Goal: Transaction & Acquisition: Purchase product/service

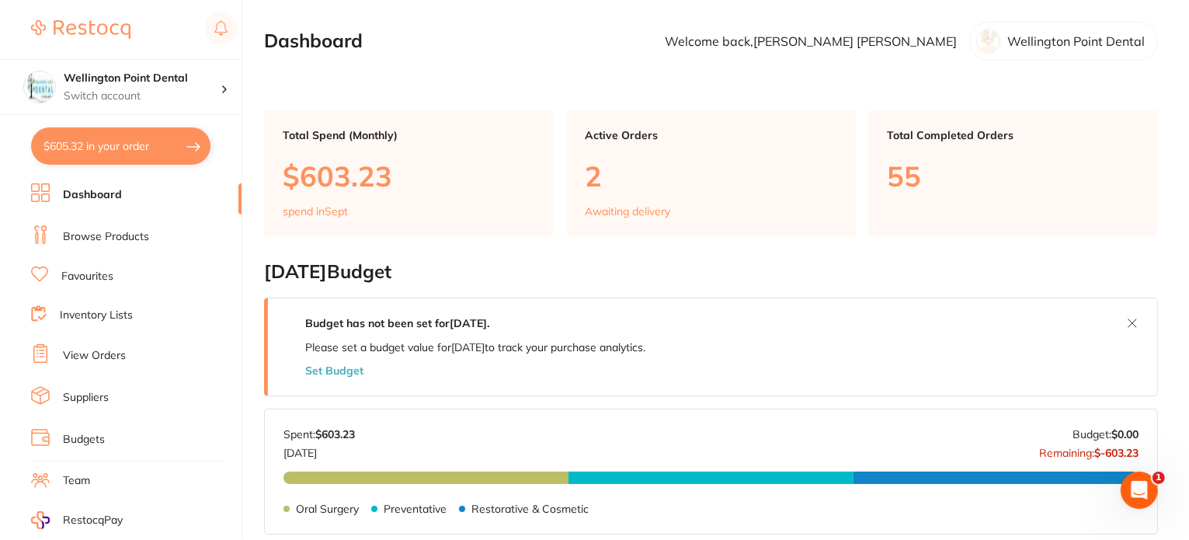
click at [100, 233] on link "Browse Products" at bounding box center [106, 237] width 86 height 16
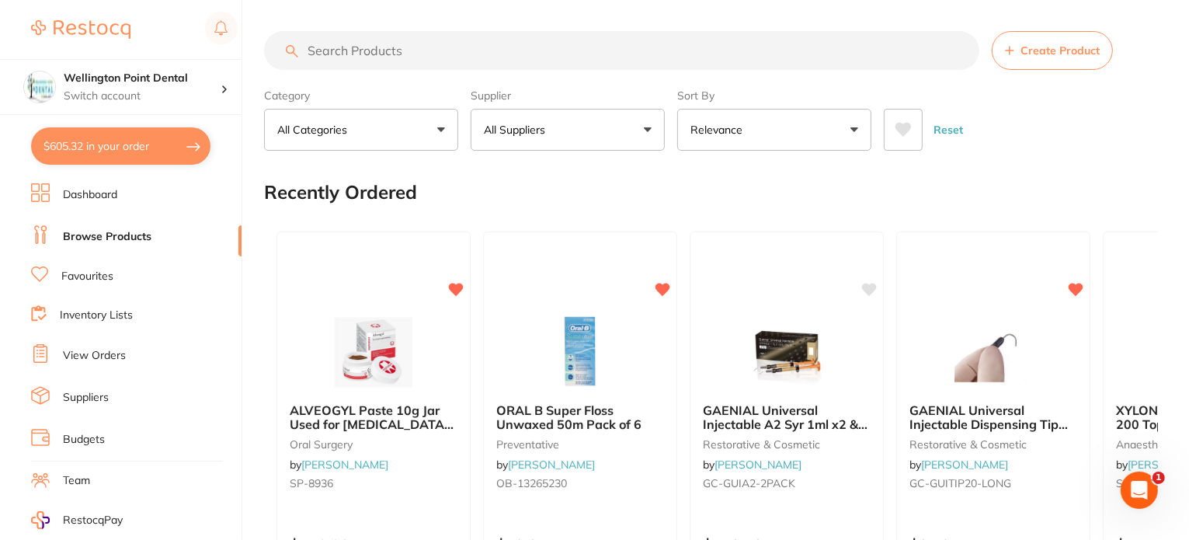
click at [433, 56] on input "search" at bounding box center [621, 50] width 715 height 39
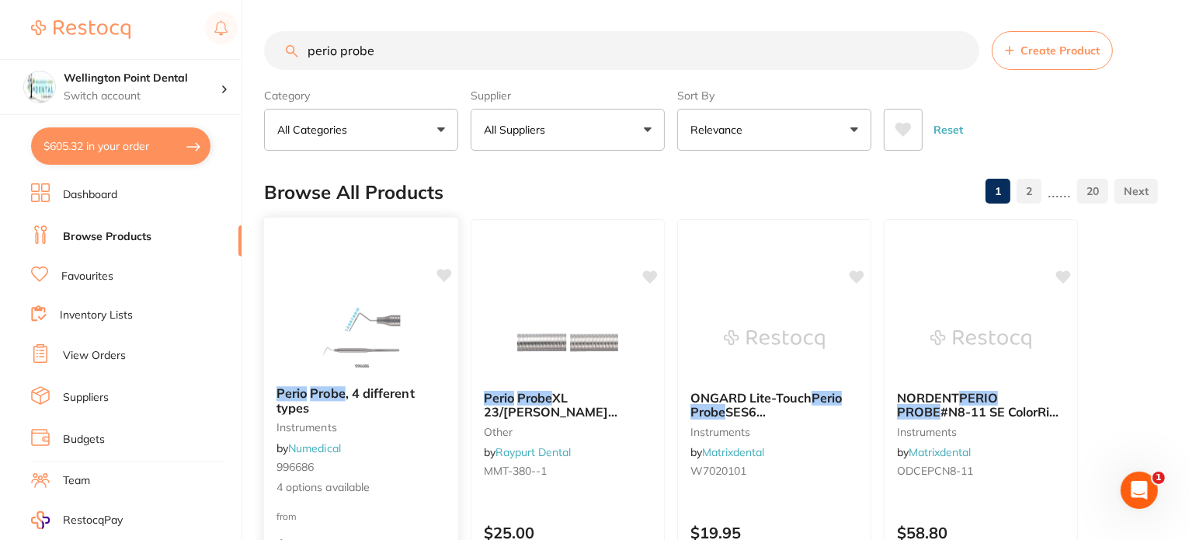
click at [380, 331] on img at bounding box center [361, 334] width 102 height 78
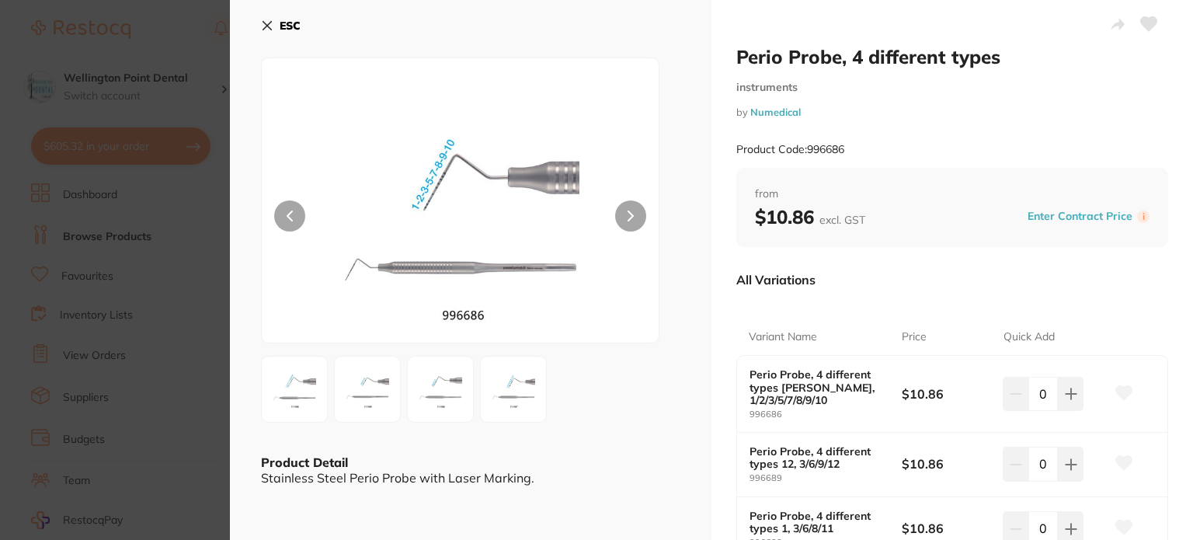
click at [266, 24] on icon at bounding box center [267, 26] width 9 height 9
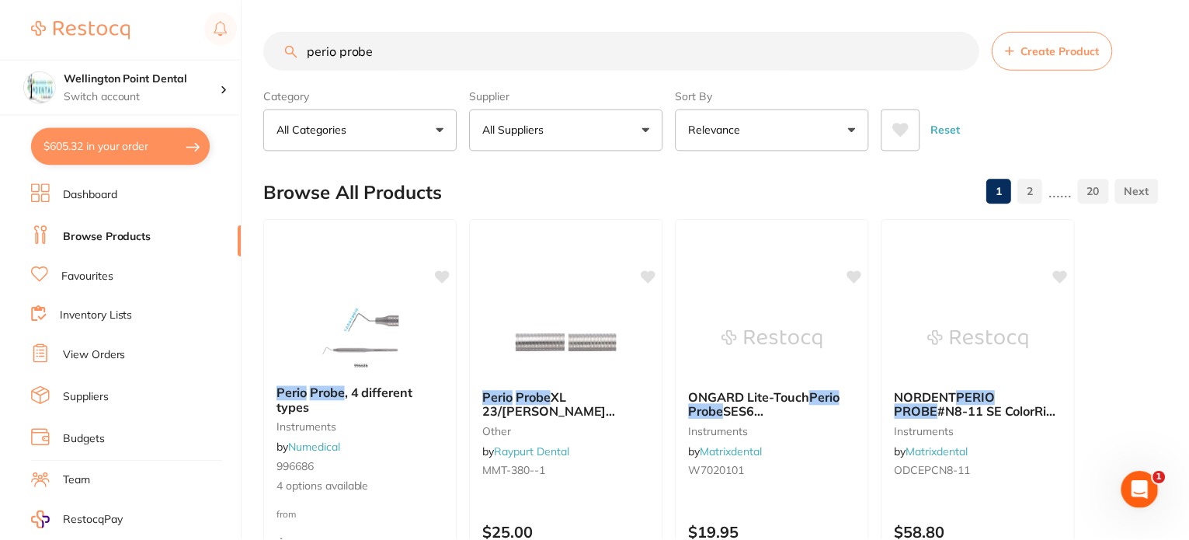
scroll to position [206, 0]
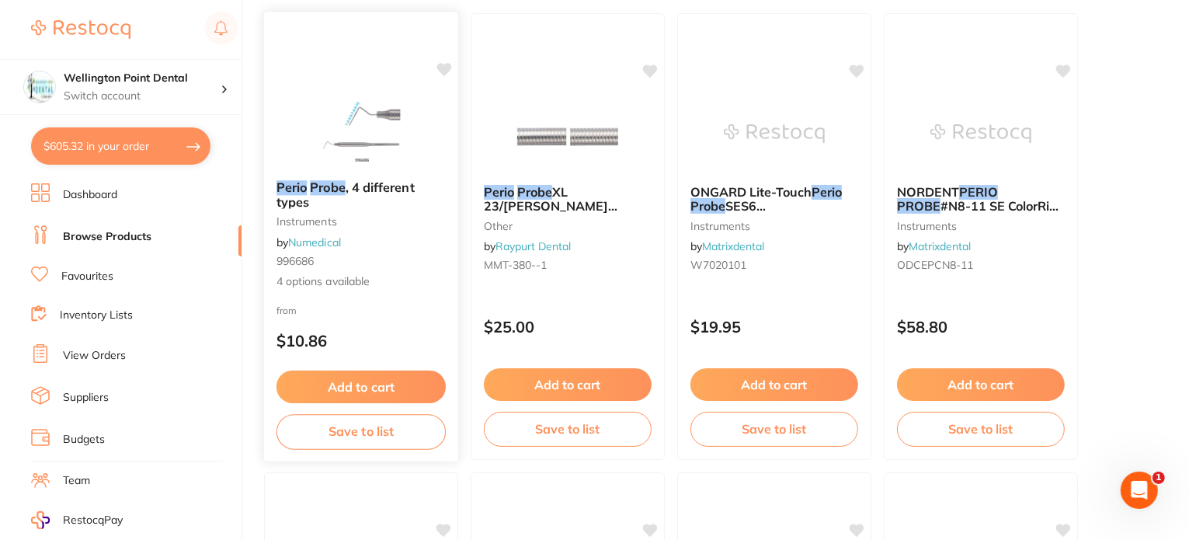
click at [336, 218] on small "instruments" at bounding box center [361, 221] width 169 height 12
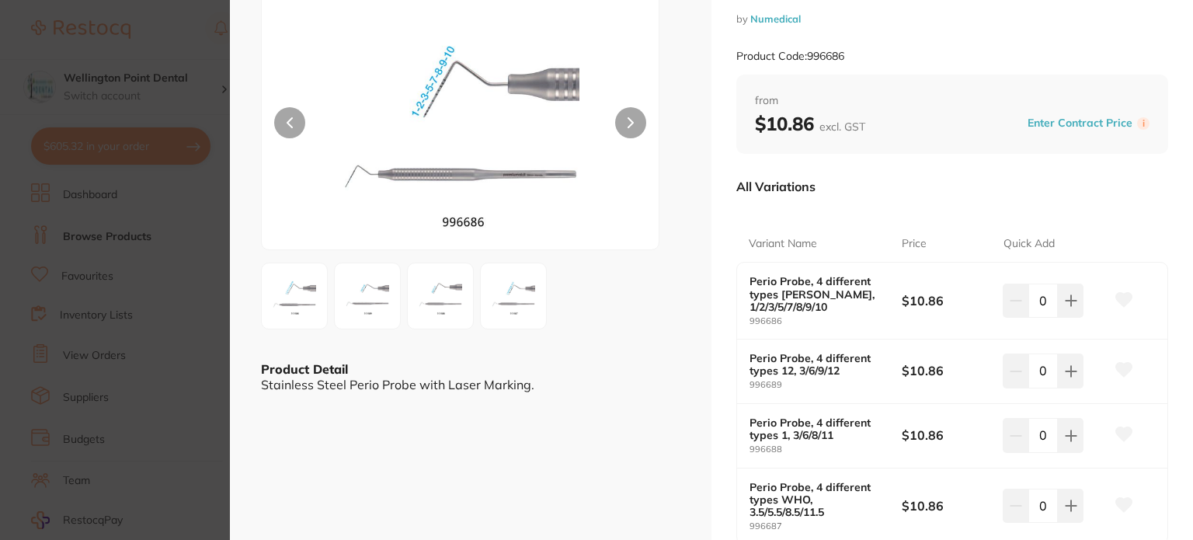
scroll to position [78, 0]
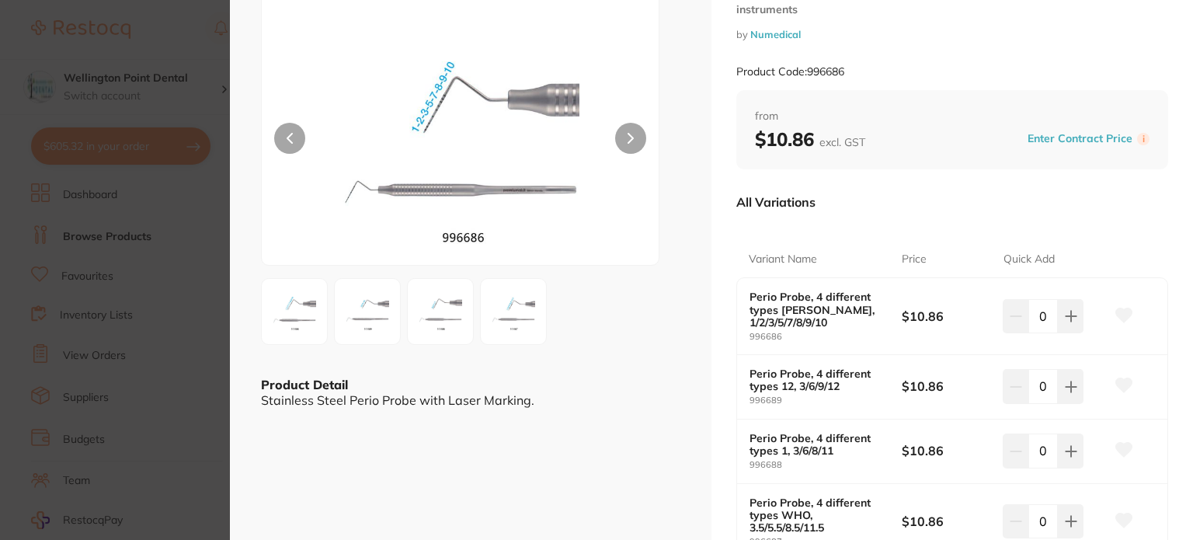
click at [211, 278] on section "Perio Probe, 4 different types instruments by Numedical Product Code: 996686 ES…" at bounding box center [596, 270] width 1193 height 540
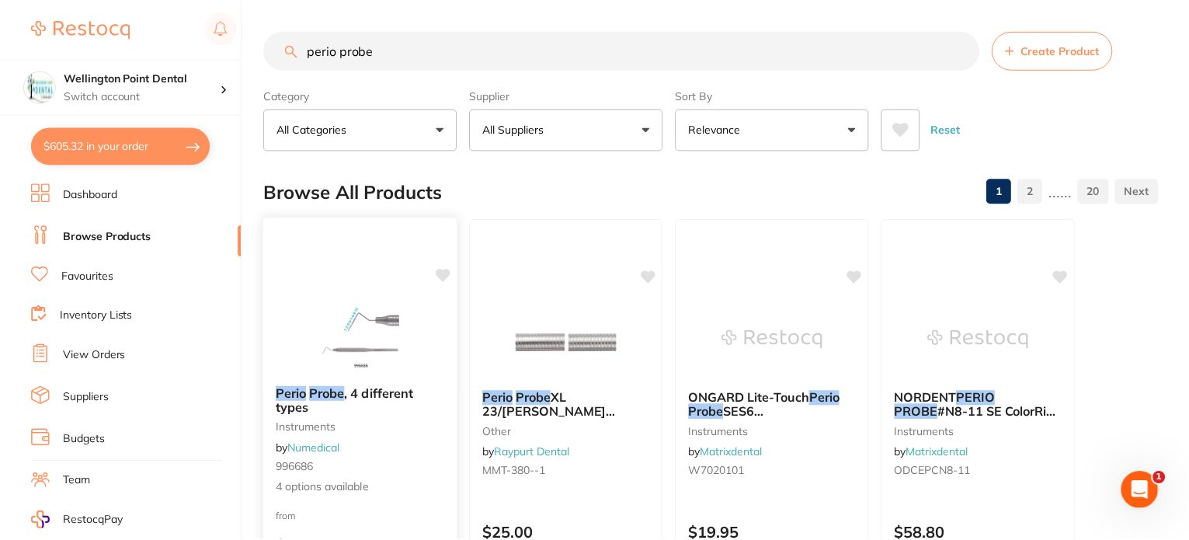
scroll to position [206, 0]
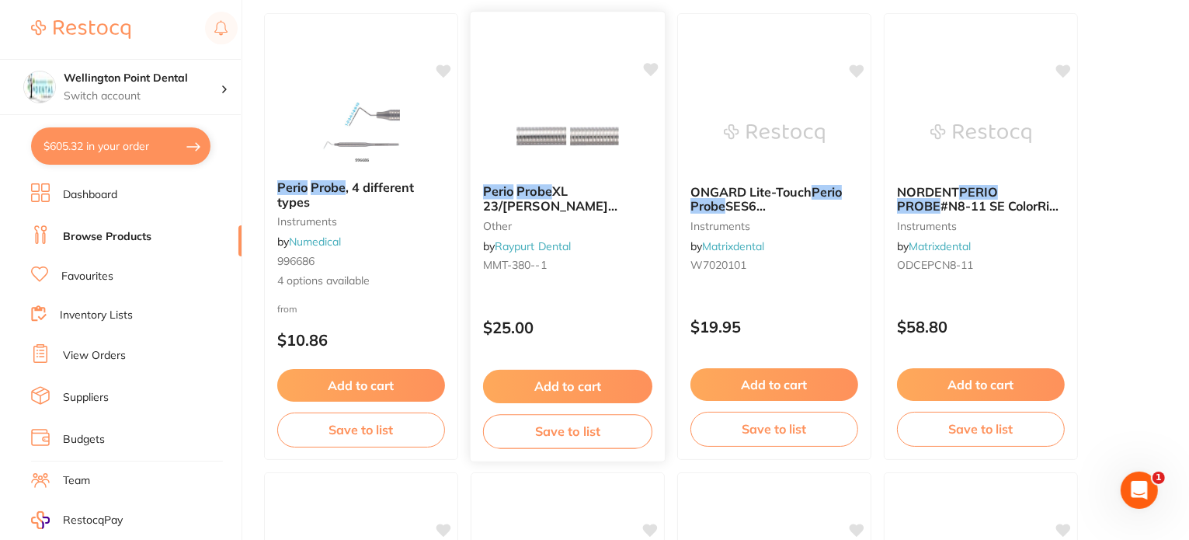
click at [603, 208] on span "XL 23/Williams Double Ended 49-180-001" at bounding box center [550, 212] width 135 height 59
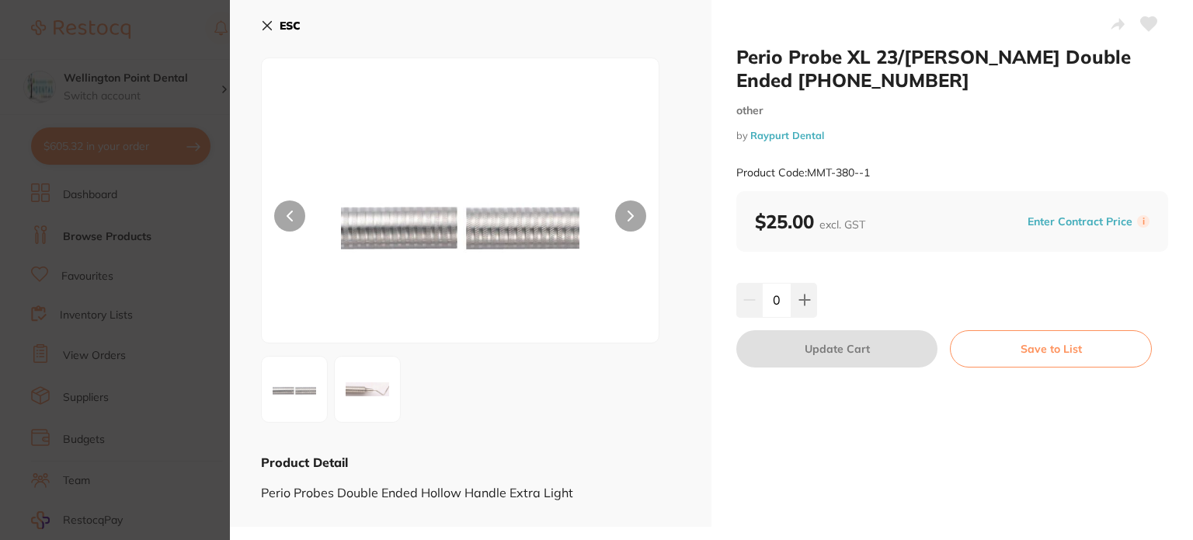
click at [631, 221] on button at bounding box center [630, 215] width 31 height 31
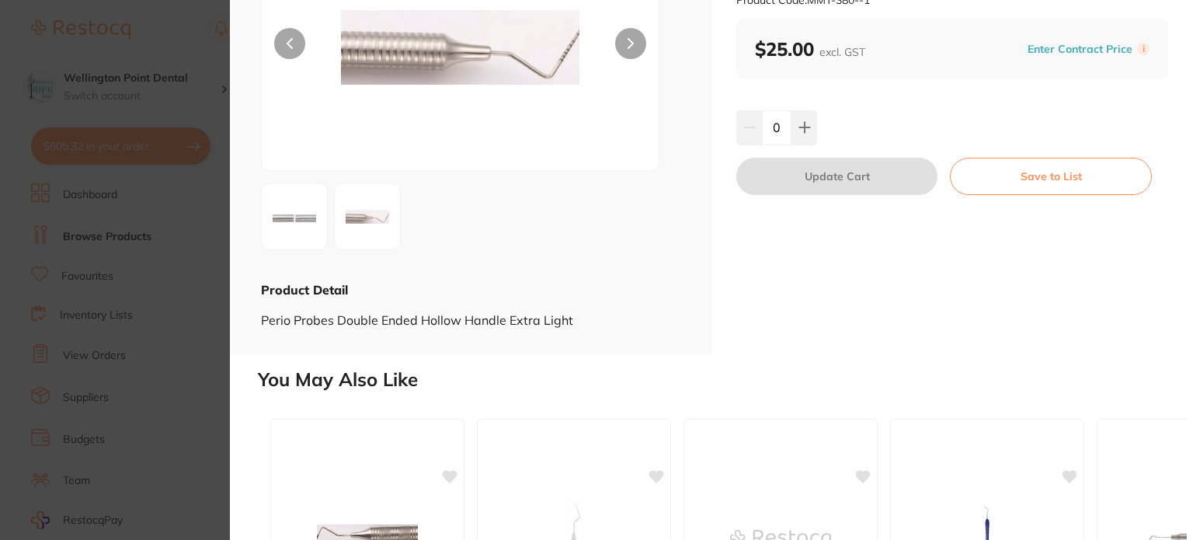
scroll to position [78, 0]
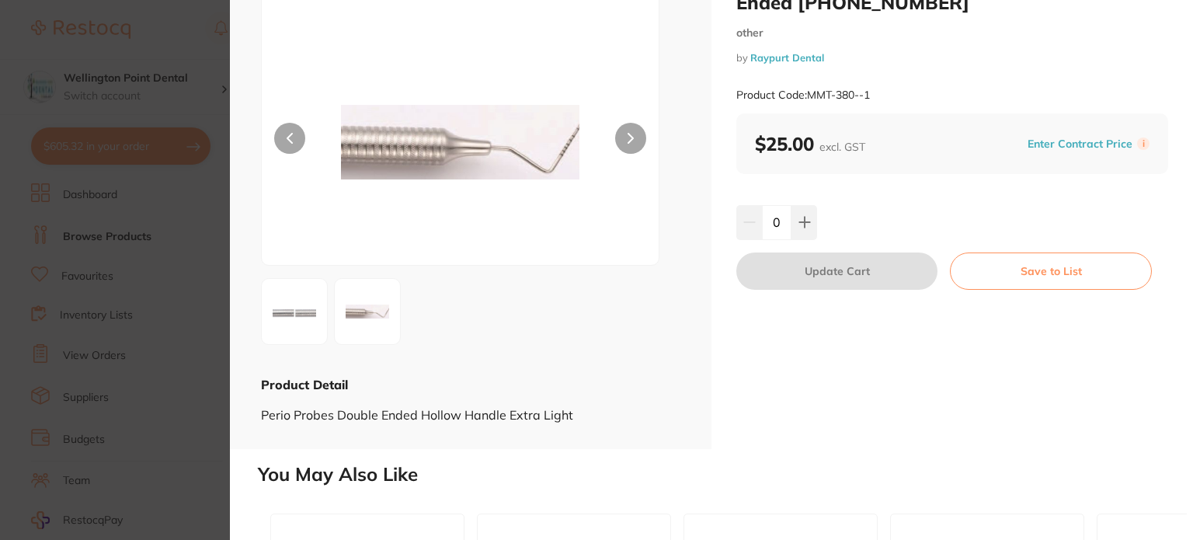
click at [177, 271] on section "Perio Probe XL 23/Williams Double Ended 49-180-001 other by Raypurt Dental Prod…" at bounding box center [596, 270] width 1193 height 540
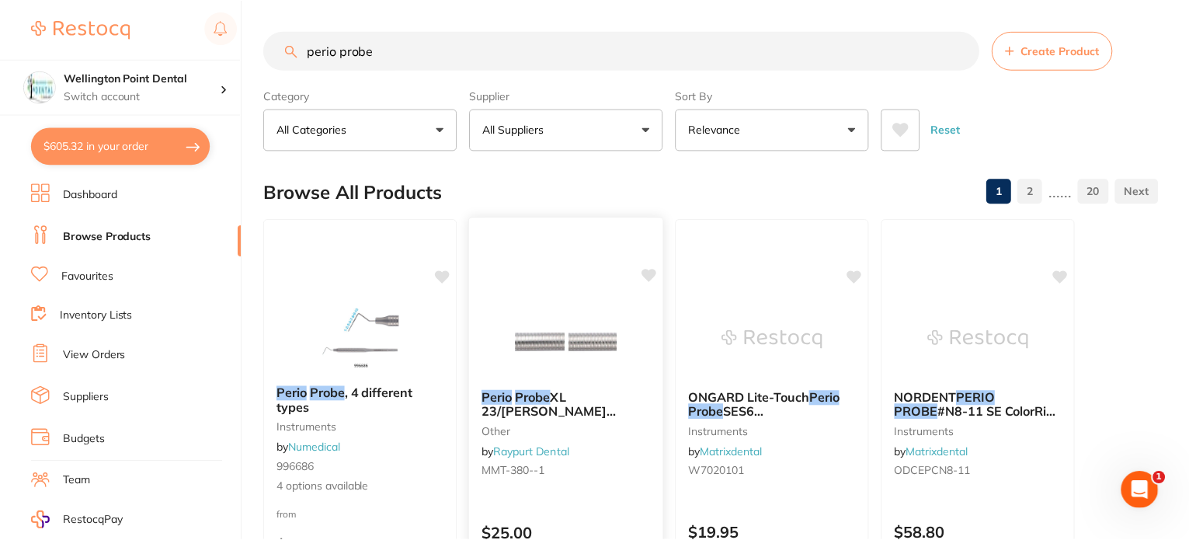
scroll to position [206, 0]
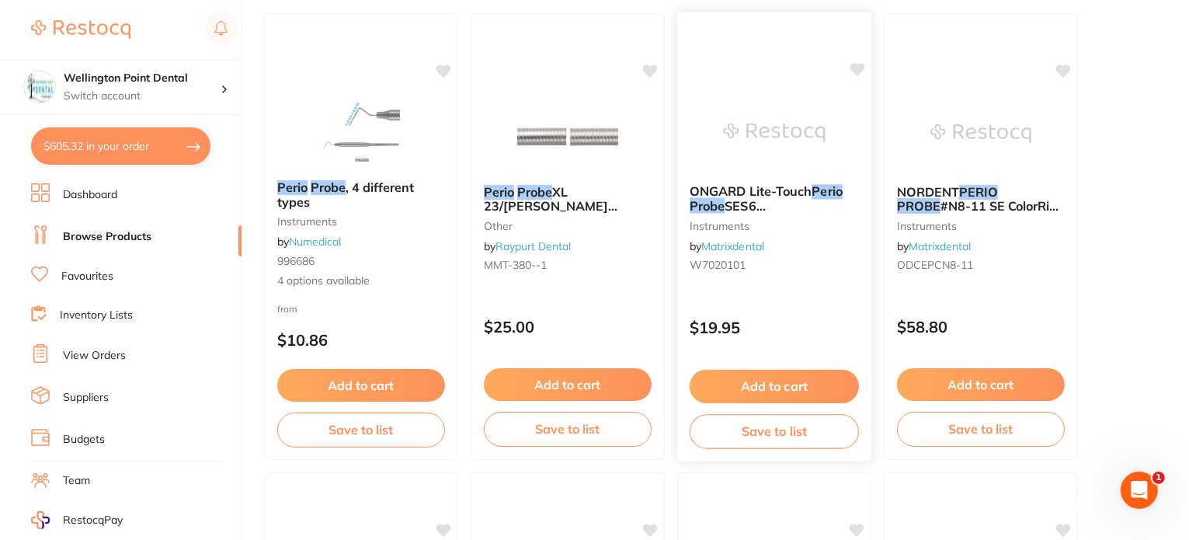
click at [819, 200] on b "ONGARD Lite-Touch Perio Probe SES6 Williams" at bounding box center [774, 198] width 169 height 29
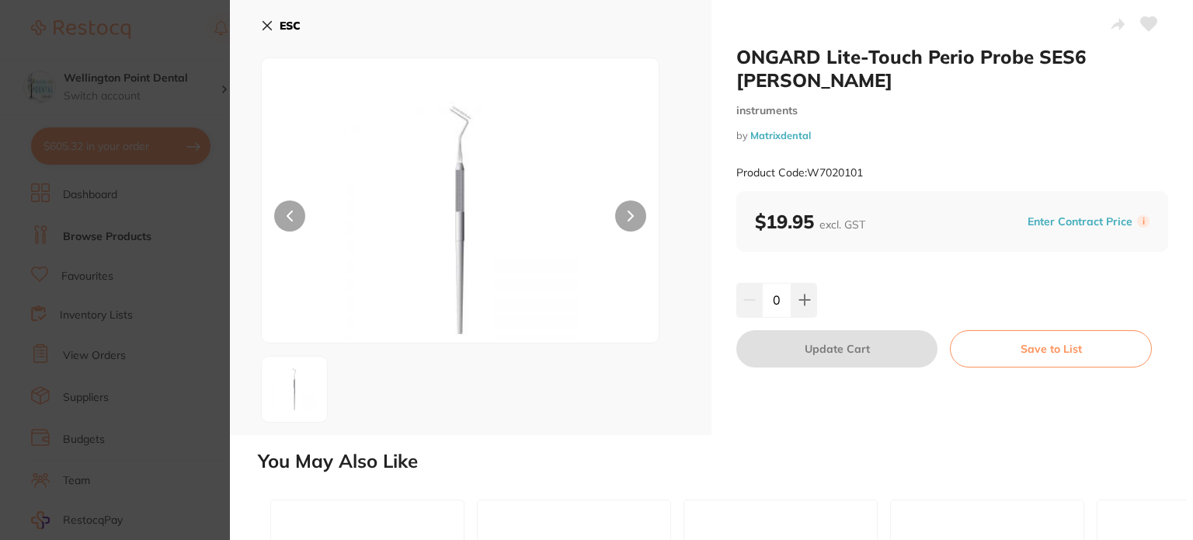
click at [127, 294] on section "ONGARD Lite-Touch Perio Probe SES6 Williams instruments by Matrixdental Product…" at bounding box center [596, 270] width 1193 height 540
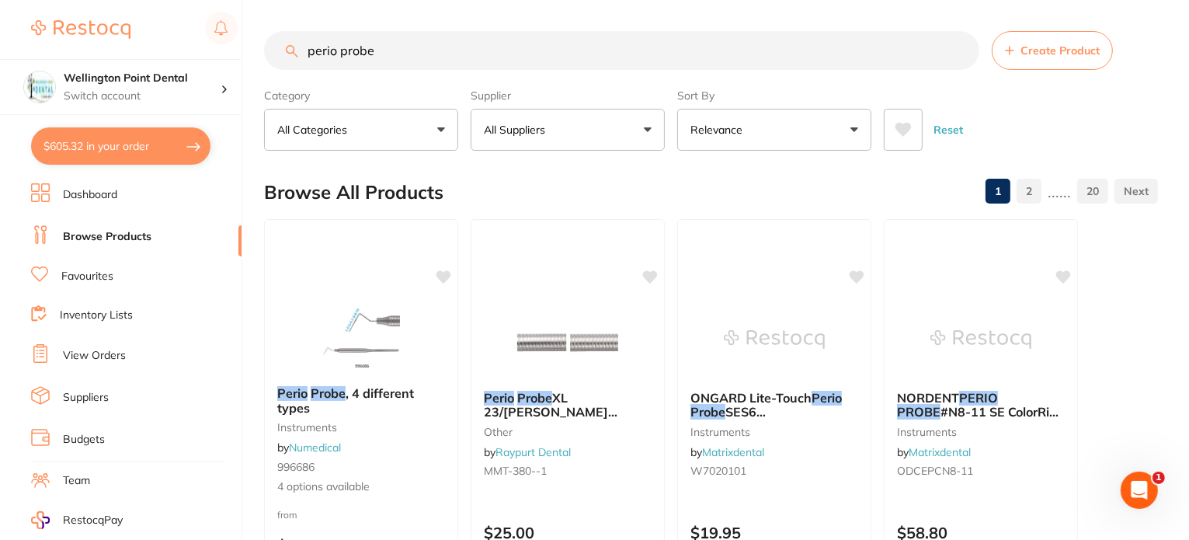
click at [441, 51] on input "perio probe" at bounding box center [621, 50] width 715 height 39
drag, startPoint x: 441, startPoint y: 51, endPoint x: -43, endPoint y: 18, distance: 485.1
click at [0, 18] on html "$605.32 Wellington Point Dental Switch account Wellington Point Dental The Dent…" at bounding box center [594, 270] width 1189 height 540
paste input "ProSharp Periodontal Probe CP15 – 6mm Solid Handl"
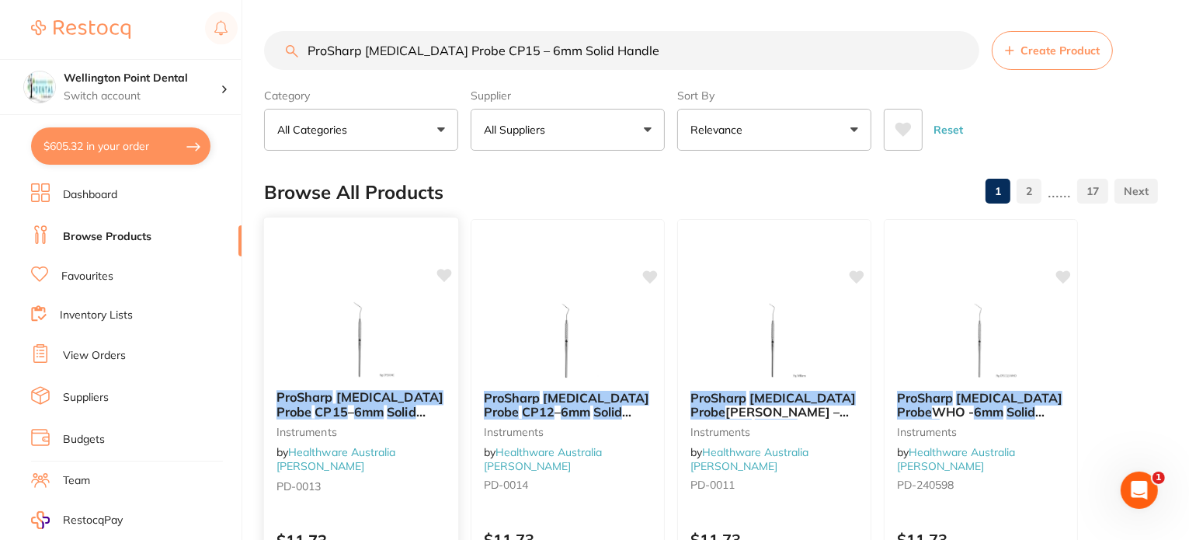
type input "ProSharp [MEDICAL_DATA] Probe CP15 – 6mm Solid Handle"
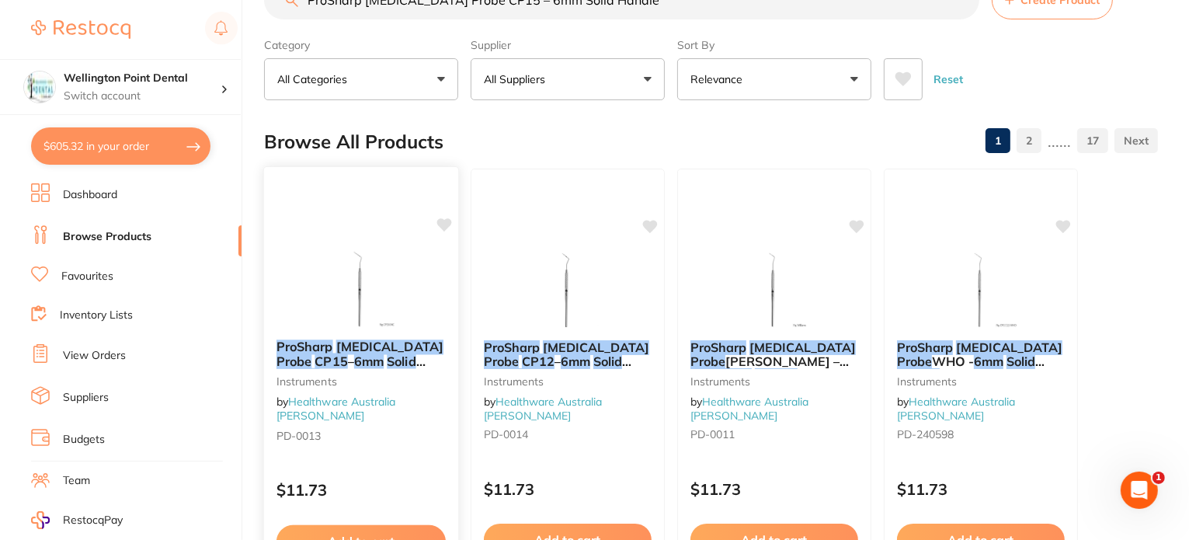
scroll to position [78, 0]
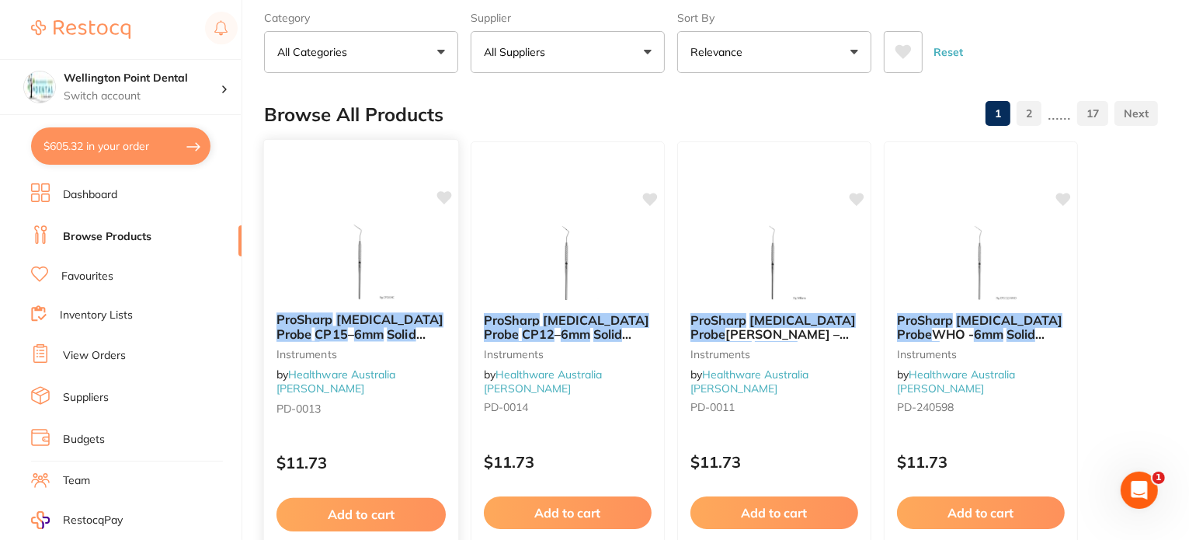
click at [387, 326] on em "Solid" at bounding box center [401, 334] width 29 height 16
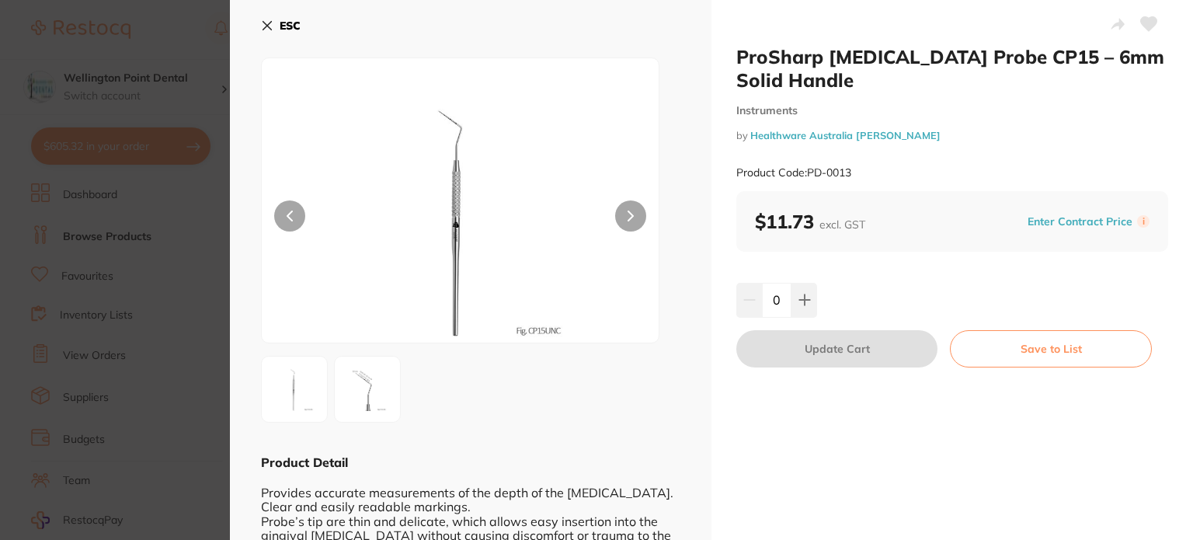
click at [360, 388] on img at bounding box center [367, 389] width 56 height 56
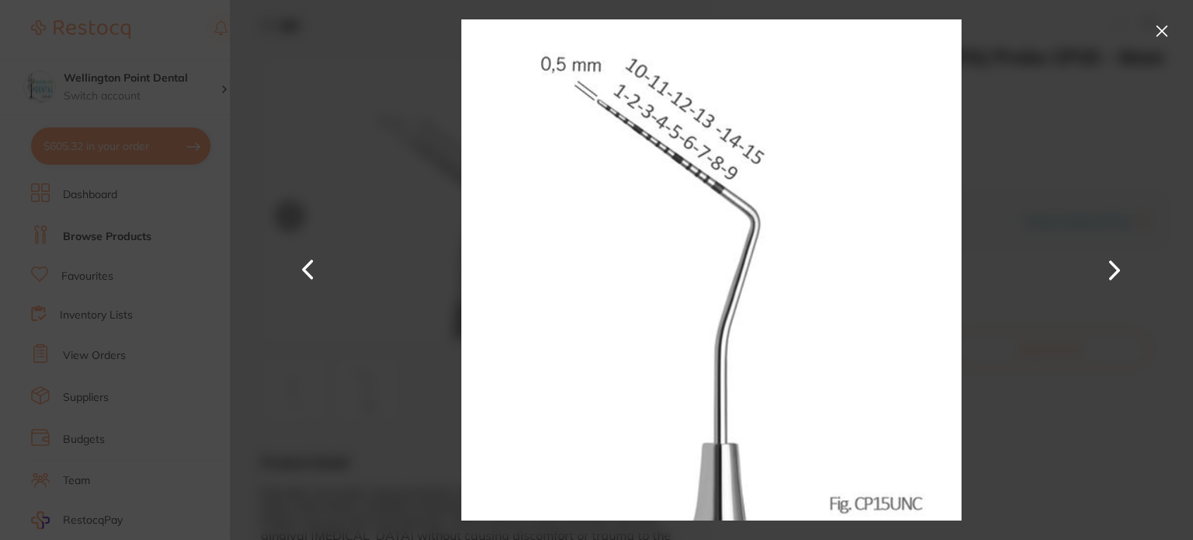
click at [1053, 162] on div at bounding box center [711, 270] width 963 height 540
click at [1160, 34] on button at bounding box center [1162, 31] width 25 height 25
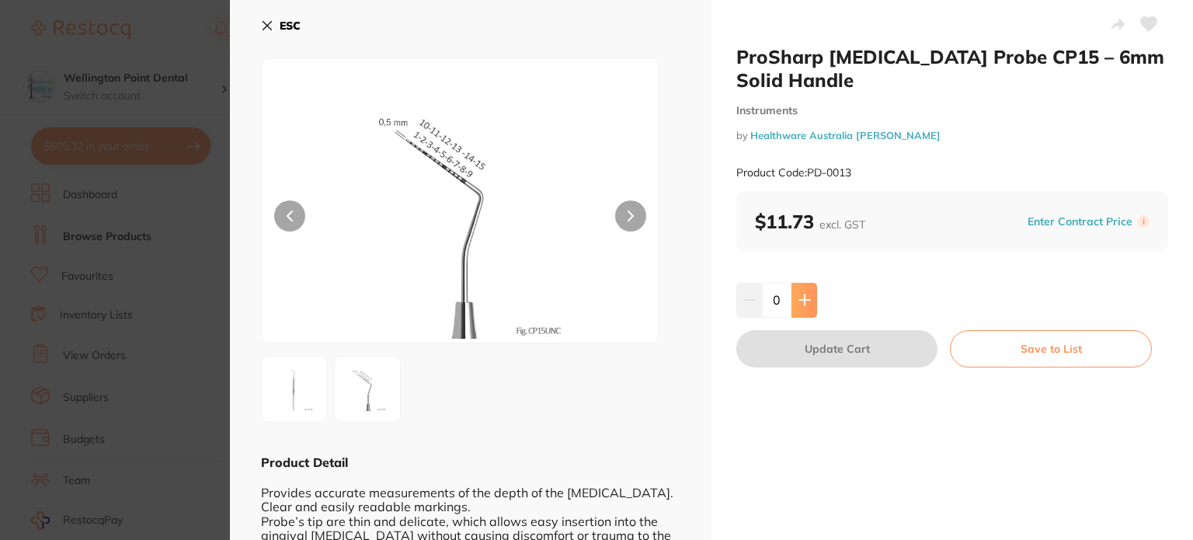
click at [795, 295] on button at bounding box center [805, 300] width 26 height 34
type input "1"
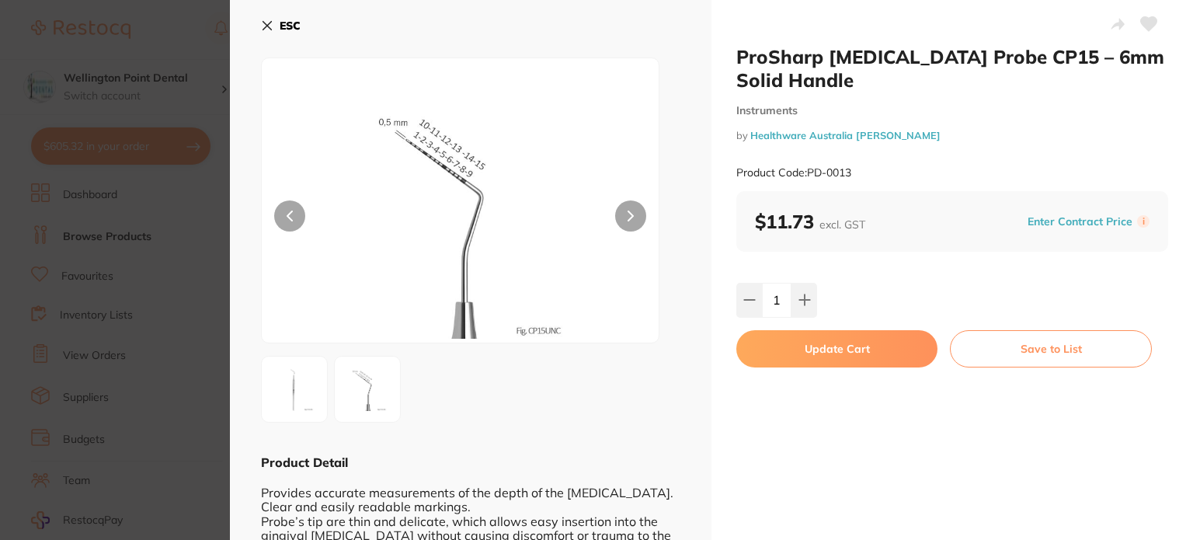
click at [878, 348] on button "Update Cart" at bounding box center [836, 348] width 201 height 37
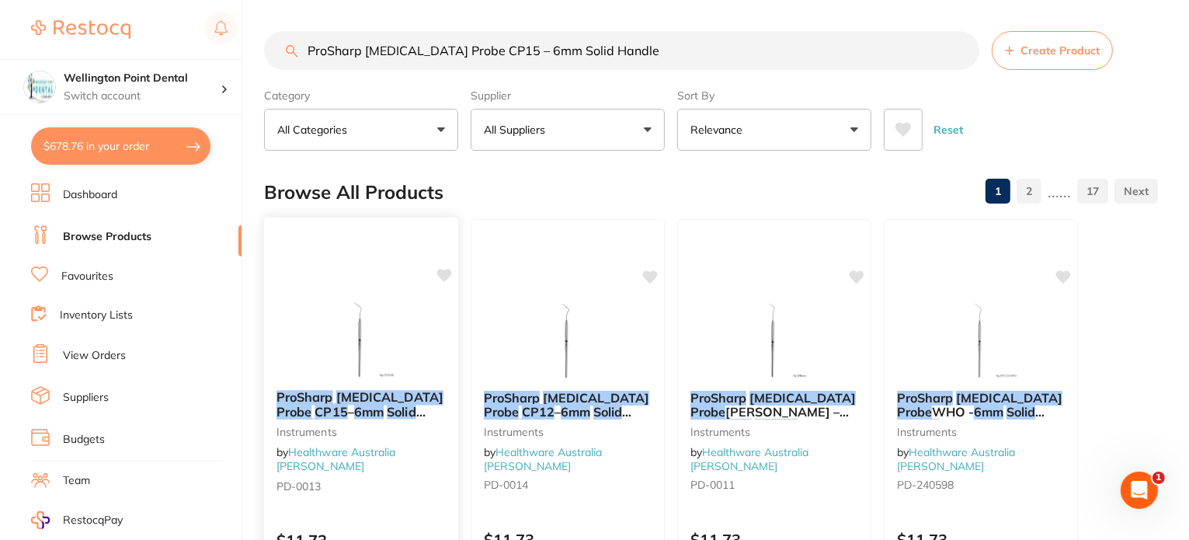
click at [447, 279] on icon at bounding box center [445, 276] width 16 height 16
drag, startPoint x: 649, startPoint y: 50, endPoint x: 65, endPoint y: -31, distance: 589.8
click at [65, 0] on html "$678.76 Wellington Point Dental Switch account Wellington Point Dental The Dent…" at bounding box center [594, 270] width 1189 height 540
type input "tissue forcep"
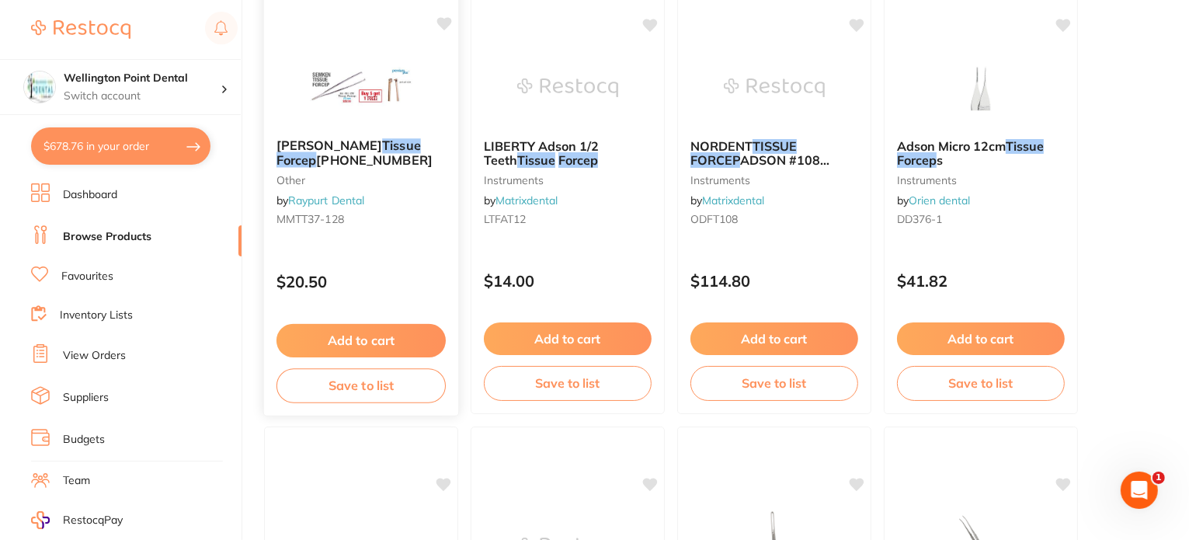
scroll to position [78, 0]
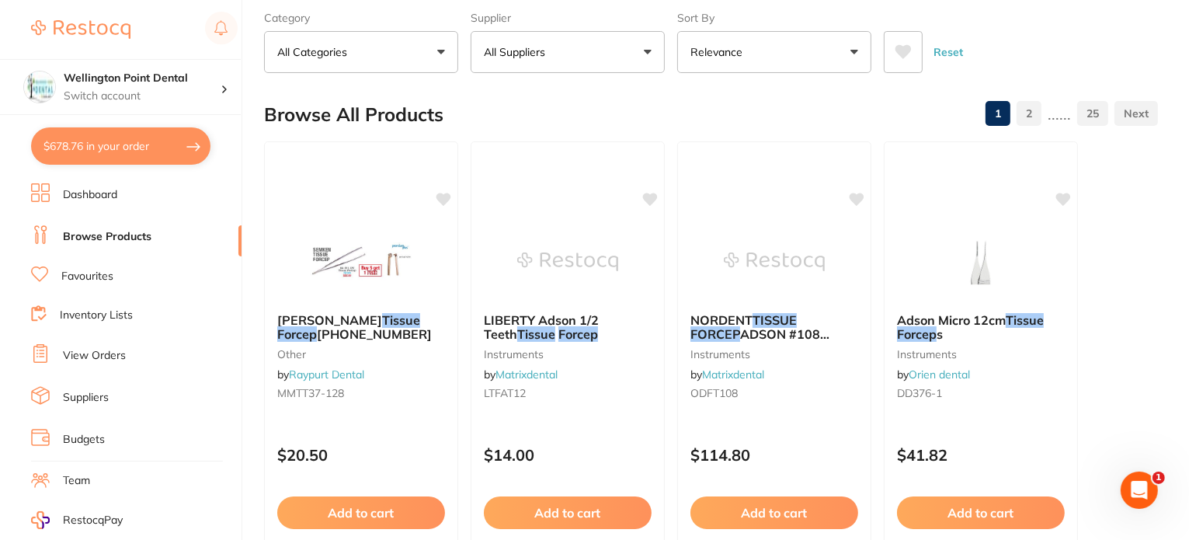
click at [317, 326] on em "Forcep" at bounding box center [297, 334] width 40 height 16
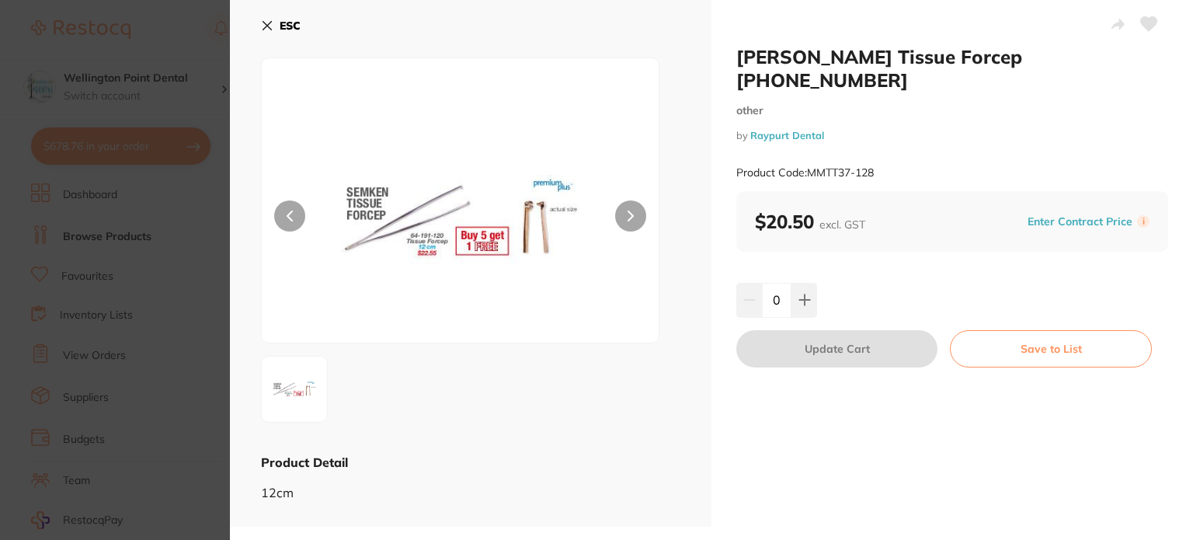
click at [264, 18] on button "ESC" at bounding box center [281, 25] width 40 height 26
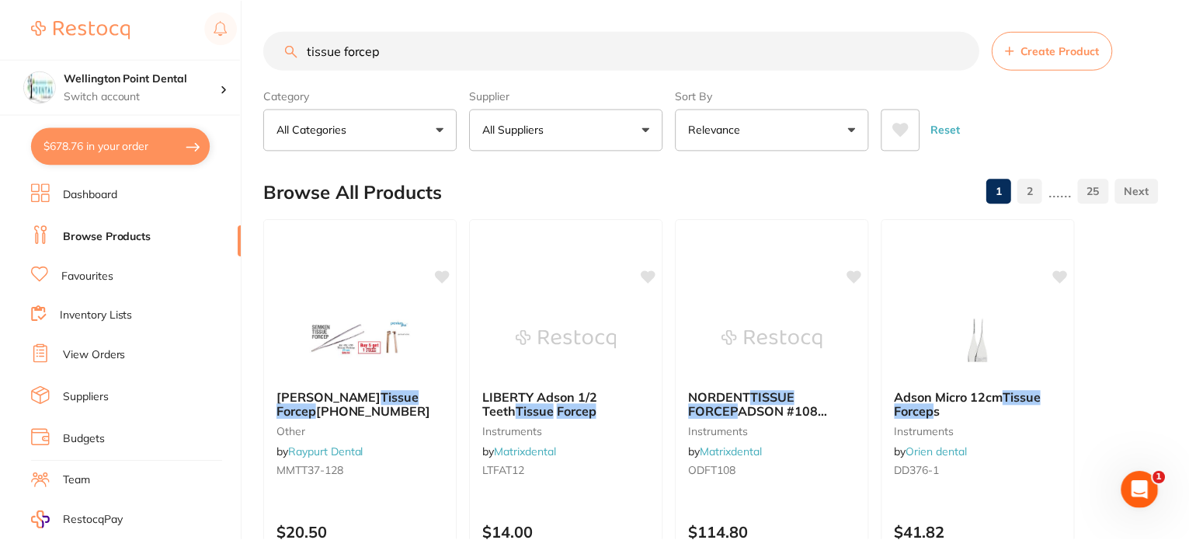
scroll to position [78, 0]
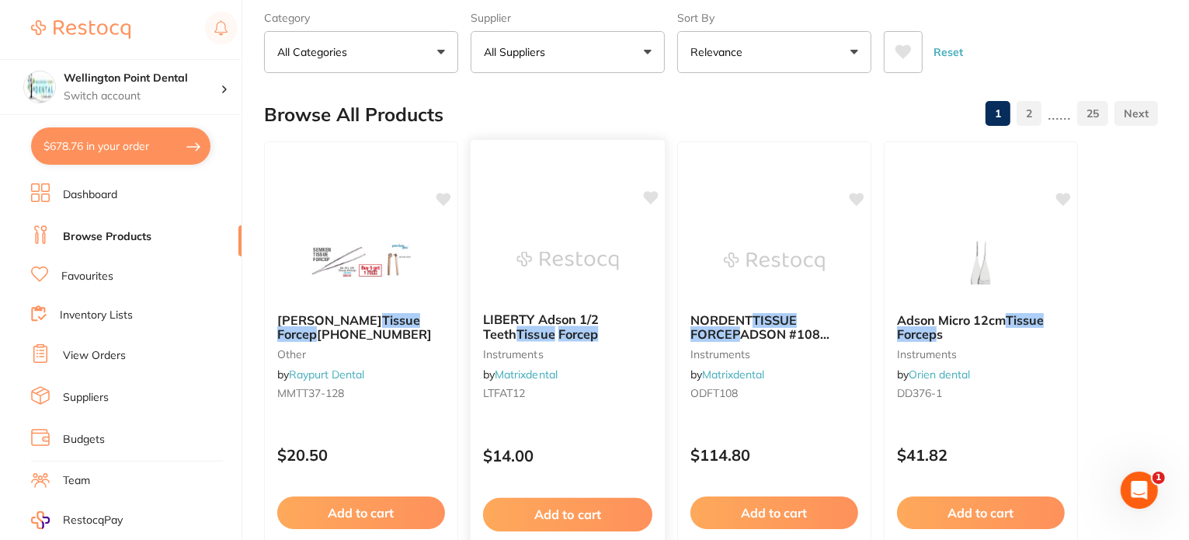
click at [562, 317] on span "LIBERTY Adson 1/2 Teeth" at bounding box center [541, 326] width 116 height 30
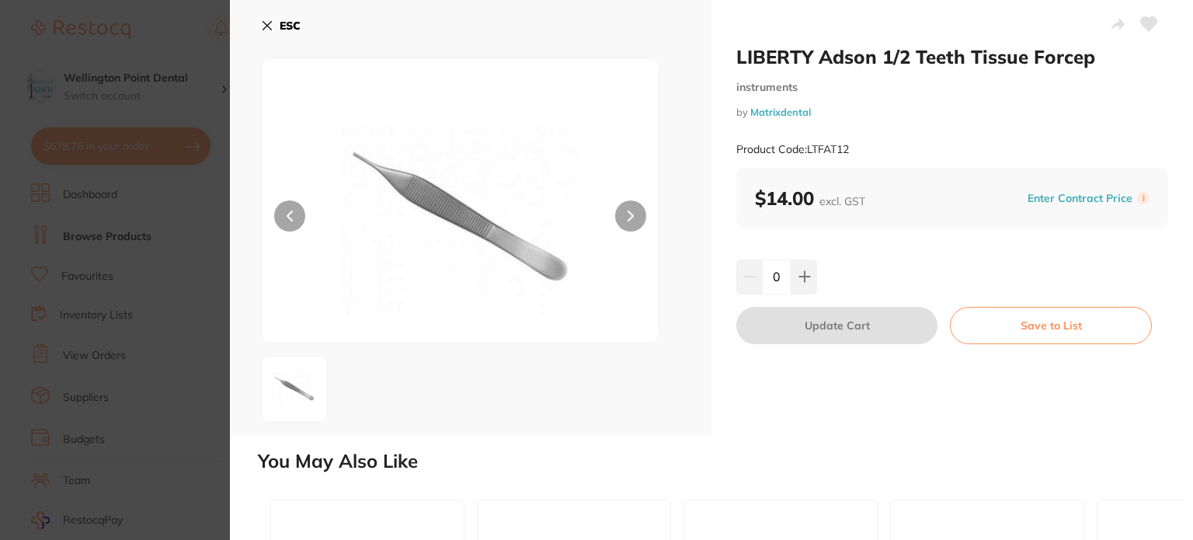
click at [267, 21] on icon at bounding box center [267, 25] width 12 height 12
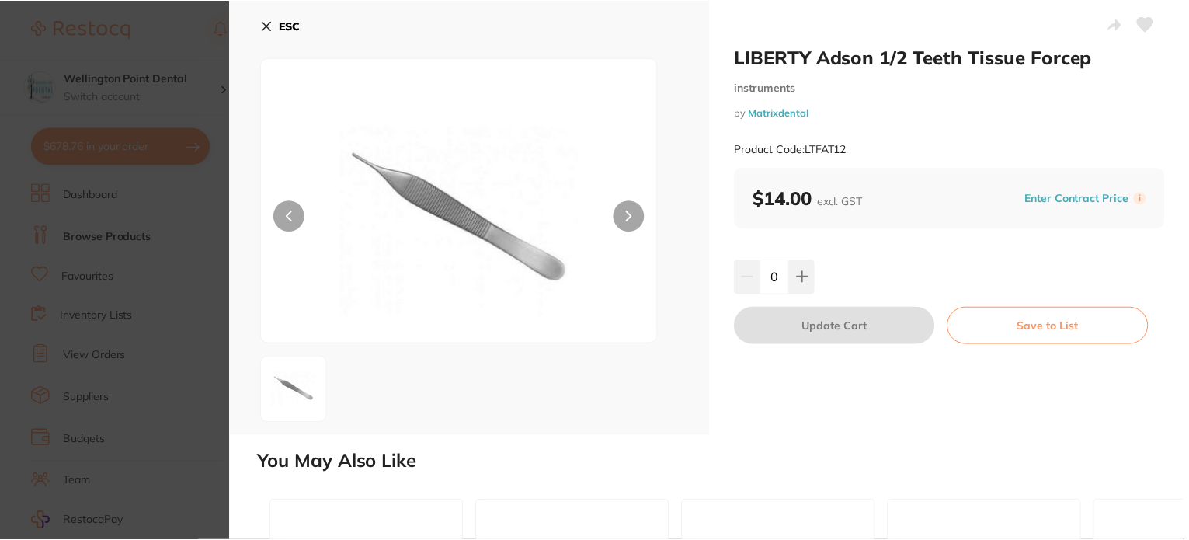
scroll to position [78, 0]
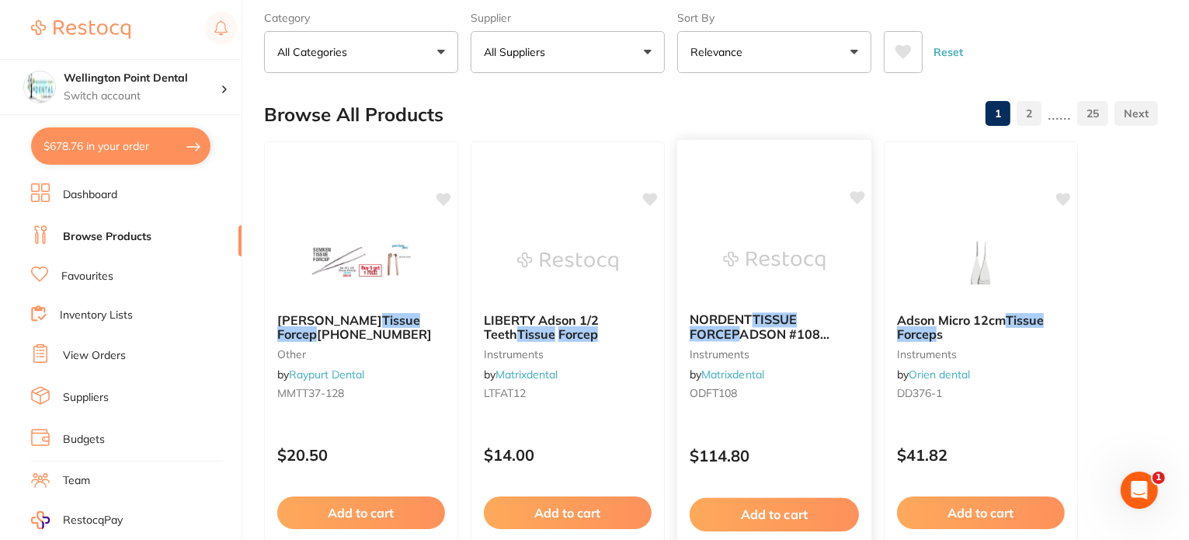
click at [832, 335] on span "ADSON #108 Straight 'Rat Tooth' 1x2 120mm" at bounding box center [761, 348] width 142 height 44
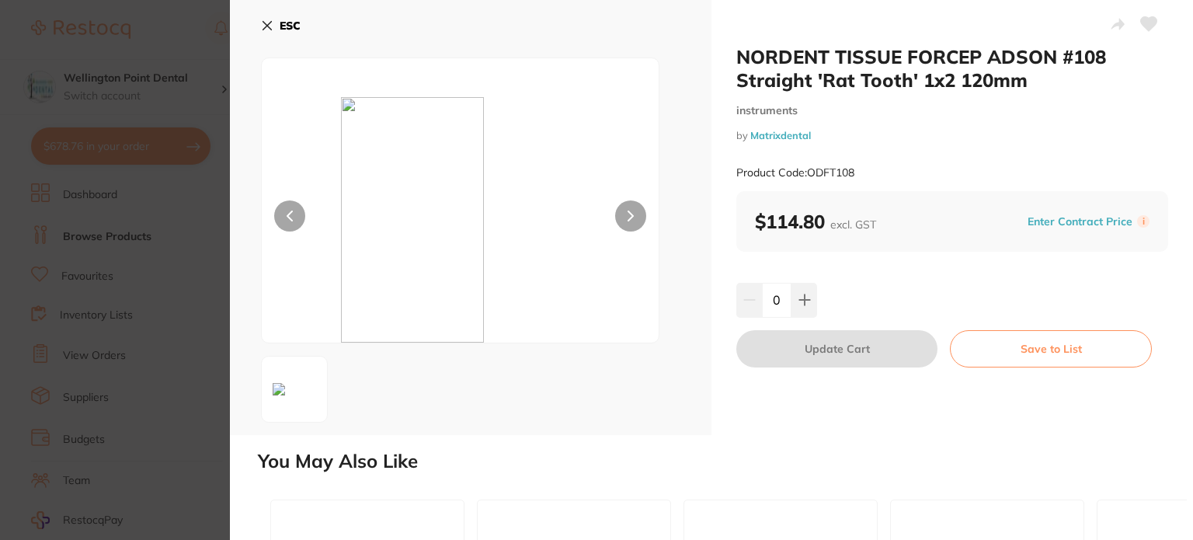
click at [264, 24] on icon at bounding box center [267, 25] width 12 height 12
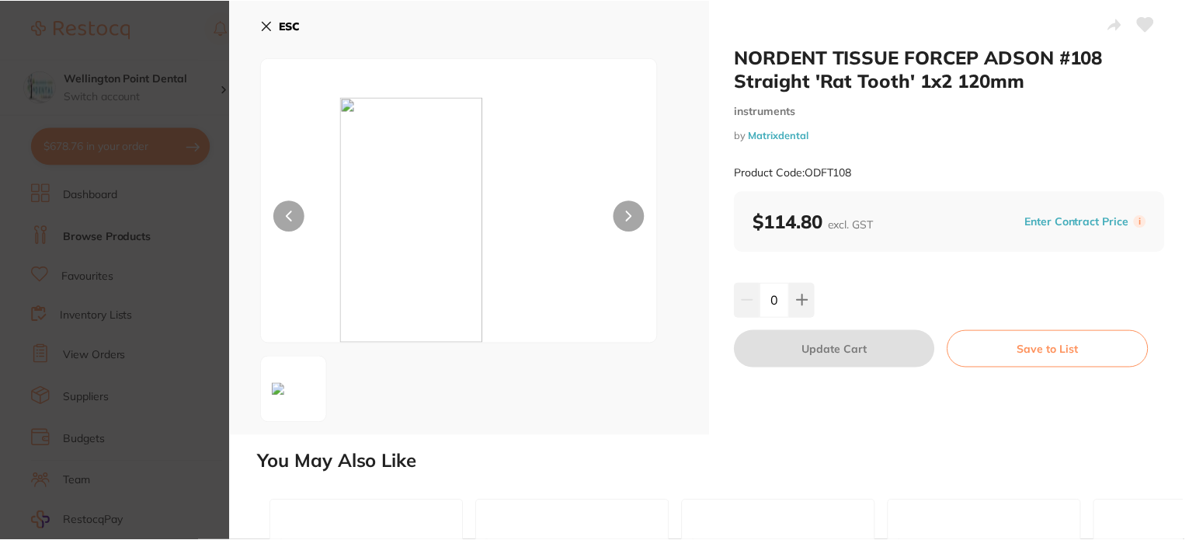
scroll to position [78, 0]
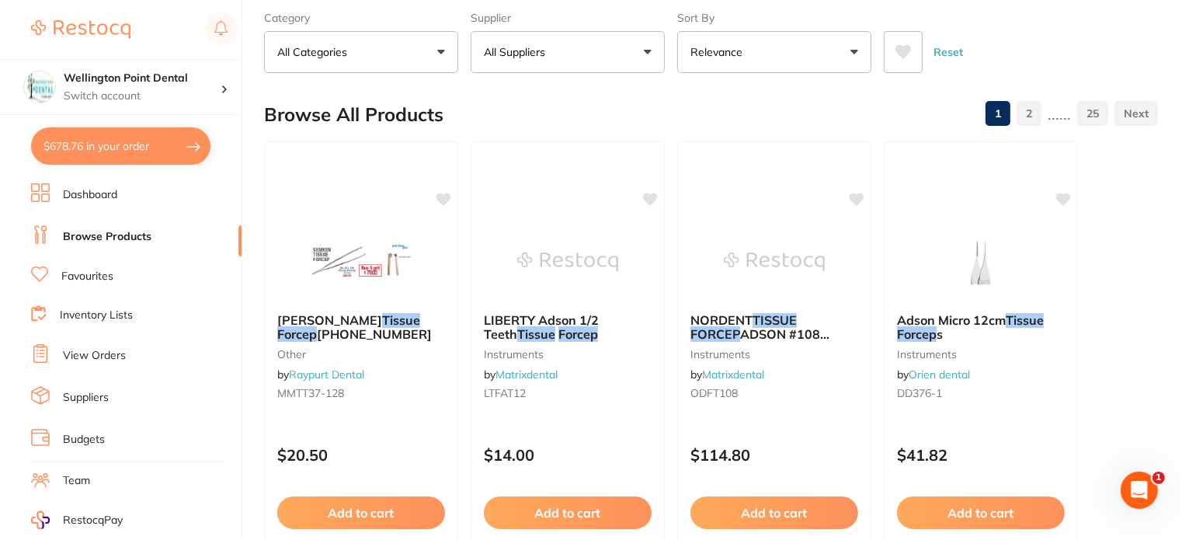
drag, startPoint x: 993, startPoint y: 329, endPoint x: 964, endPoint y: 322, distance: 29.6
click at [993, 329] on b "Adson Micro 12cm Tissue Forcep s" at bounding box center [981, 327] width 168 height 29
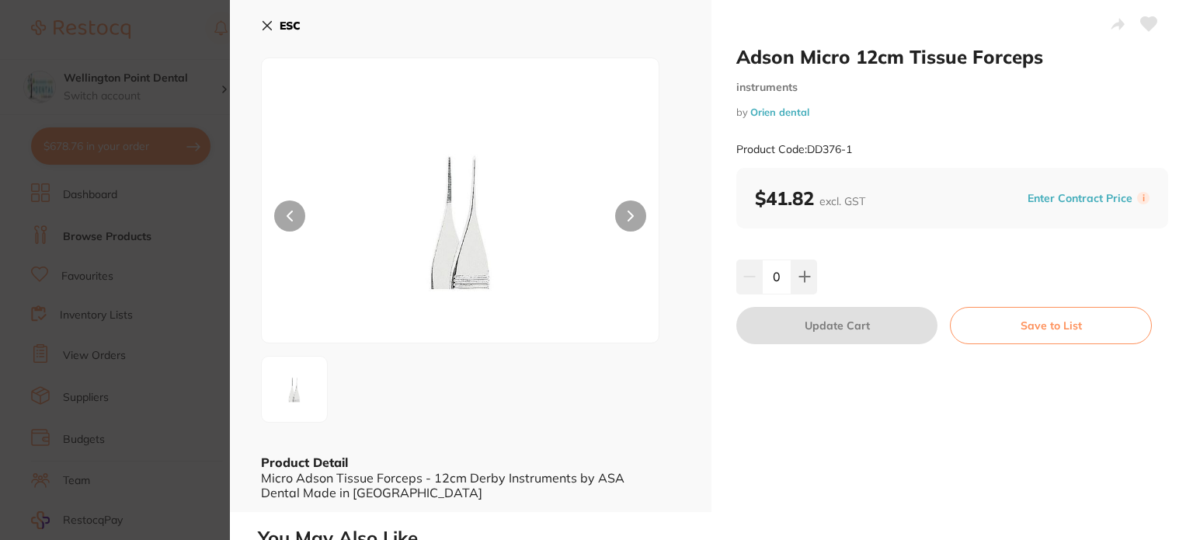
click at [267, 19] on icon at bounding box center [267, 25] width 12 height 12
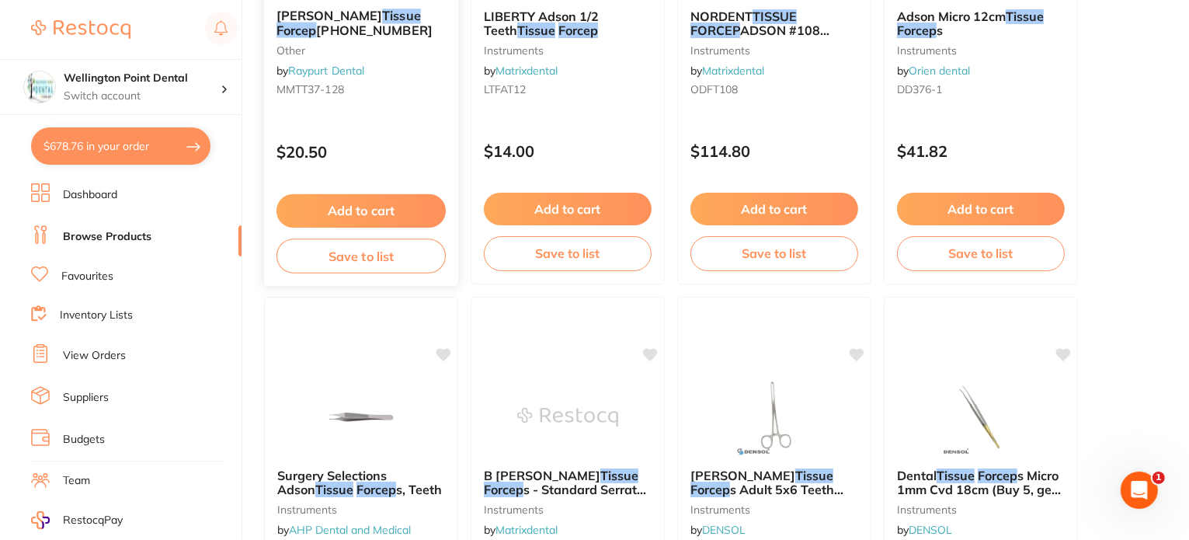
scroll to position [466, 0]
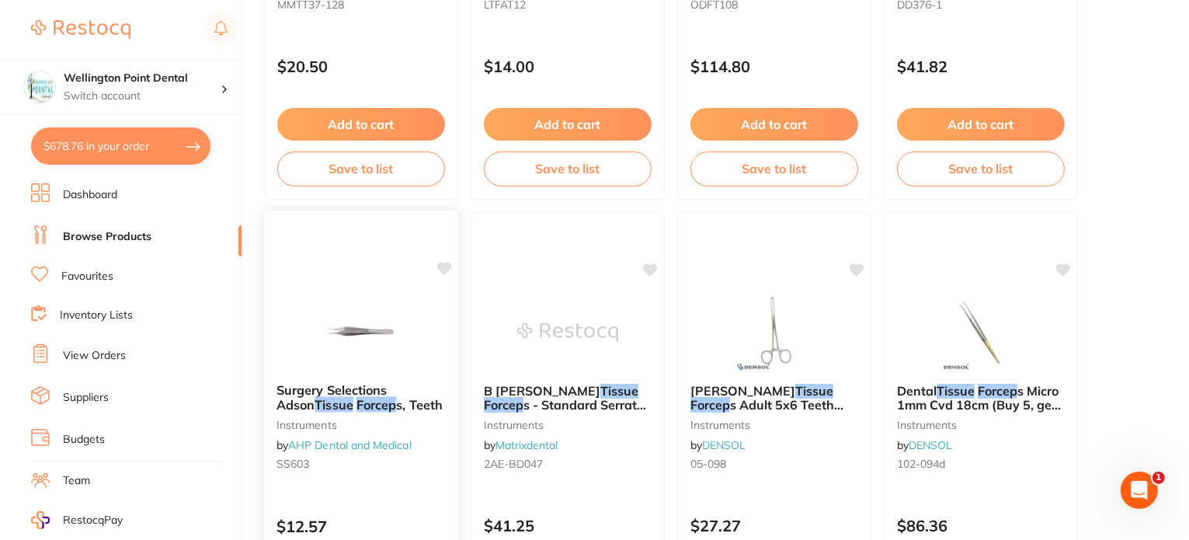
click at [396, 399] on span "s, Teeth" at bounding box center [419, 405] width 47 height 16
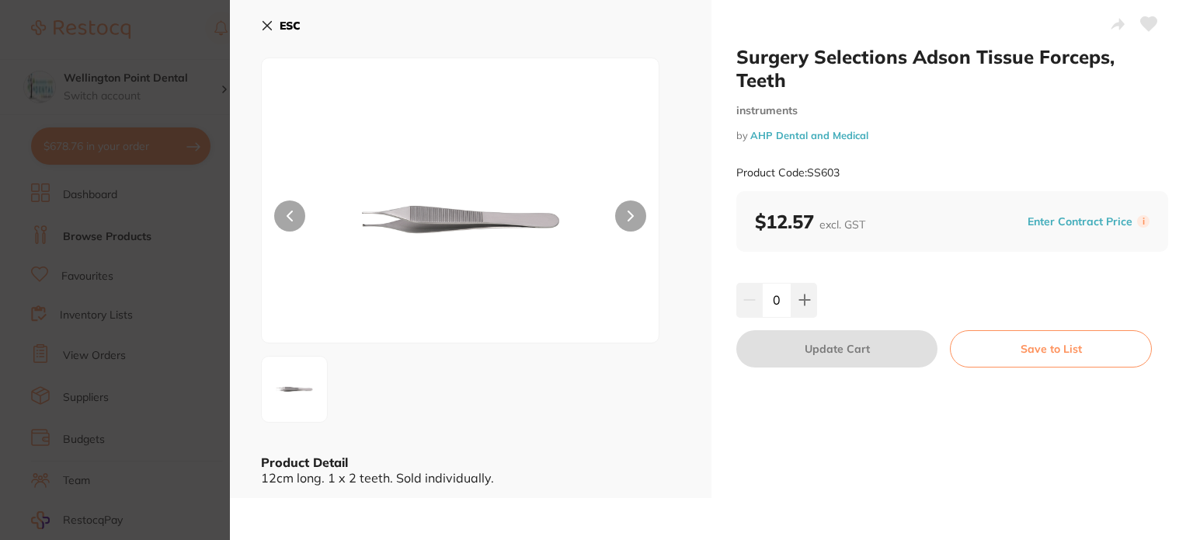
click at [261, 20] on icon at bounding box center [267, 25] width 12 height 12
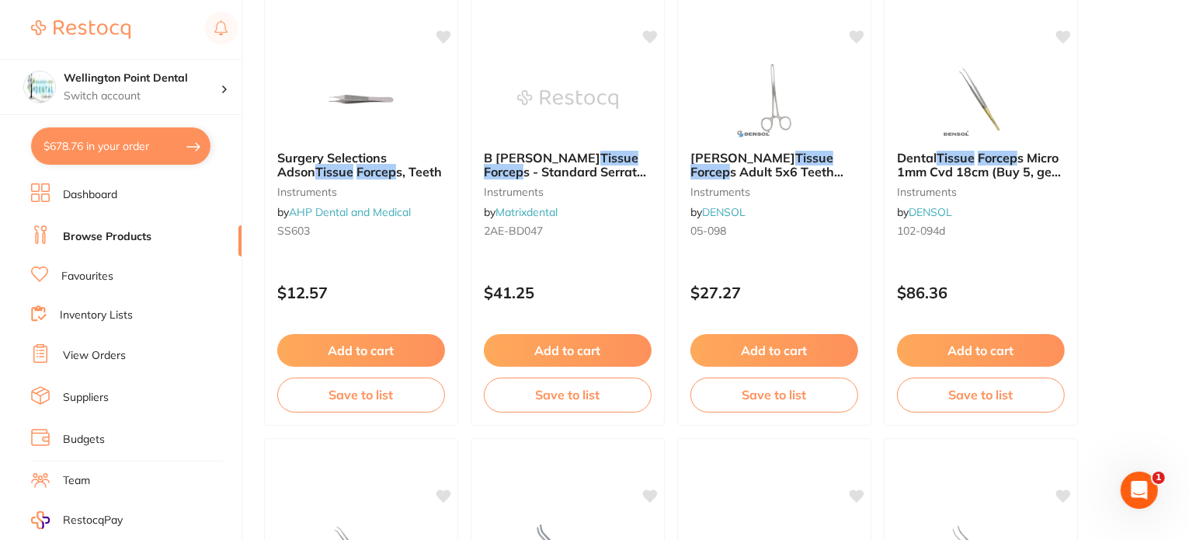
scroll to position [388, 0]
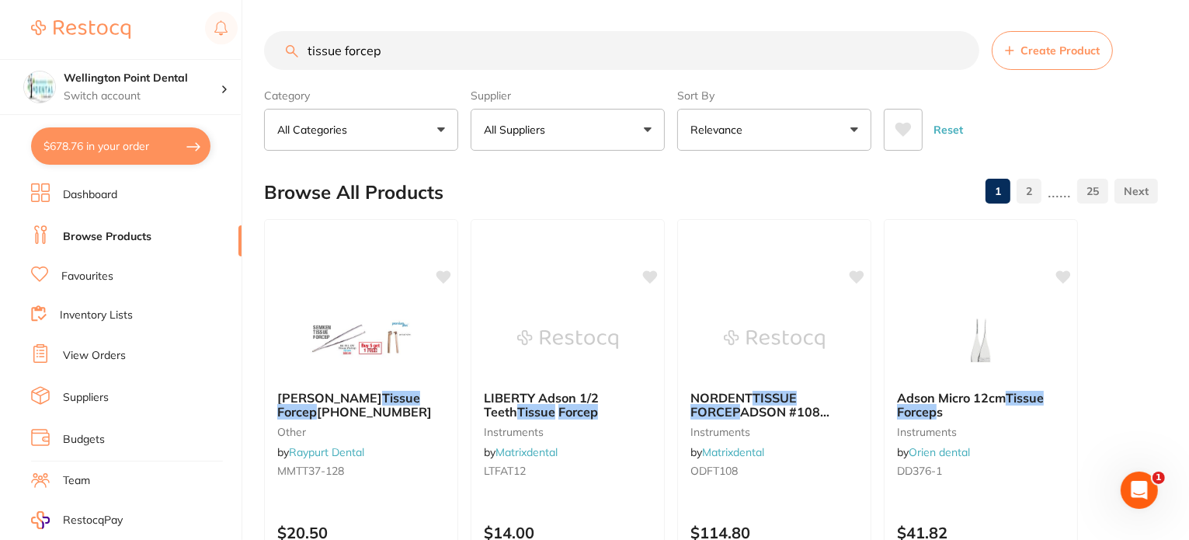
click at [541, 133] on p "All Suppliers" at bounding box center [518, 130] width 68 height 16
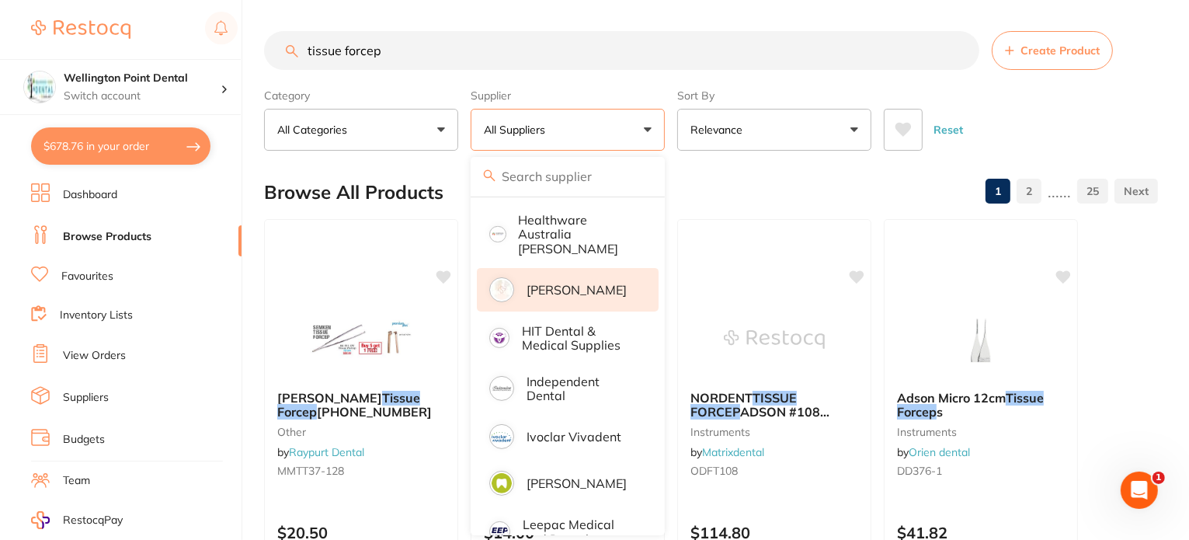
scroll to position [388, 0]
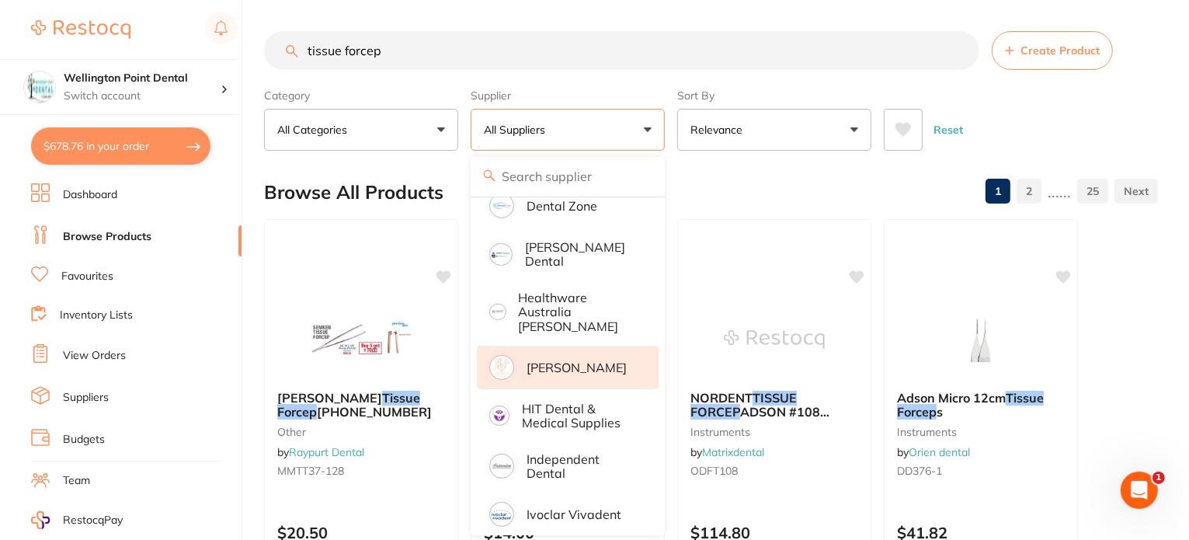
click at [572, 360] on p "[PERSON_NAME]" at bounding box center [577, 367] width 100 height 14
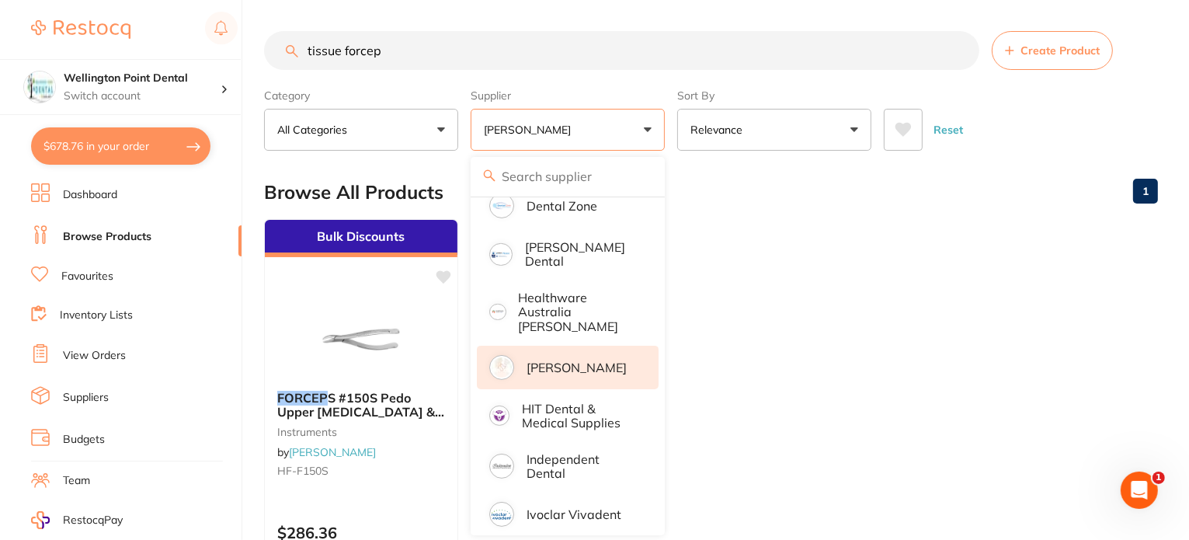
scroll to position [0, 0]
click at [851, 280] on ul "Bulk Discounts FORCEP S #150S Pedo Upper Incisors & Roots instruments by Henry …" at bounding box center [711, 442] width 894 height 447
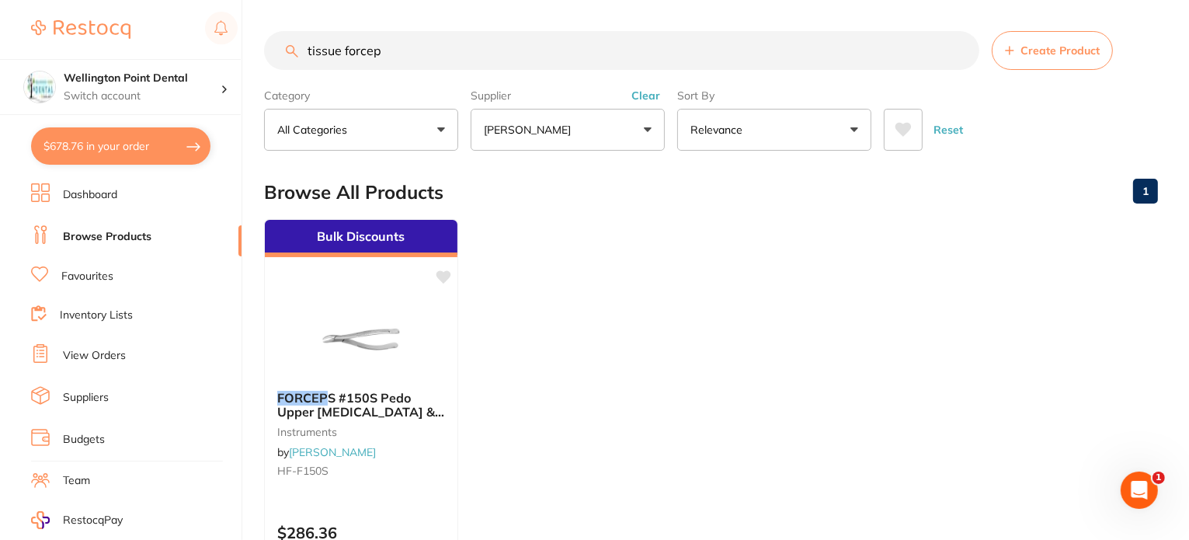
click at [600, 113] on button "[PERSON_NAME]" at bounding box center [568, 130] width 194 height 42
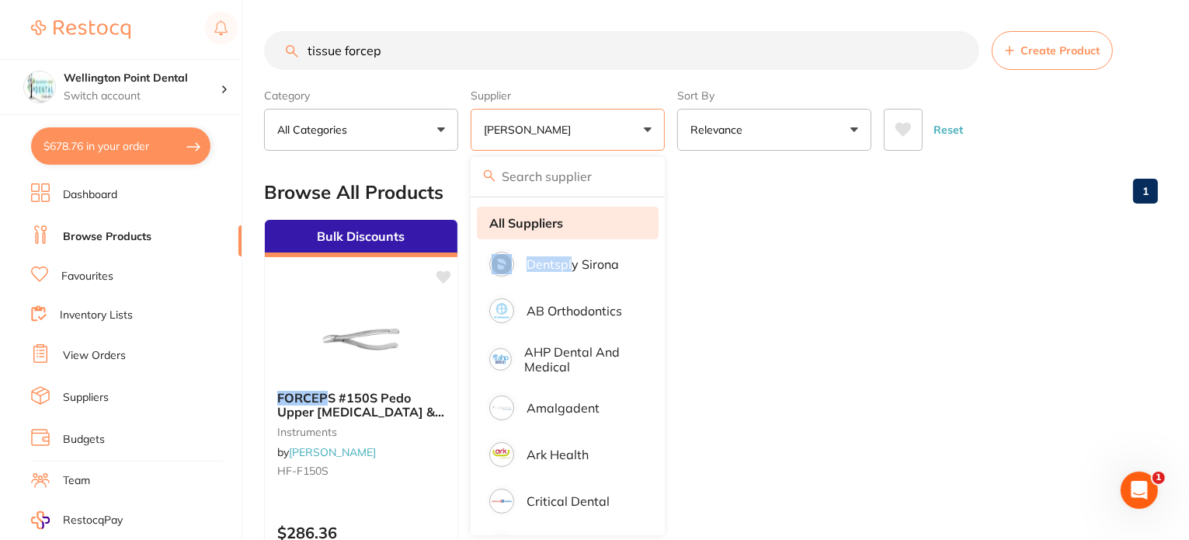
drag, startPoint x: 573, startPoint y: 257, endPoint x: 572, endPoint y: 211, distance: 45.9
click at [572, 211] on li "All Suppliers" at bounding box center [568, 223] width 182 height 33
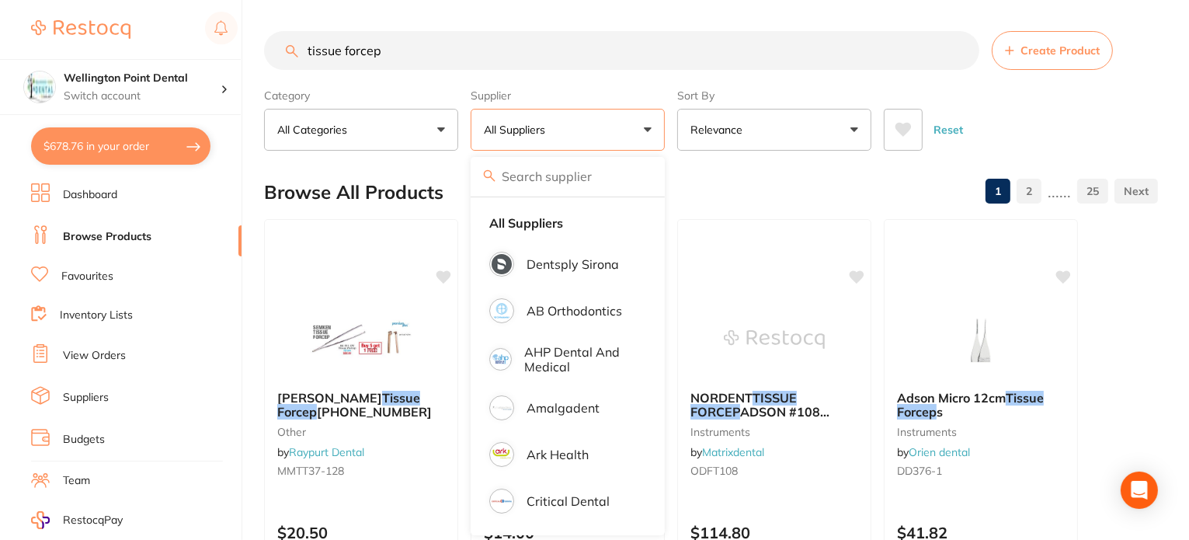
click at [836, 182] on div "Browse All Products 1 2 ...... 25" at bounding box center [711, 192] width 894 height 52
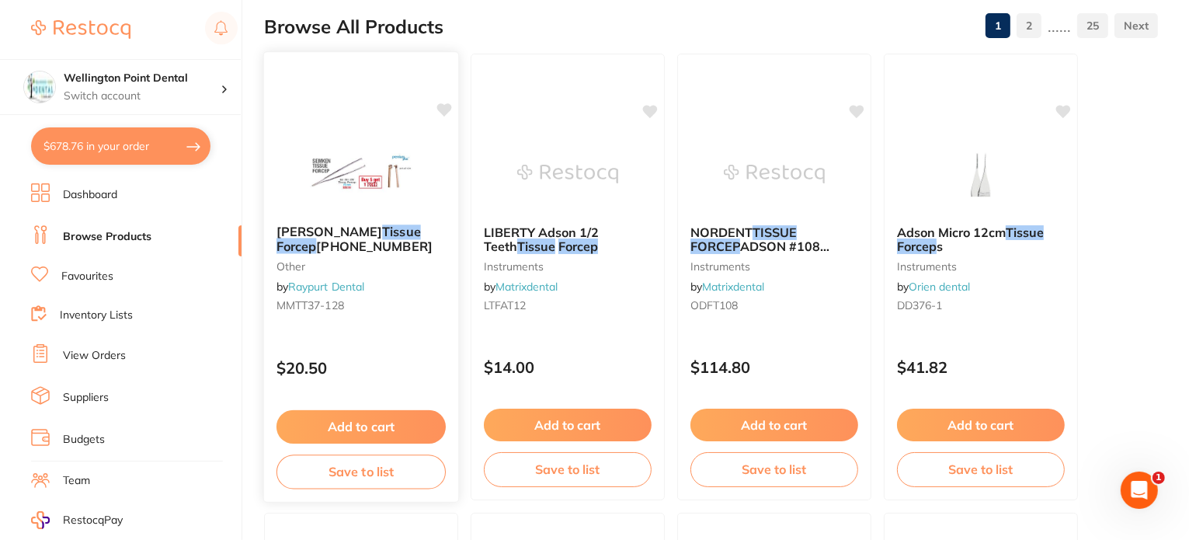
scroll to position [155, 0]
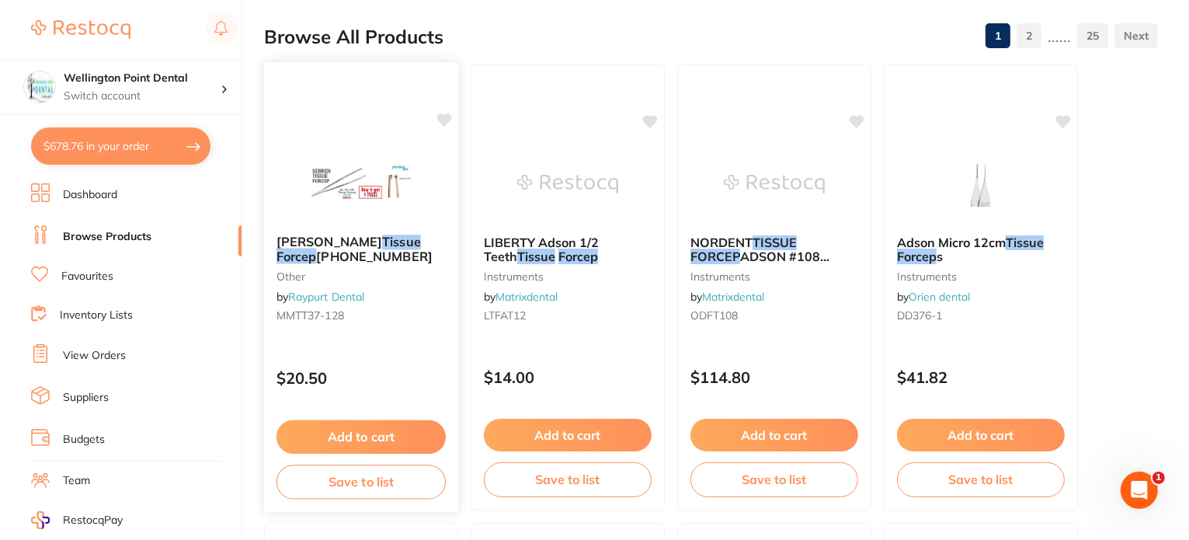
click at [408, 249] on span "64-191-120" at bounding box center [374, 257] width 116 height 16
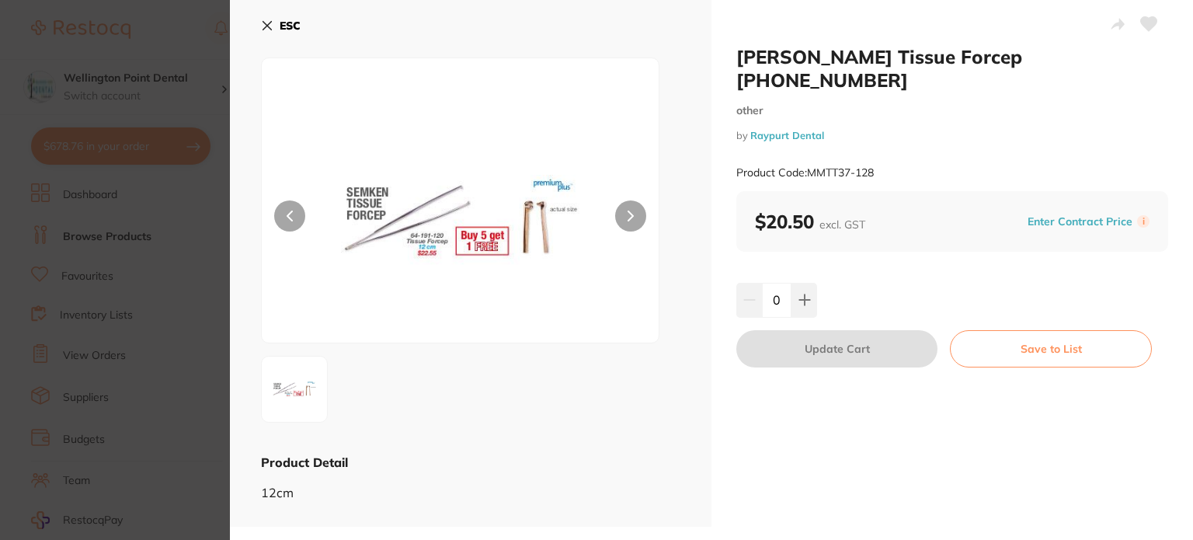
click at [260, 25] on div "ESC Product Detail 12cm" at bounding box center [471, 263] width 482 height 527
click at [263, 25] on icon at bounding box center [267, 25] width 12 height 12
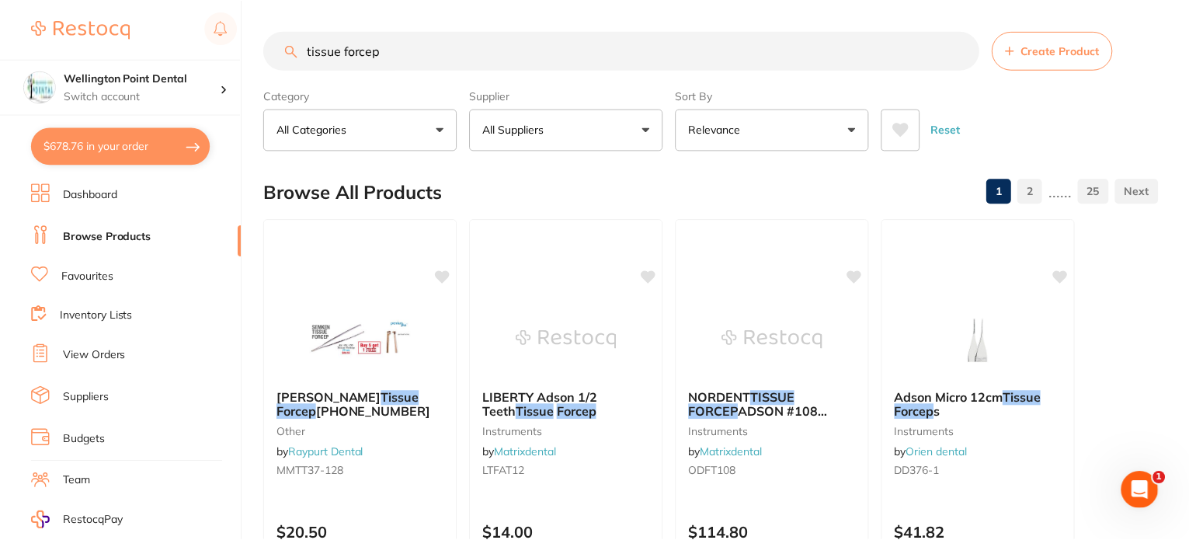
scroll to position [155, 0]
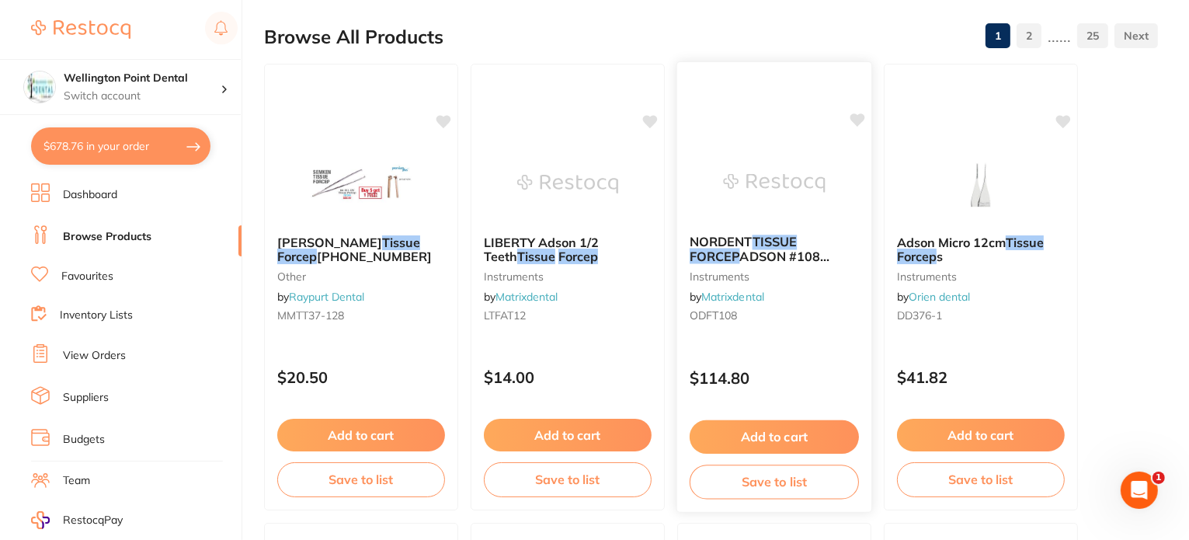
click at [782, 259] on span "ADSON #108 Straight 'Rat Tooth' 1x2 120mm" at bounding box center [761, 271] width 142 height 44
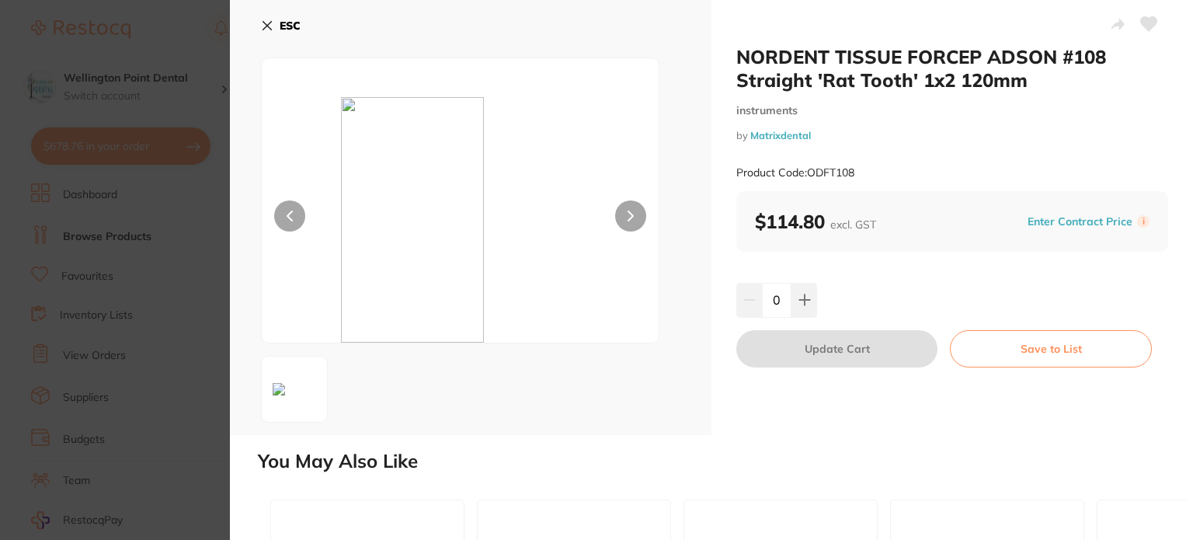
click at [256, 27] on div "ESC" at bounding box center [471, 217] width 482 height 435
click at [260, 26] on div "ESC" at bounding box center [471, 217] width 482 height 435
click at [264, 22] on icon at bounding box center [267, 25] width 12 height 12
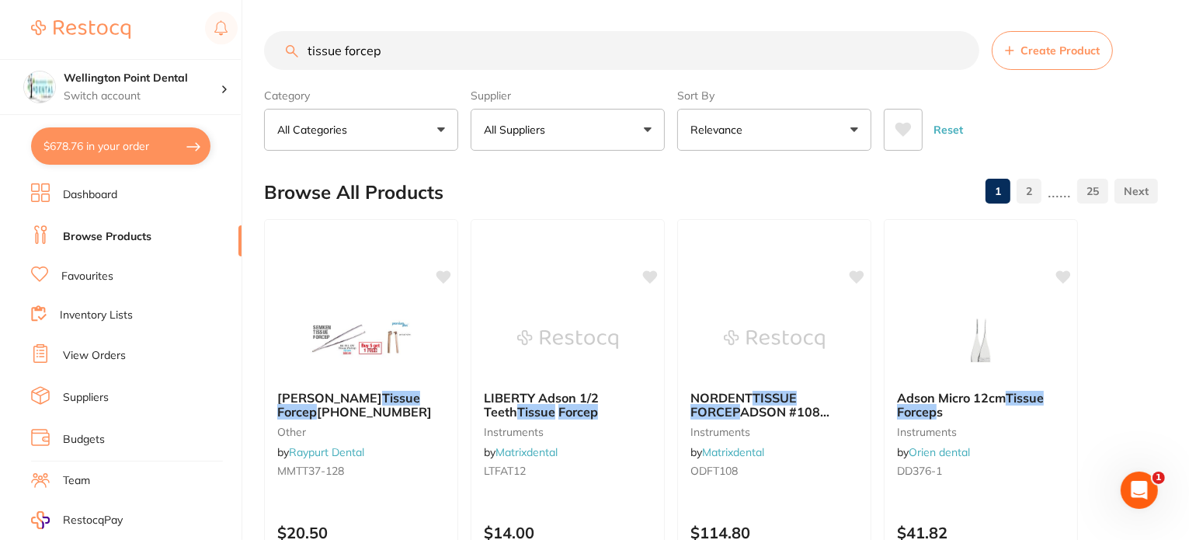
click at [579, 124] on button "All Suppliers" at bounding box center [568, 130] width 194 height 42
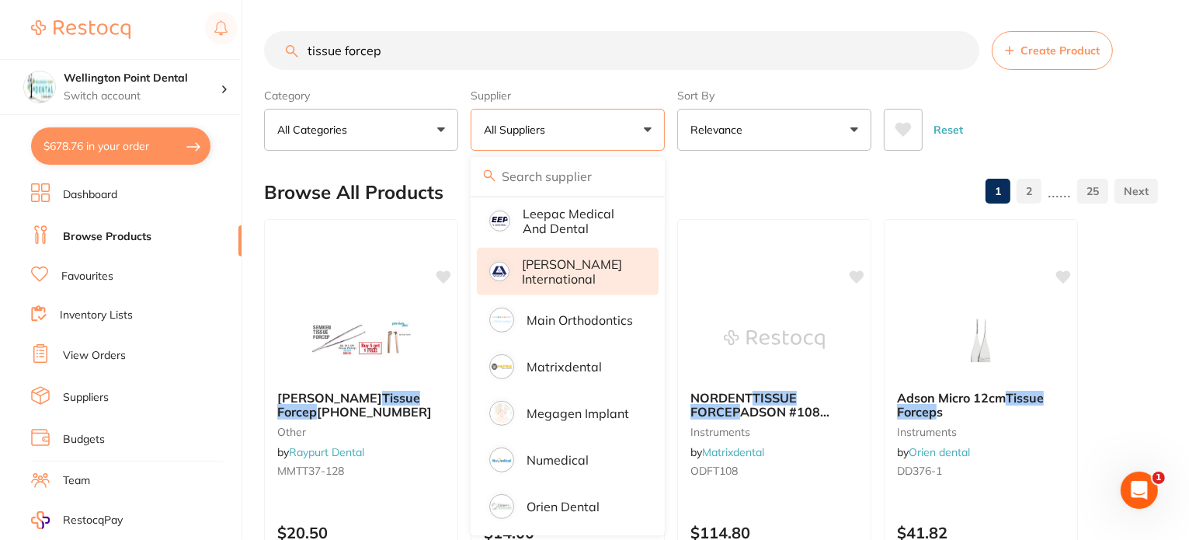
scroll to position [932, 0]
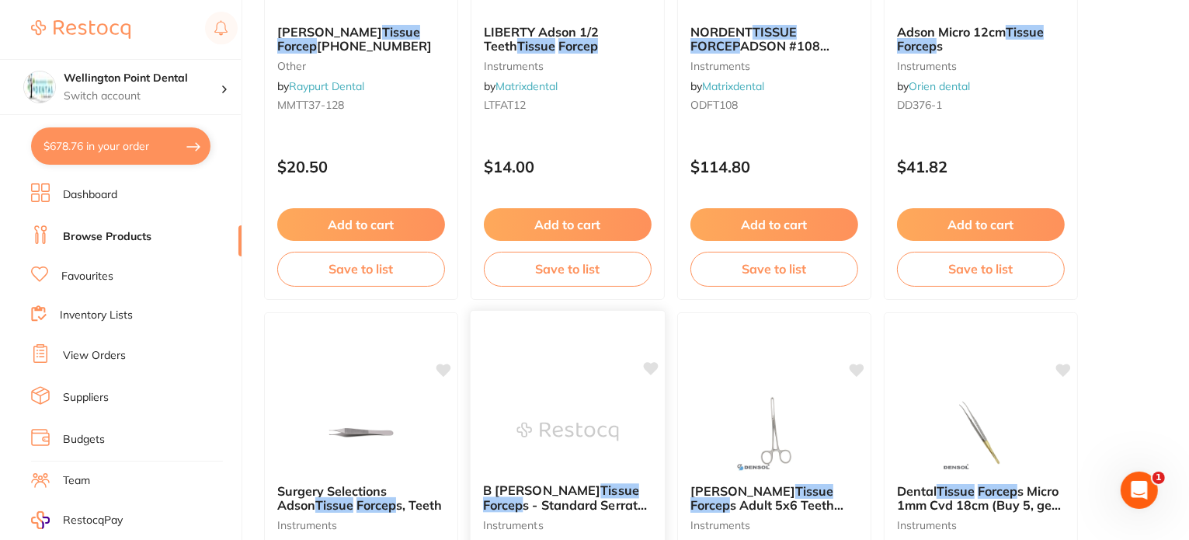
scroll to position [466, 0]
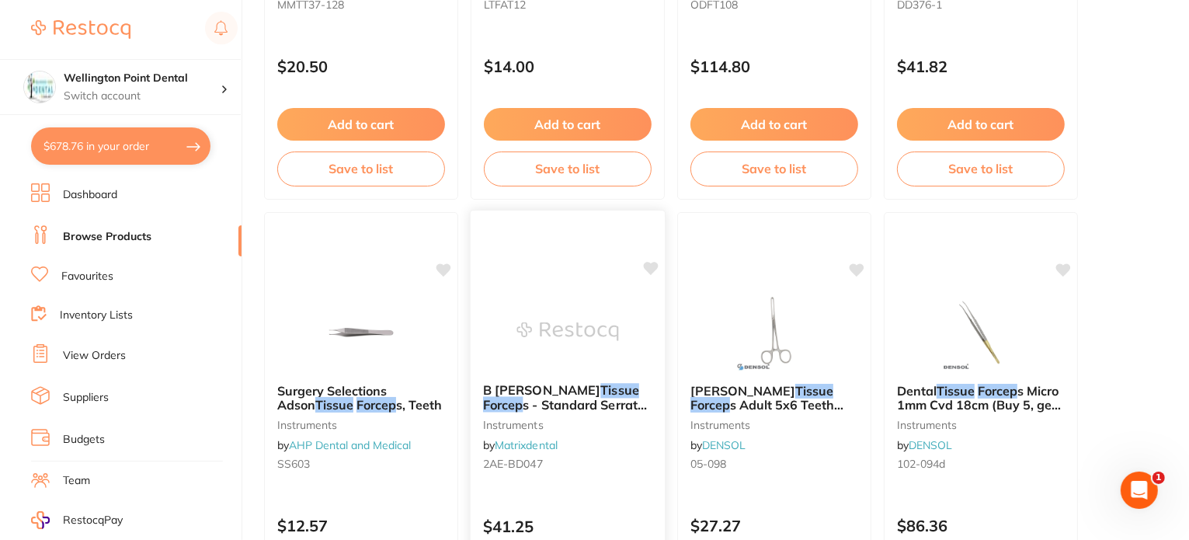
click at [561, 403] on span "s - Standard Serrated 145mm" at bounding box center [567, 412] width 169 height 30
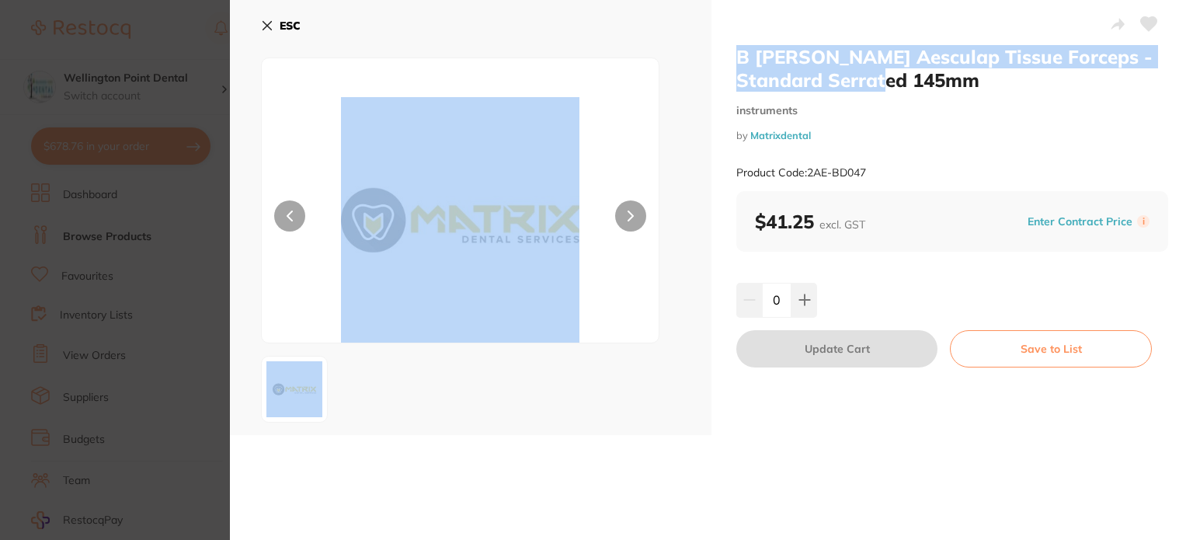
drag, startPoint x: 913, startPoint y: 76, endPoint x: 704, endPoint y: 35, distance: 213.7
click at [704, 35] on div "B Braun Aesculap Tissue Forceps - Standard Serrated 145mm instruments by Matrix…" at bounding box center [711, 217] width 963 height 435
click at [858, 74] on h2 "B Braun Aesculap Tissue Forceps - Standard Serrated 145mm" at bounding box center [952, 68] width 432 height 47
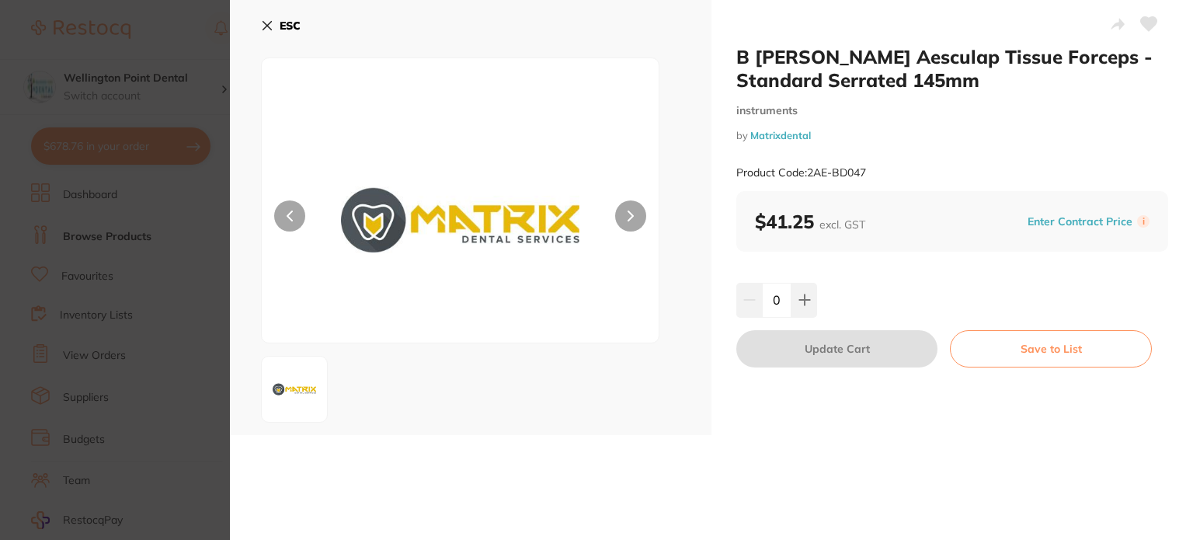
click at [904, 99] on div "B Braun Aesculap Tissue Forceps - Standard Serrated 145mm instruments by Matrix…" at bounding box center [952, 118] width 432 height 146
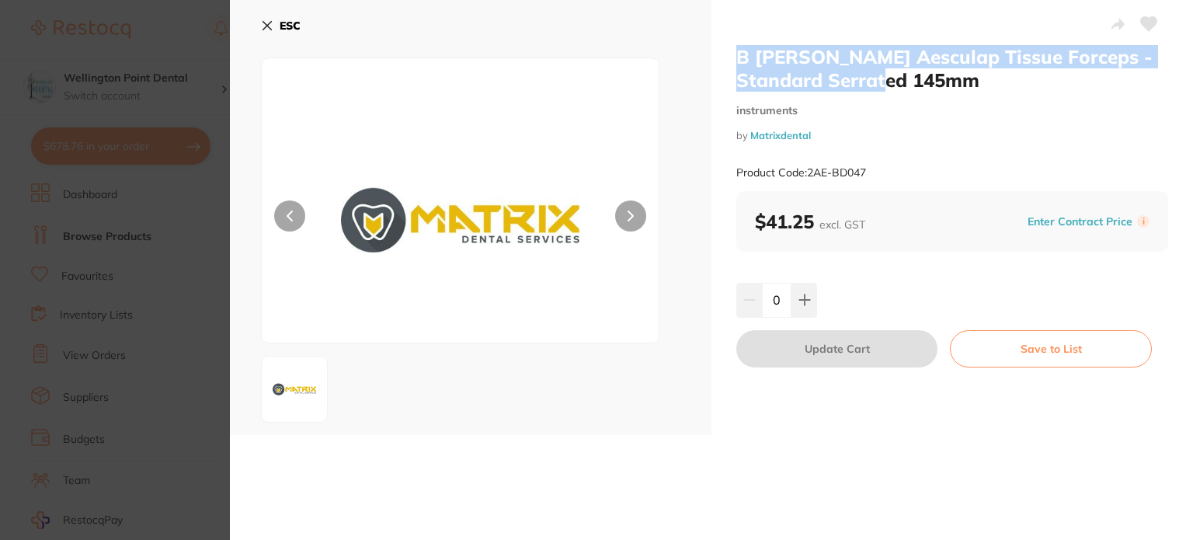
drag, startPoint x: 886, startPoint y: 77, endPoint x: 739, endPoint y: 49, distance: 149.5
click at [739, 49] on h2 "B Braun Aesculap Tissue Forceps - Standard Serrated 145mm" at bounding box center [952, 68] width 432 height 47
copy h2 "B Braun Aesculap Tissue Forceps - Standard Serrated 145mm"
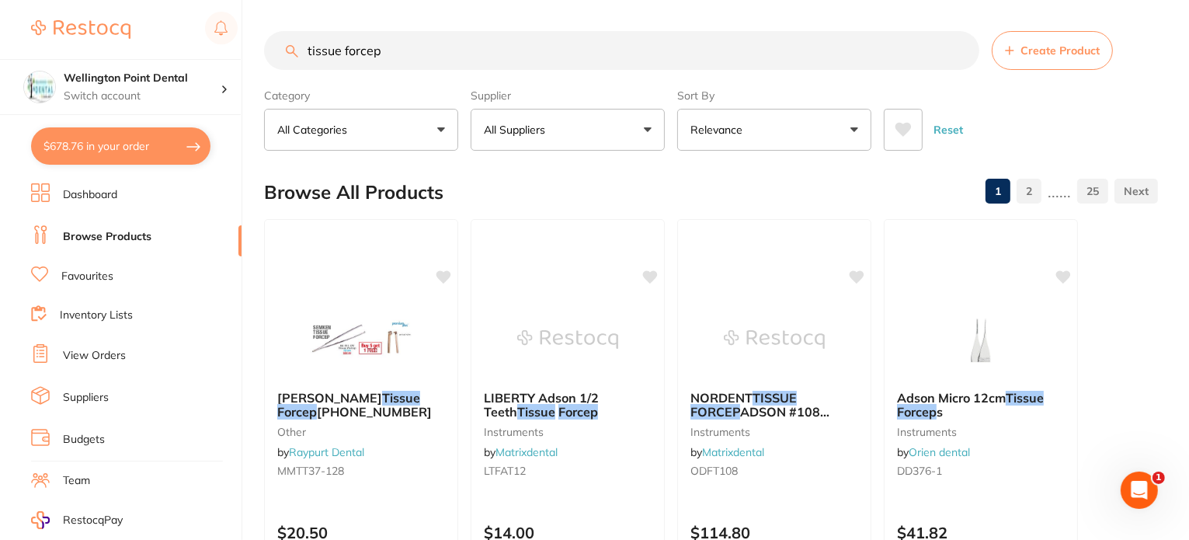
drag, startPoint x: 435, startPoint y: 66, endPoint x: 121, endPoint y: 25, distance: 316.5
click at [127, 26] on div "$678.76 Wellington Point Dental Switch account Wellington Point Dental The Dent…" at bounding box center [594, 270] width 1189 height 540
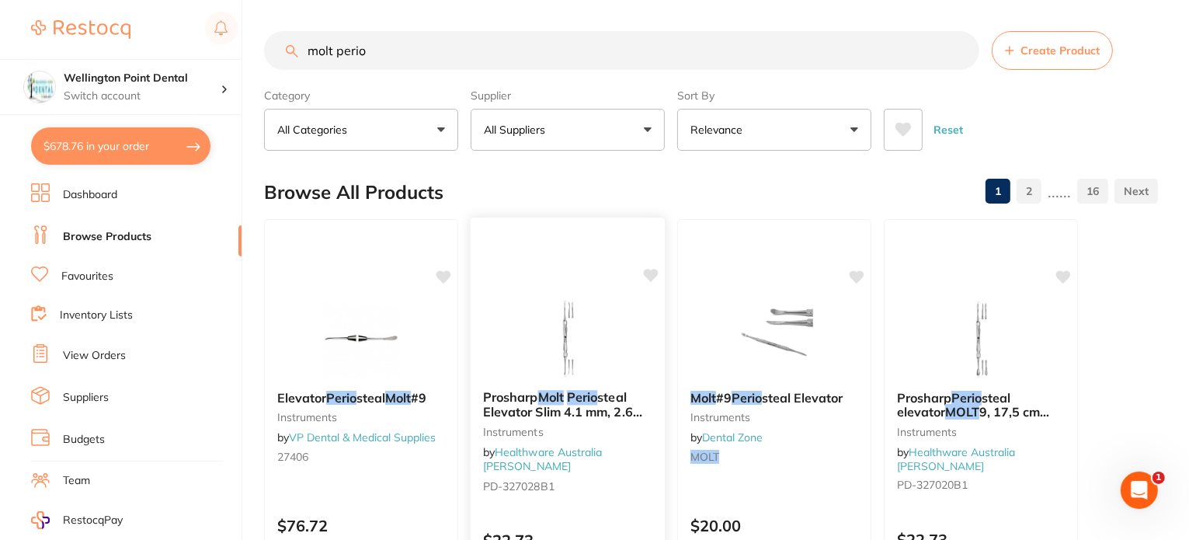
scroll to position [78, 0]
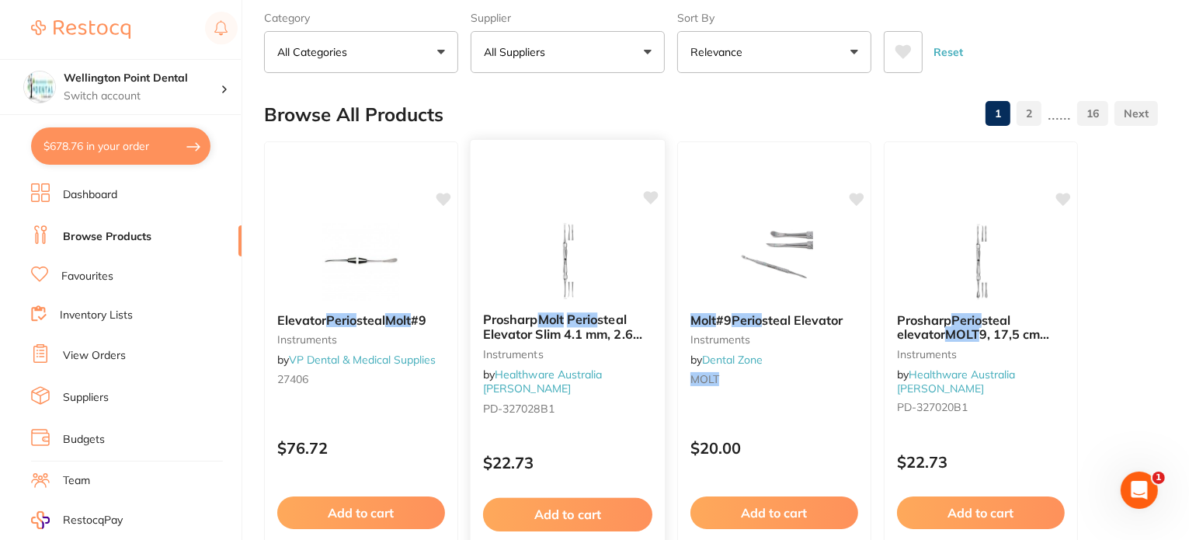
type input "molt perio"
click at [617, 329] on span "steal Elevator Slim 4.1 mm, 2.6 mm" at bounding box center [562, 333] width 159 height 44
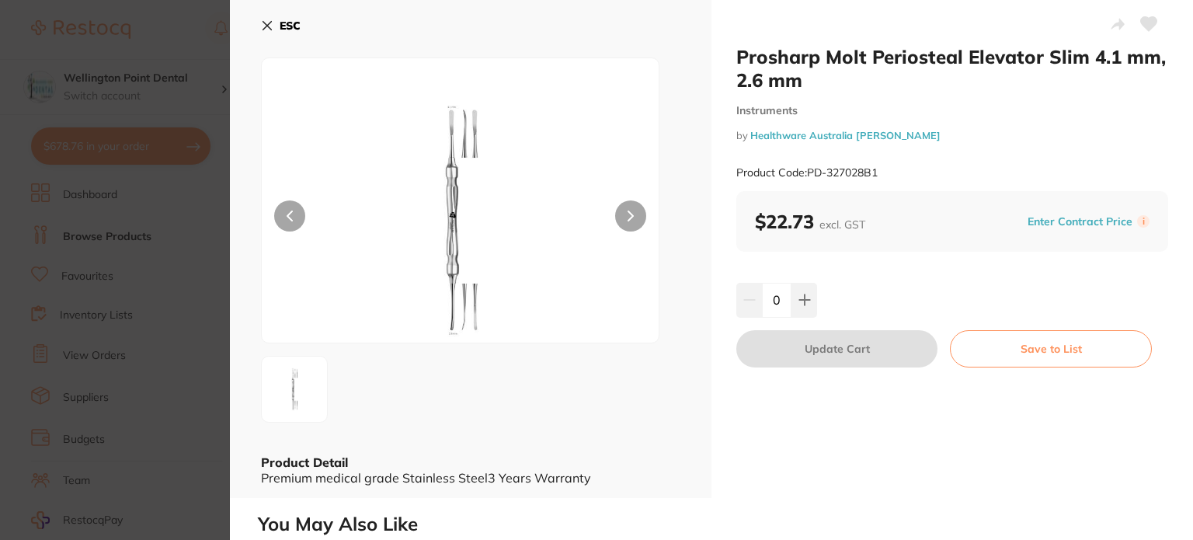
click at [136, 264] on section "Prosharp Molt Periosteal Elevator Slim 4.1 mm, 2.6 mm Instruments by Healthware…" at bounding box center [596, 270] width 1193 height 540
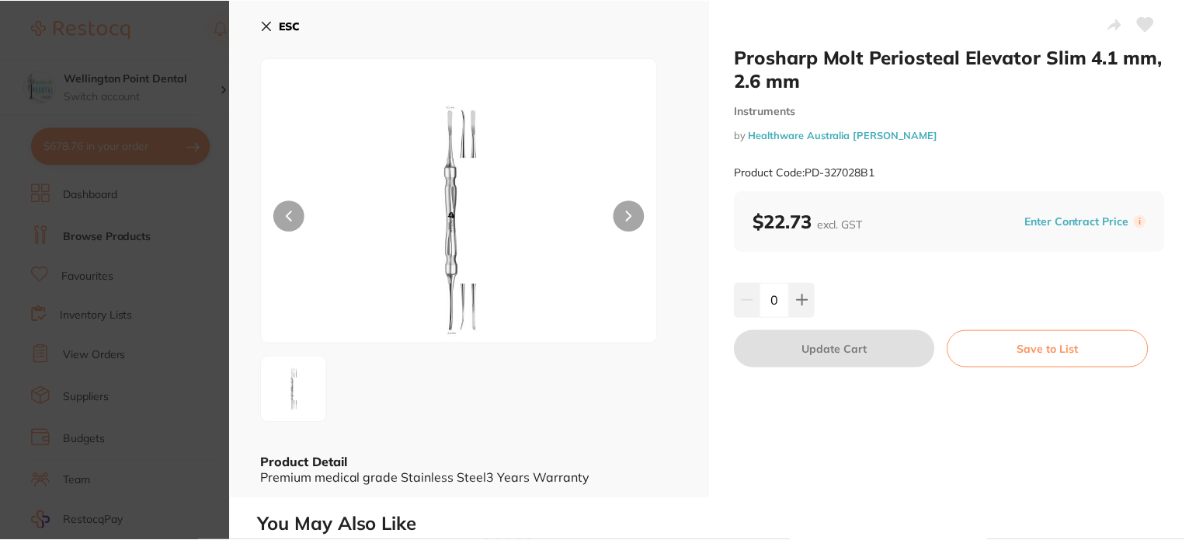
scroll to position [78, 0]
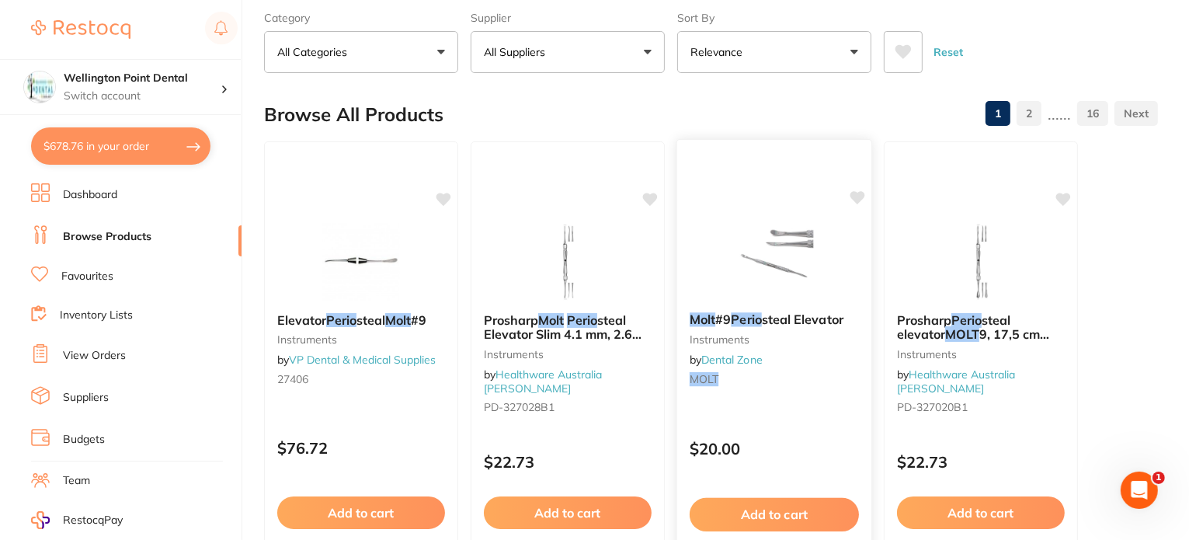
click at [805, 326] on div "Molt #9 Perio steal Elevator Instruments by Dental Zone MOLT" at bounding box center [774, 352] width 194 height 104
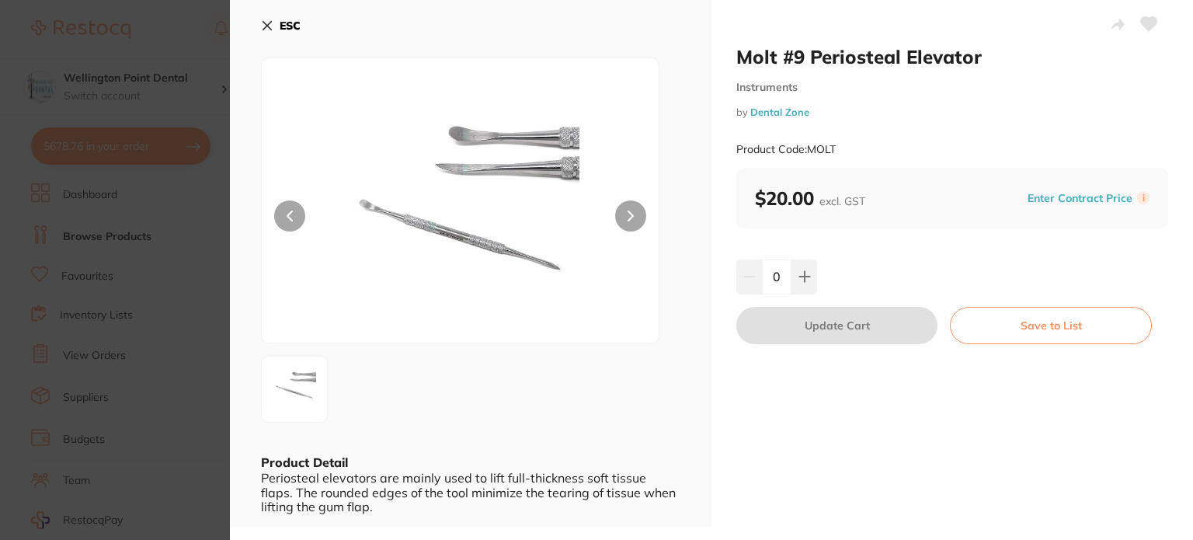
click at [116, 284] on section "Molt #9 Periosteal Elevator Instruments by Dental Zone Product Code: MOLT ESC P…" at bounding box center [596, 270] width 1193 height 540
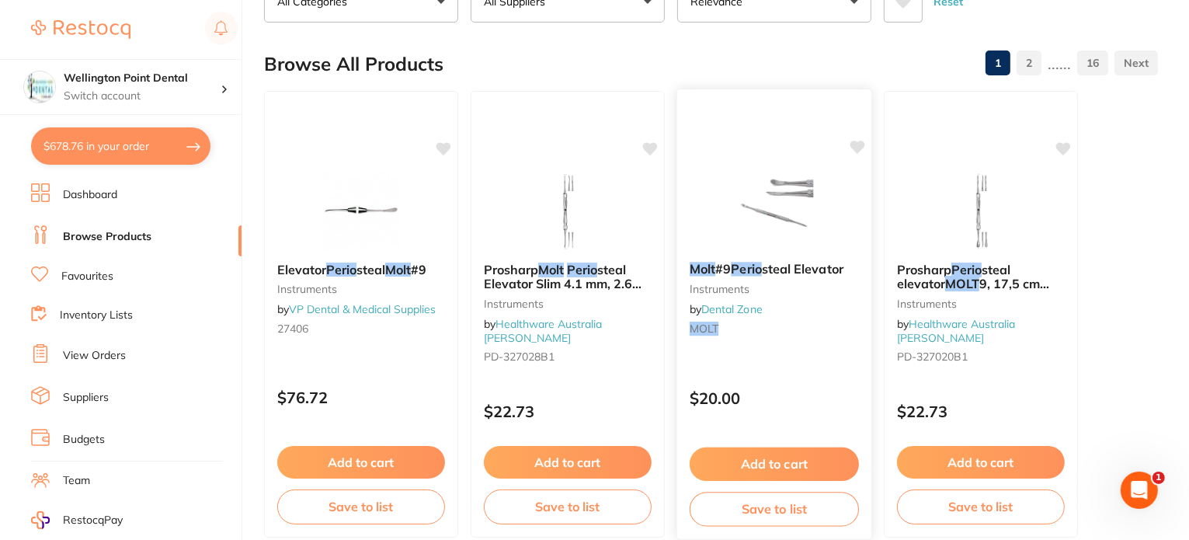
scroll to position [155, 0]
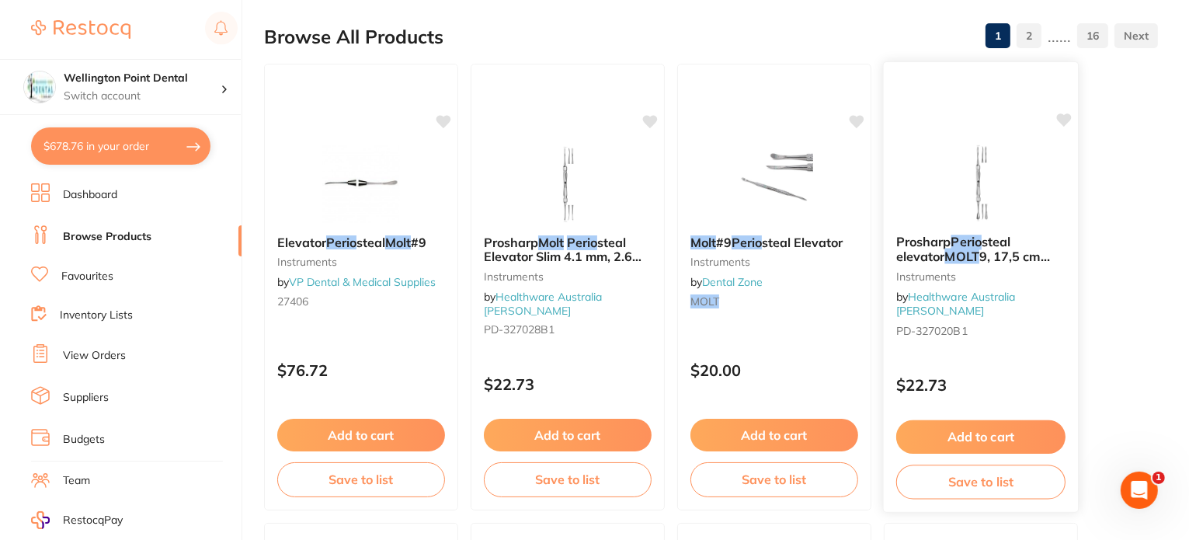
click at [1028, 253] on span "9, 17,5 cm with suture hole 3.9mm, 7mm" at bounding box center [973, 271] width 154 height 44
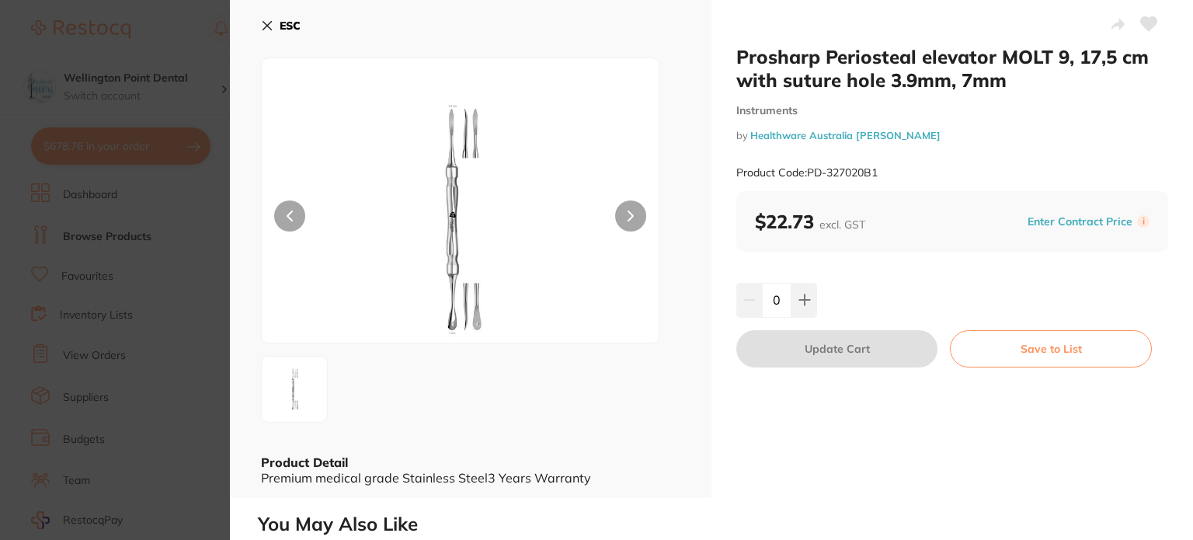
click at [145, 291] on section "Prosharp Periosteal elevator MOLT 9, 17,5 cm with suture hole 3.9mm, 7mm Instru…" at bounding box center [596, 270] width 1193 height 540
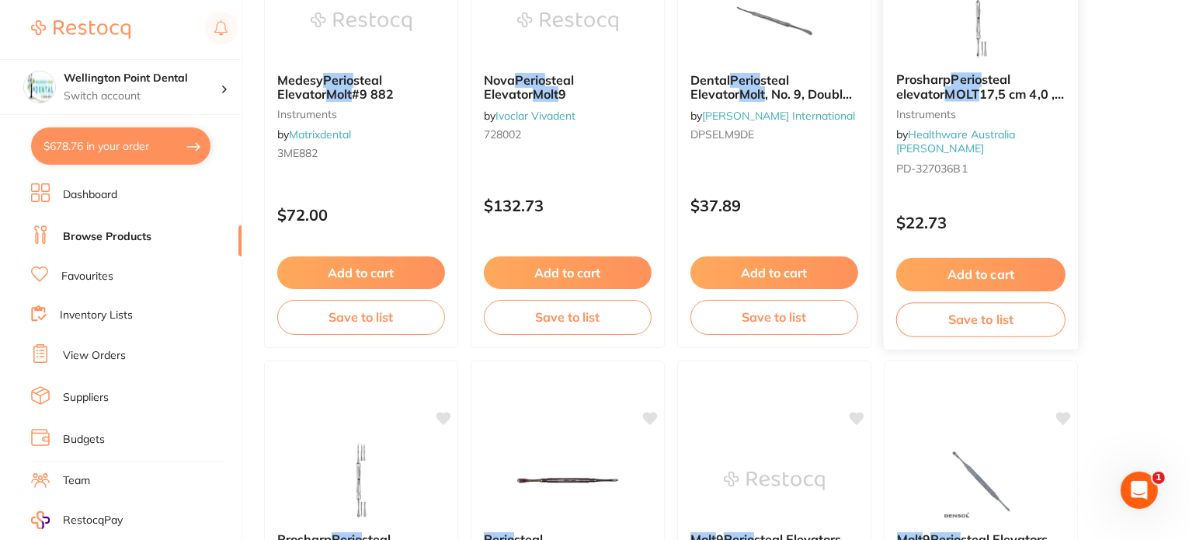
scroll to position [466, 0]
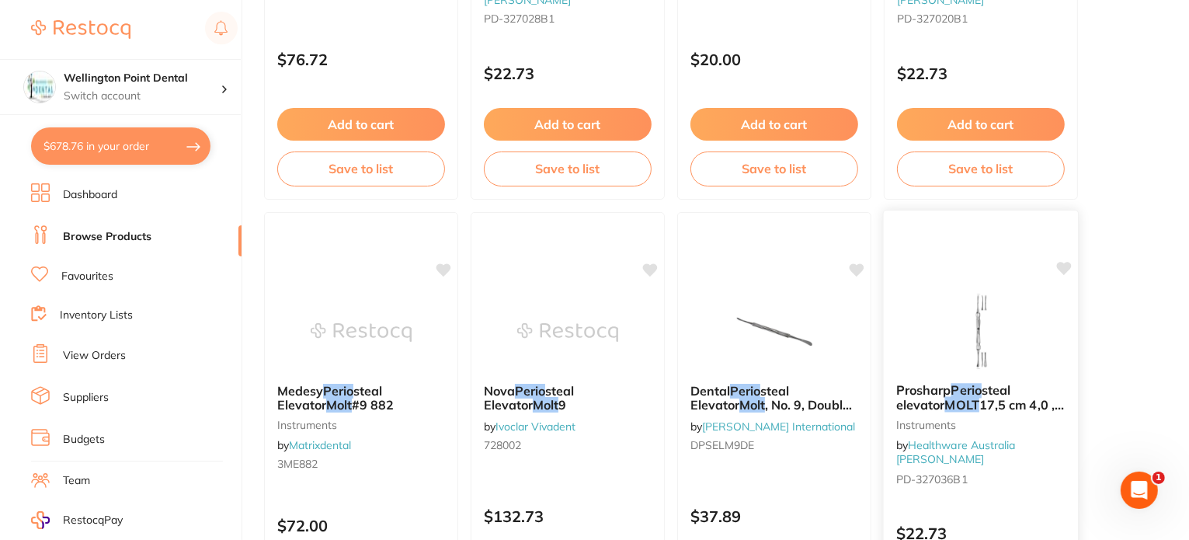
click at [969, 400] on span "17,5 cm 4,0 , 4,5 mm" at bounding box center [980, 412] width 168 height 30
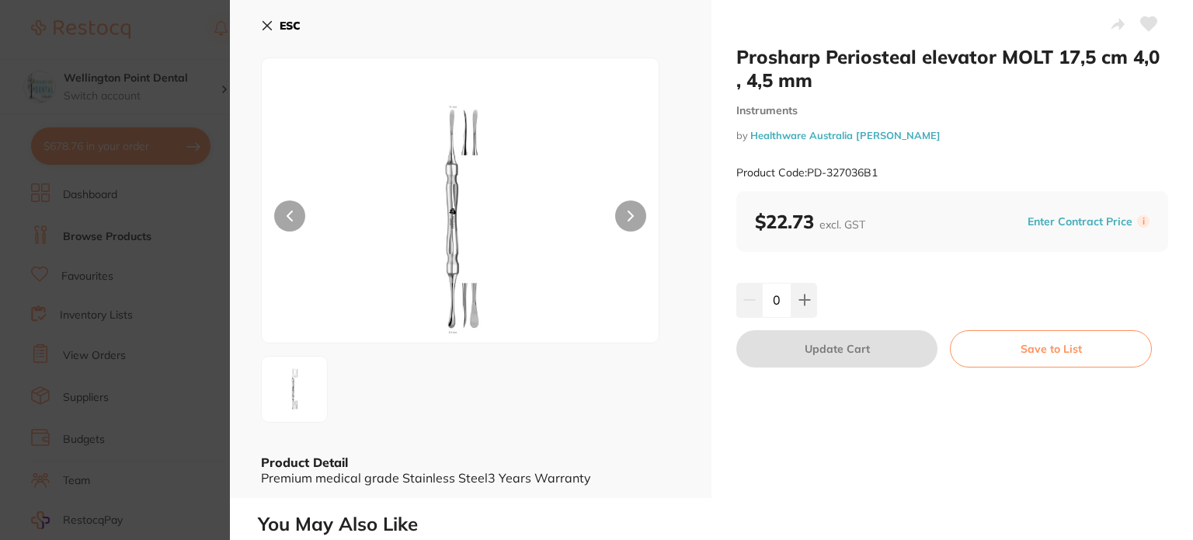
click at [621, 213] on button at bounding box center [630, 215] width 31 height 31
click at [287, 214] on icon at bounding box center [290, 216] width 6 height 11
click at [637, 212] on button at bounding box center [630, 215] width 31 height 31
click at [117, 331] on section "Prosharp Periosteal elevator MOLT 17,5 cm 4,0 , 4,5 mm Instruments by Healthwar…" at bounding box center [596, 270] width 1193 height 540
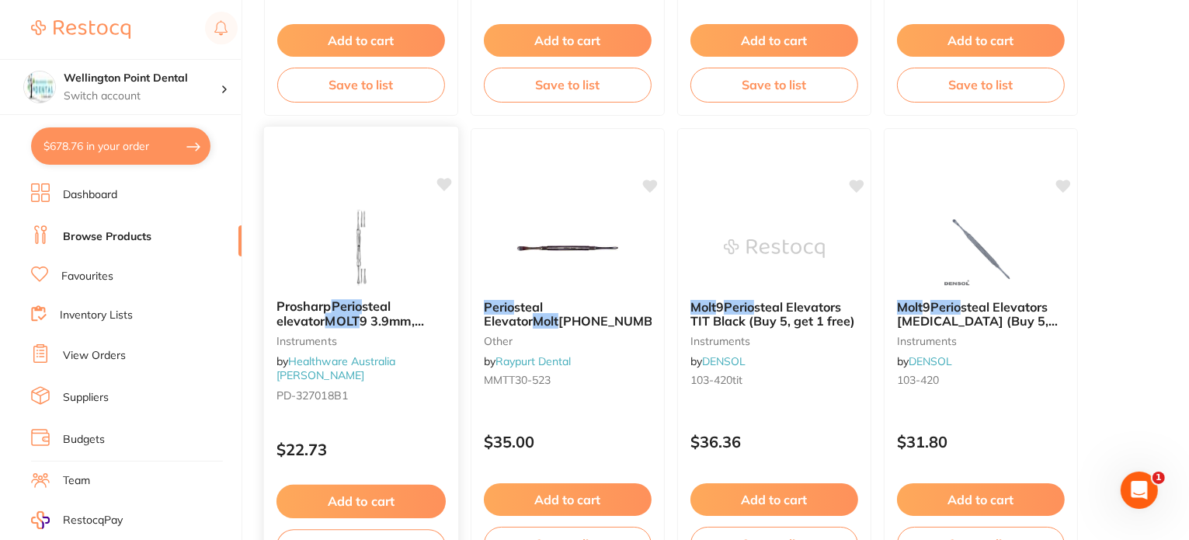
scroll to position [854, 0]
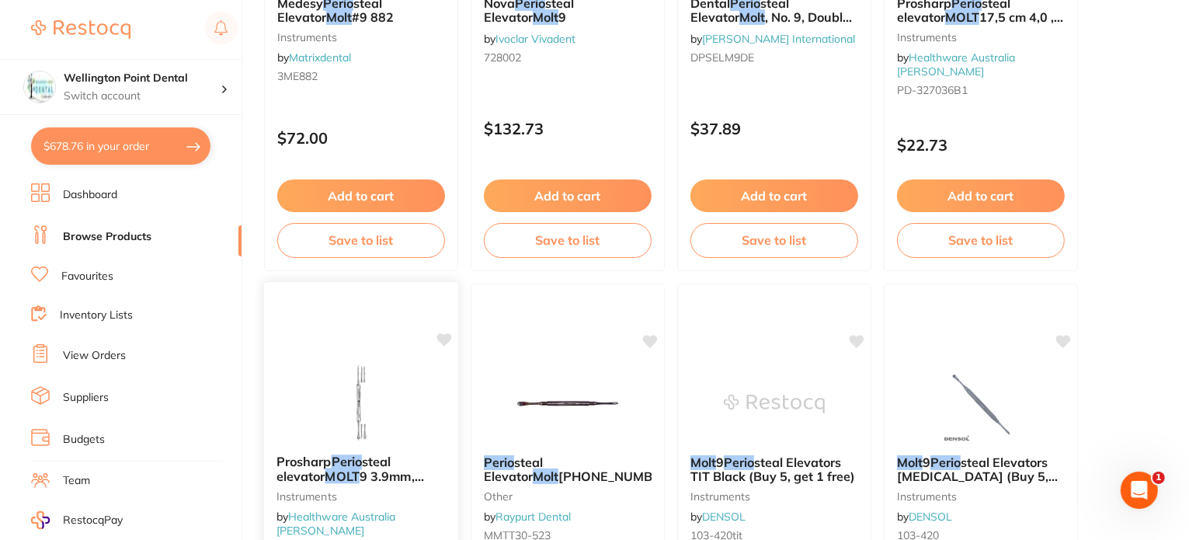
click at [337, 434] on img at bounding box center [361, 403] width 102 height 78
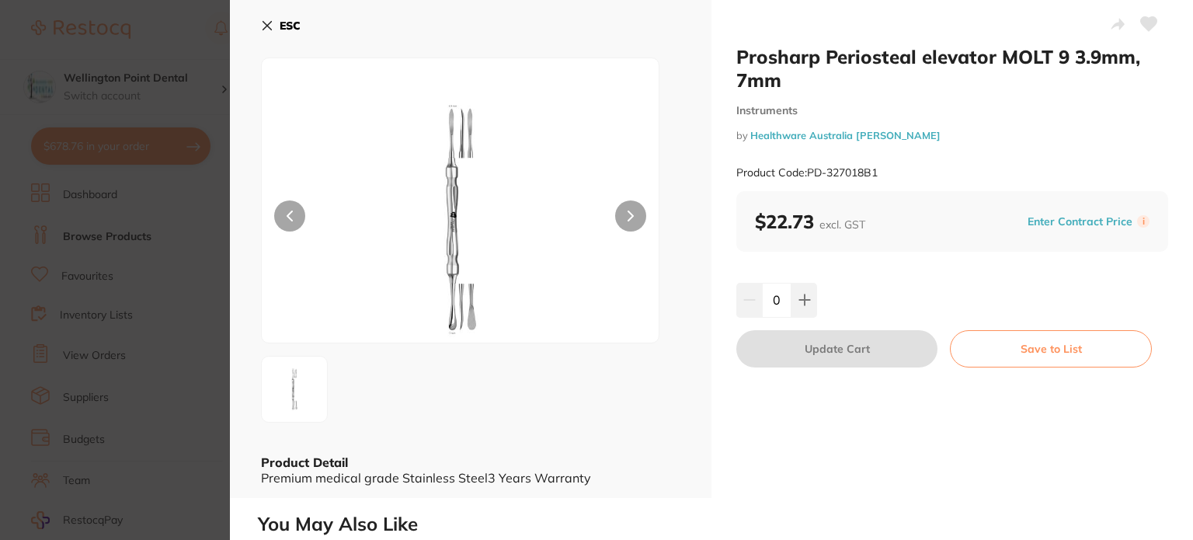
click at [472, 145] on img at bounding box center [460, 219] width 238 height 245
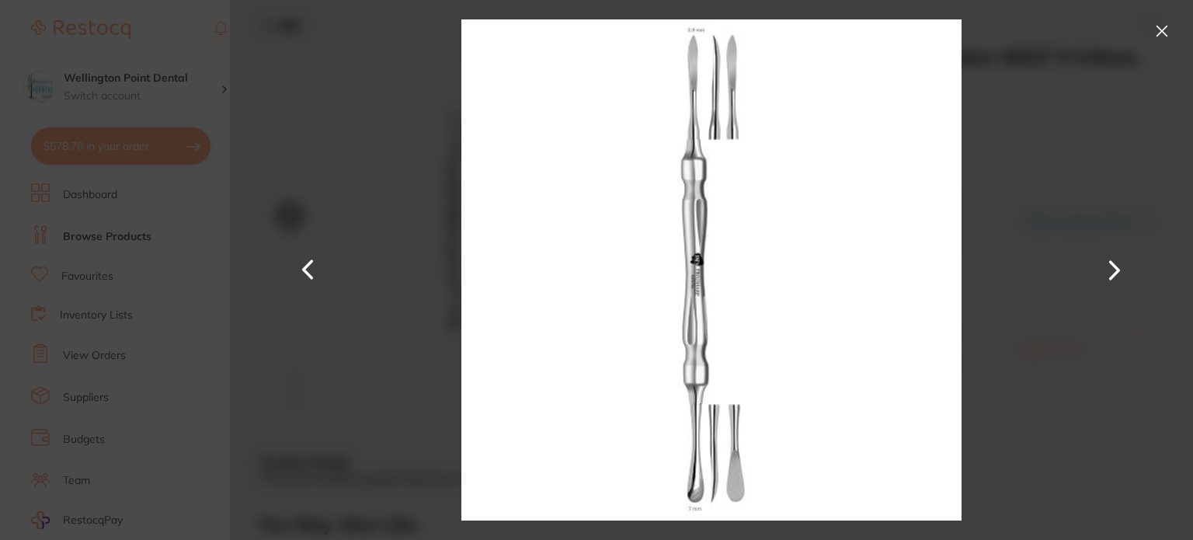
click at [180, 341] on section "Prosharp Periosteal elevator MOLT 9 3.9mm, 7mm Instruments by Healthware Austra…" at bounding box center [596, 270] width 1193 height 540
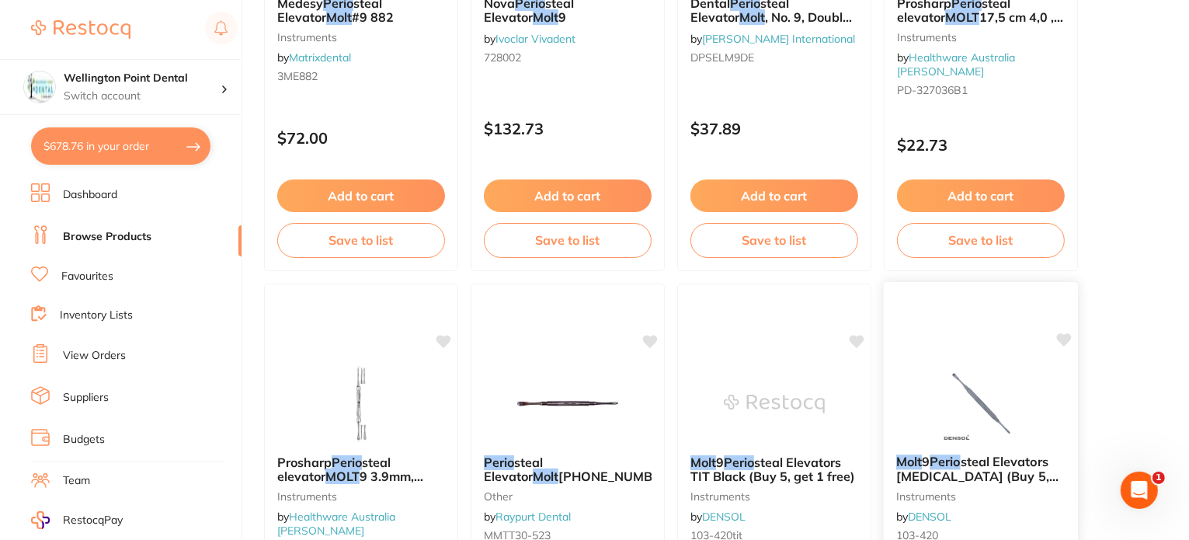
scroll to position [698, 0]
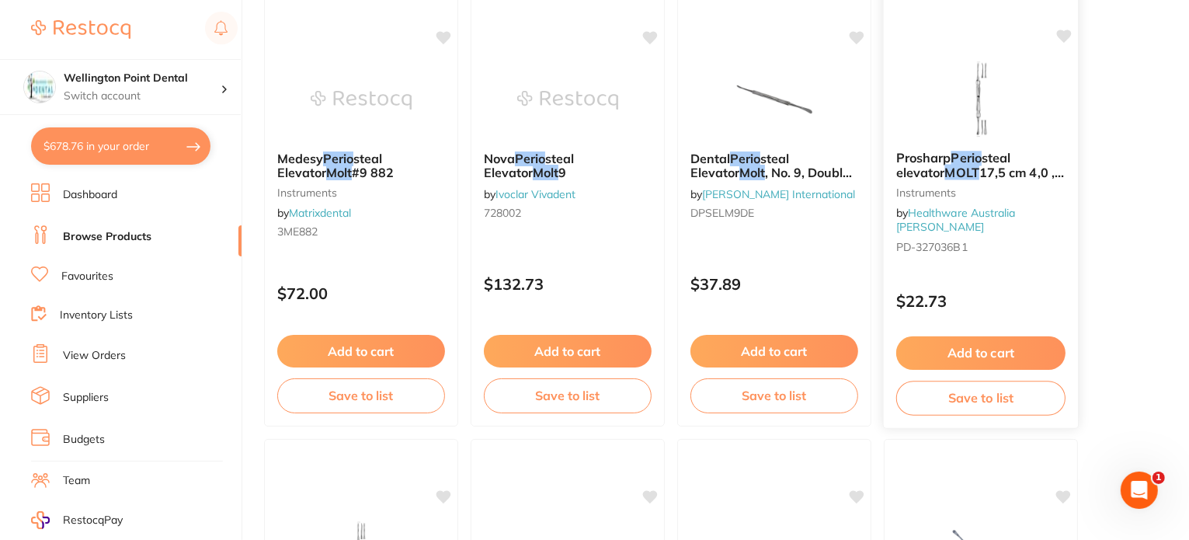
click at [1035, 165] on span "17,5 cm 4,0 , 4,5 mm" at bounding box center [980, 180] width 168 height 30
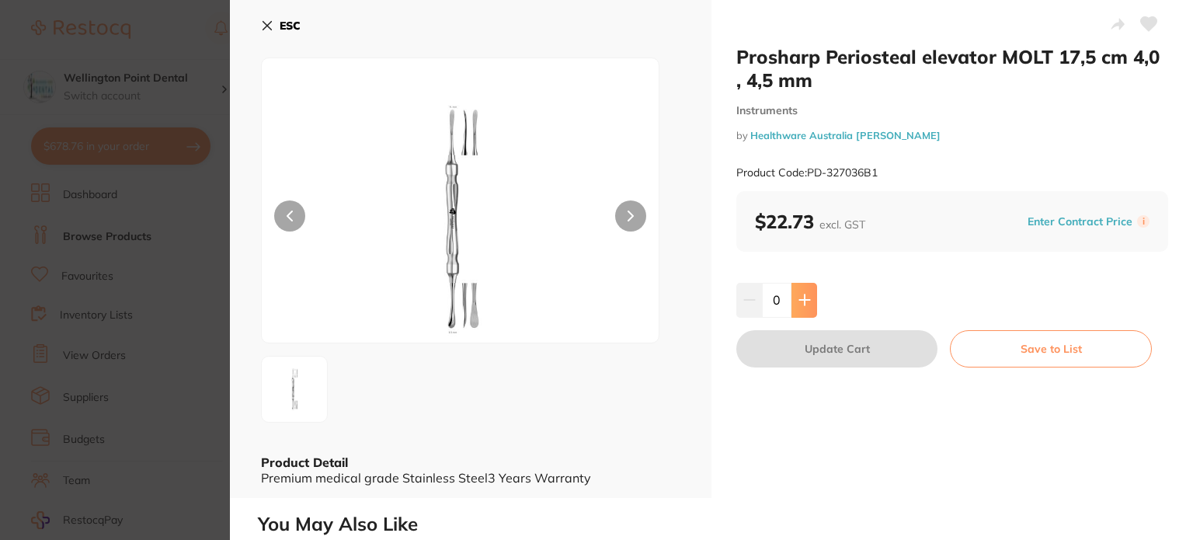
click at [807, 308] on button at bounding box center [805, 300] width 26 height 34
type input "1"
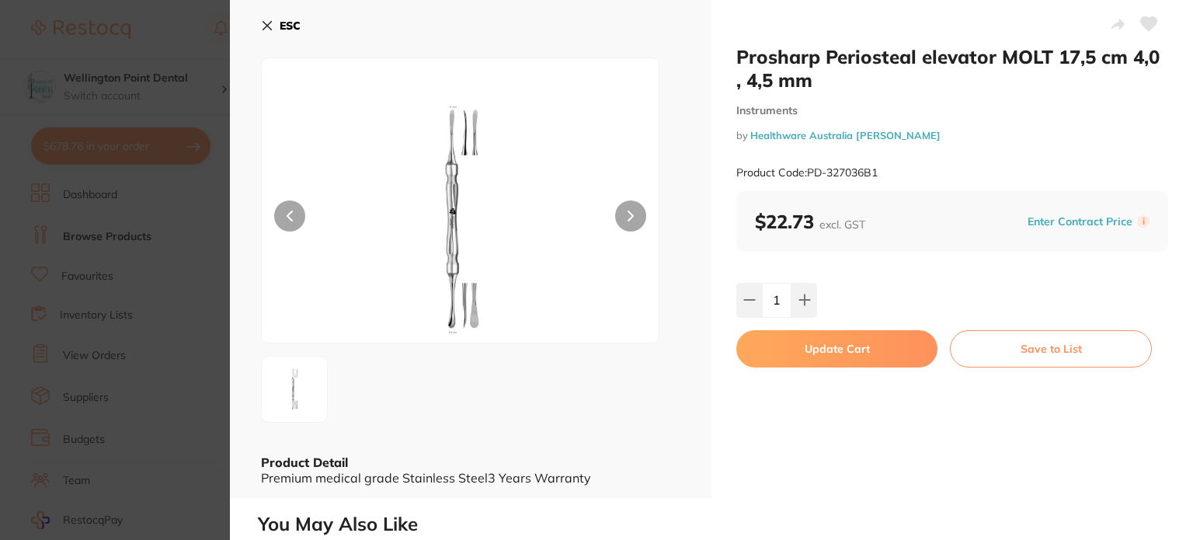
click at [894, 347] on button "Update Cart" at bounding box center [836, 348] width 201 height 37
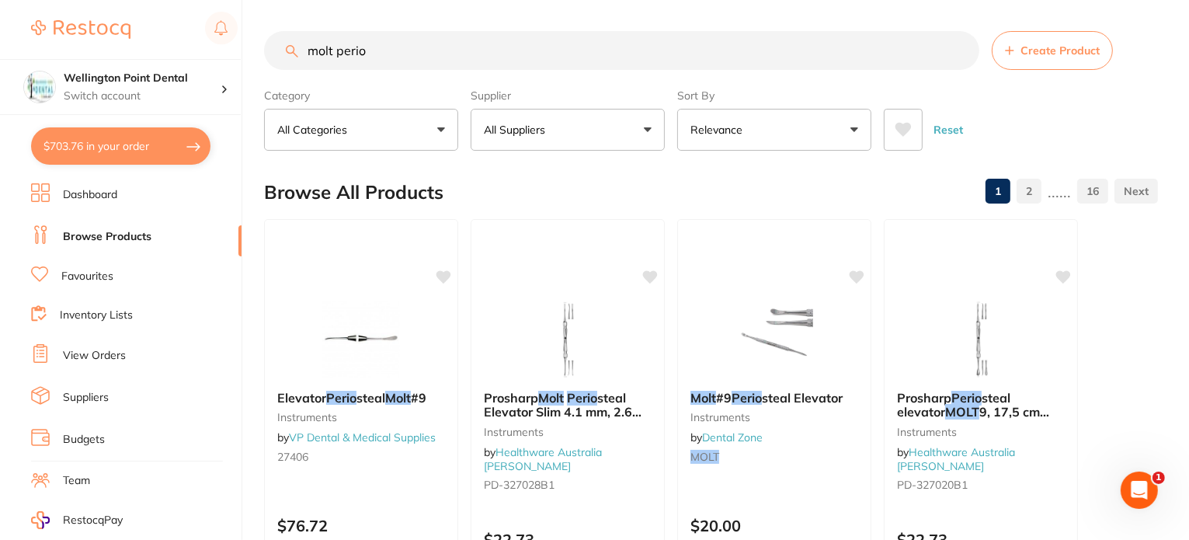
drag, startPoint x: 447, startPoint y: 56, endPoint x: 35, endPoint y: 40, distance: 412.8
click at [43, 40] on div "$703.76 Wellington Point Dental Switch account Wellington Point Dental The Dent…" at bounding box center [594, 270] width 1189 height 540
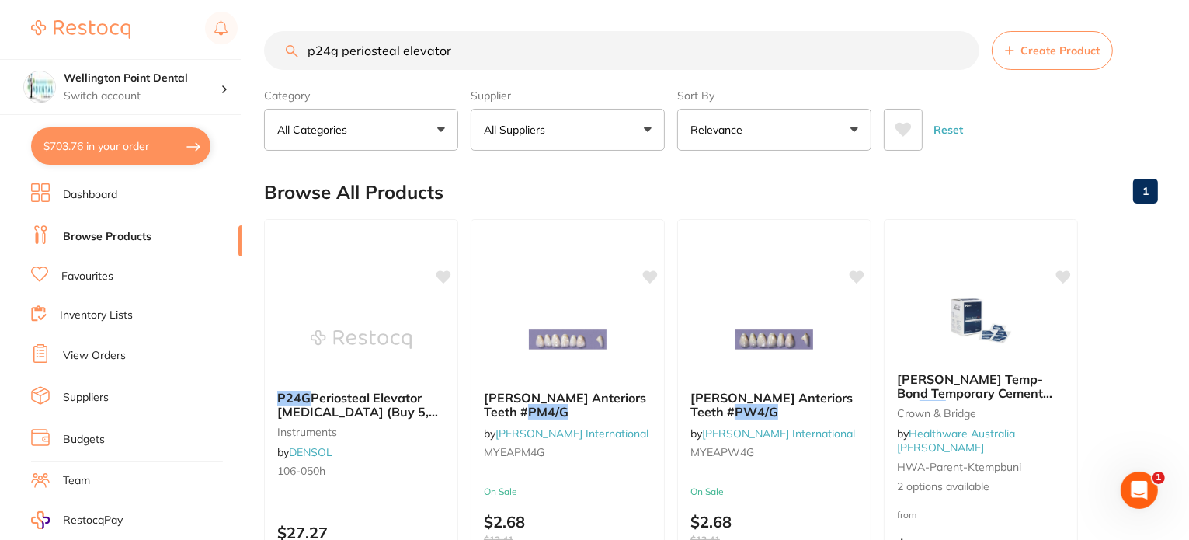
type input "p24g periosteal elevator"
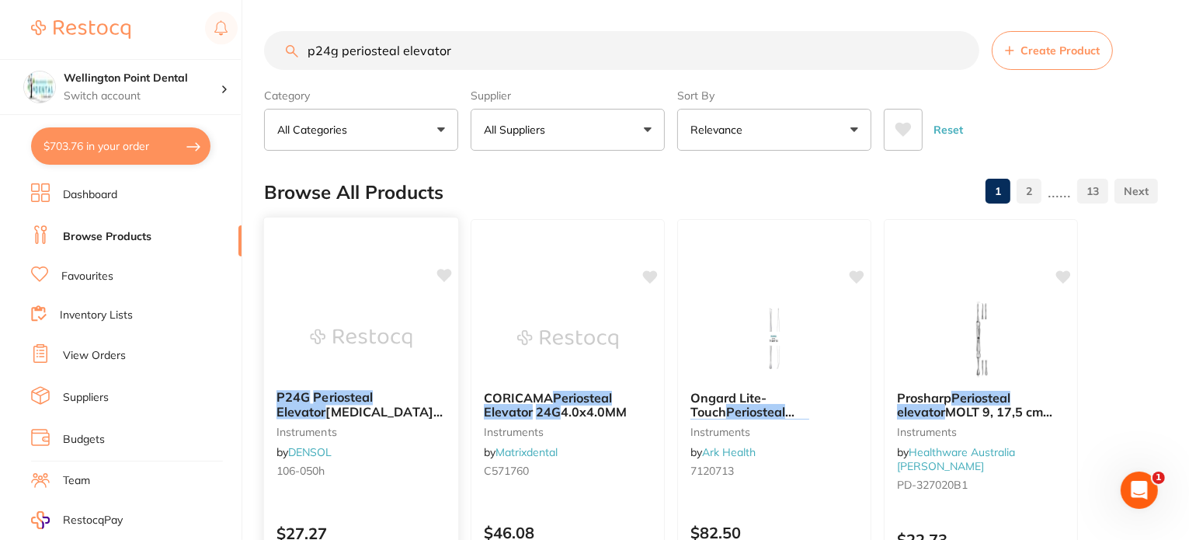
click at [409, 404] on span "[MEDICAL_DATA] (Buy 5, get 1 free)" at bounding box center [360, 419] width 166 height 30
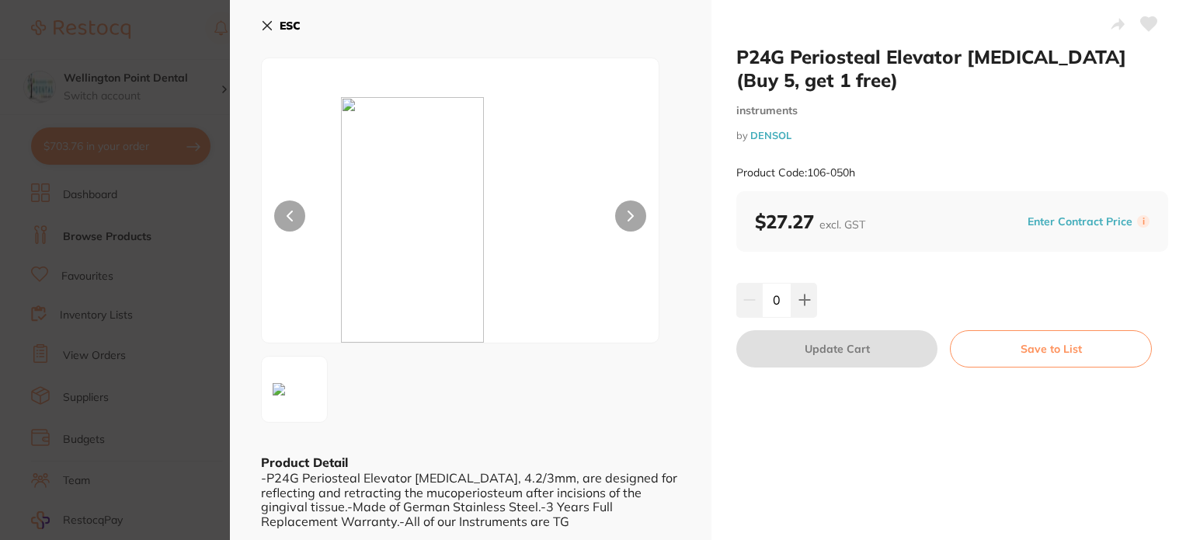
scroll to position [155, 0]
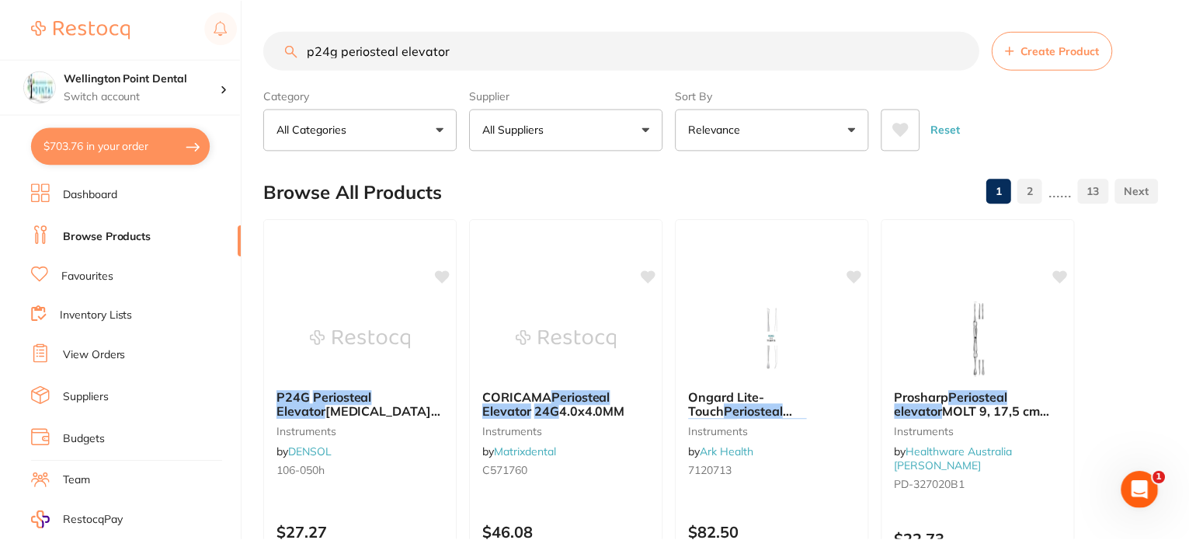
scroll to position [5, 0]
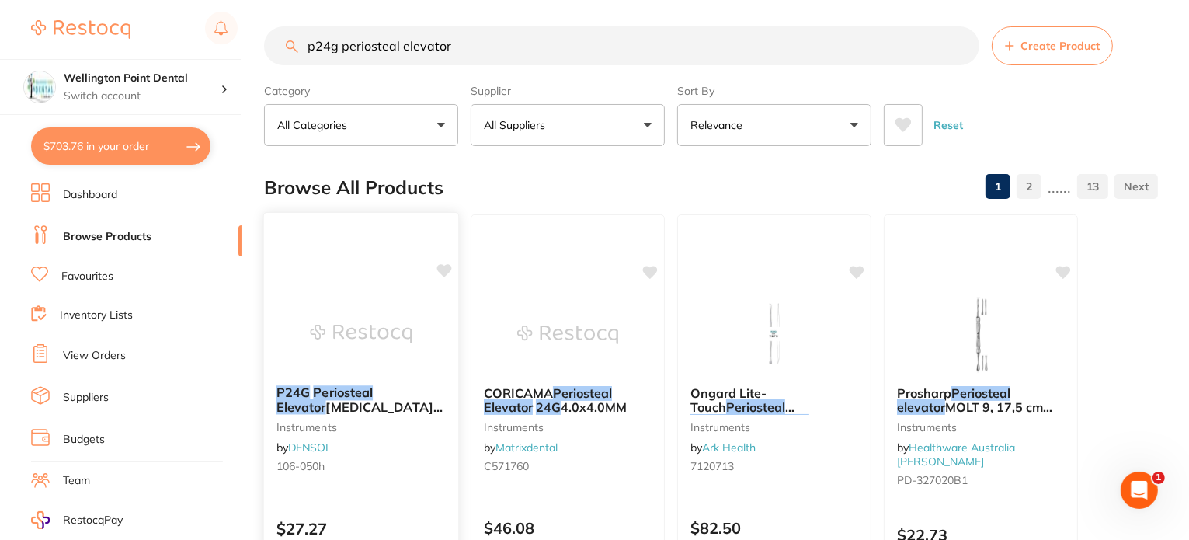
click at [353, 403] on span "[MEDICAL_DATA] (Buy 5, get 1 free)" at bounding box center [360, 414] width 166 height 30
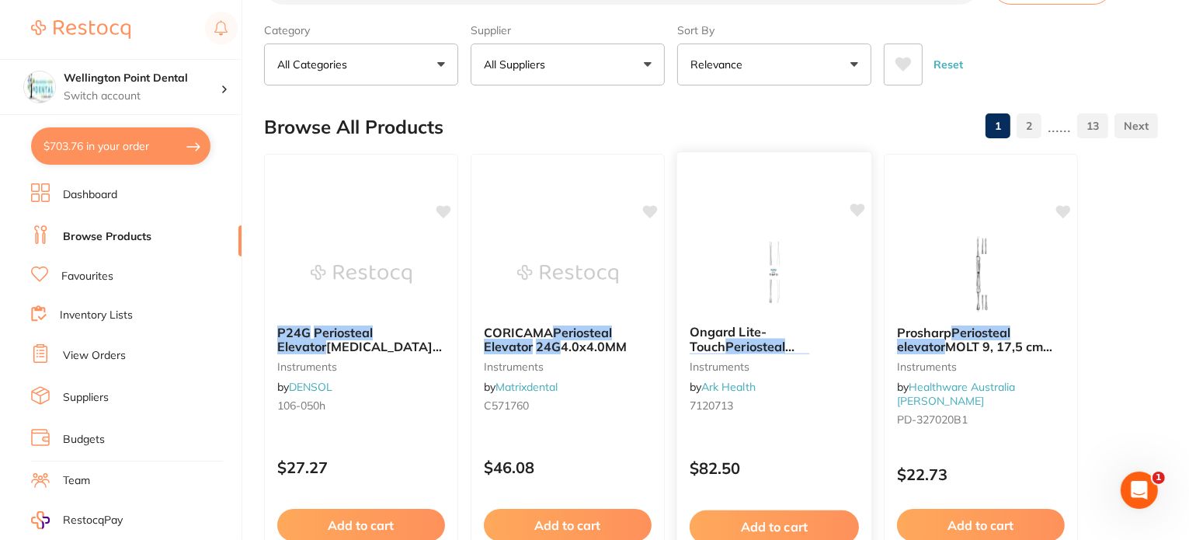
scroll to position [160, 0]
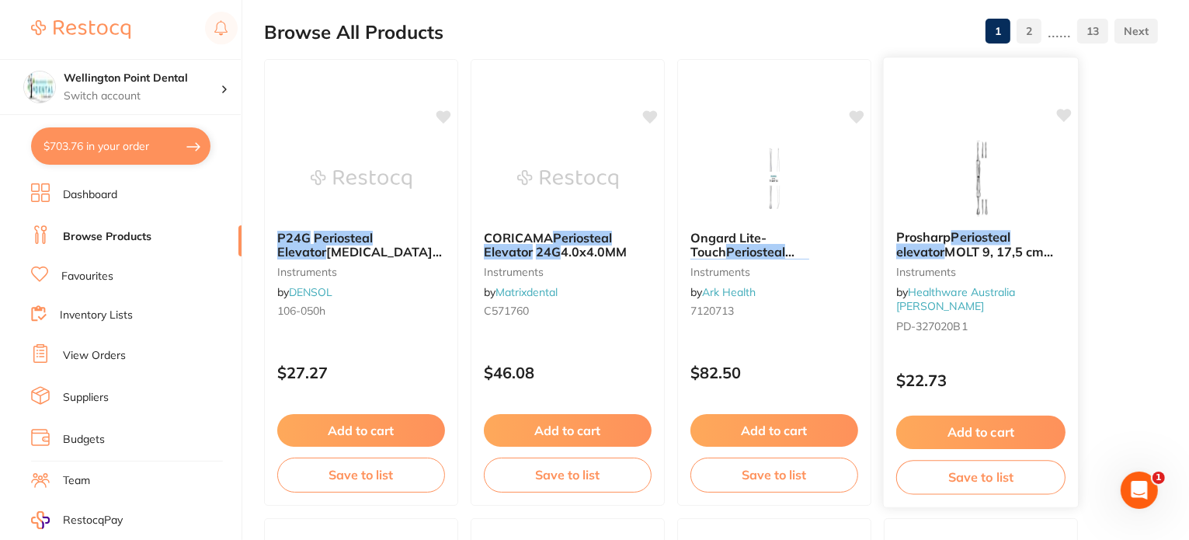
drag, startPoint x: 1043, startPoint y: 243, endPoint x: 1060, endPoint y: 245, distance: 16.5
click at [1053, 245] on span "MOLT 9, 17,5 cm with suture hole 3.9mm, 7mm" at bounding box center [974, 266] width 157 height 44
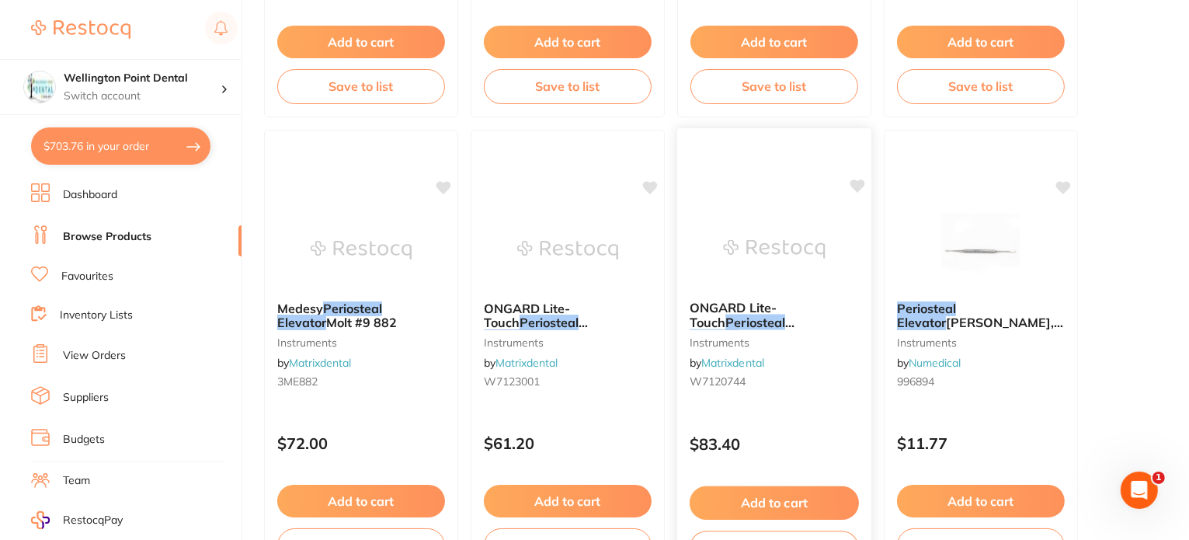
scroll to position [160, 0]
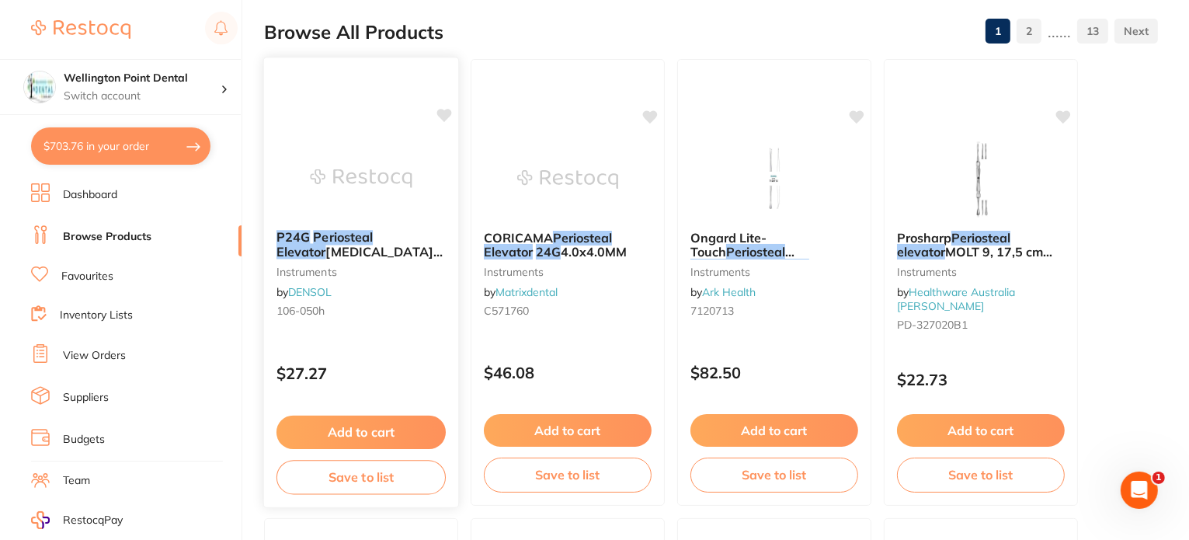
click at [423, 252] on span "[MEDICAL_DATA] (Buy 5, get 1 free)" at bounding box center [360, 259] width 166 height 30
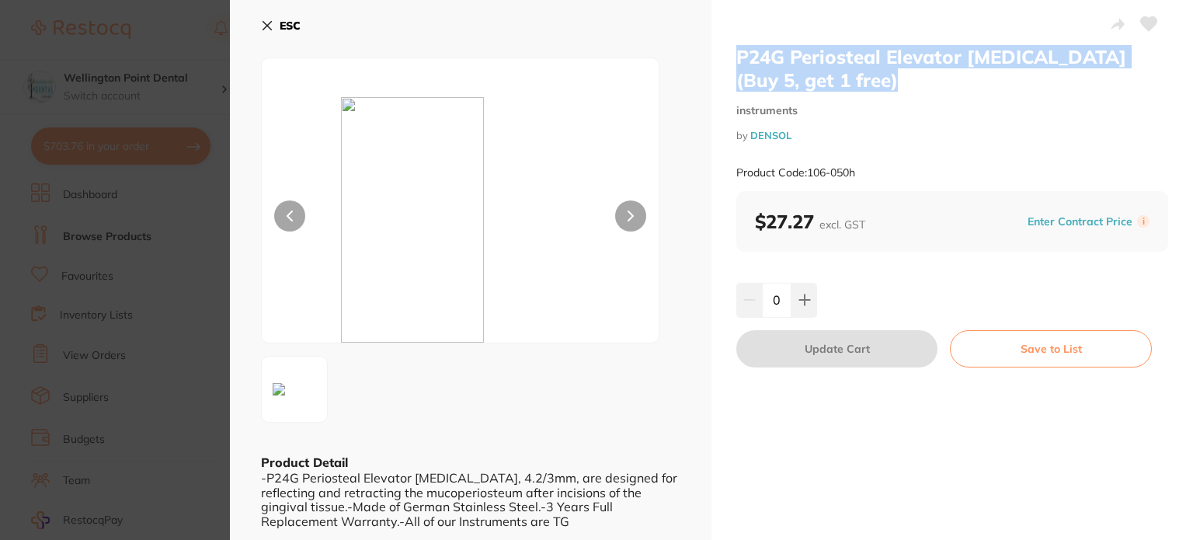
drag, startPoint x: 861, startPoint y: 75, endPoint x: 712, endPoint y: 43, distance: 152.5
click at [712, 43] on div "P24G Periosteal Elevator Dental Surgery (Buy 5, get 1 free) instruments by DENS…" at bounding box center [953, 270] width 482 height 541
copy h2 "P24G Periosteal Elevator [MEDICAL_DATA] (Buy 5, get 1 free)"
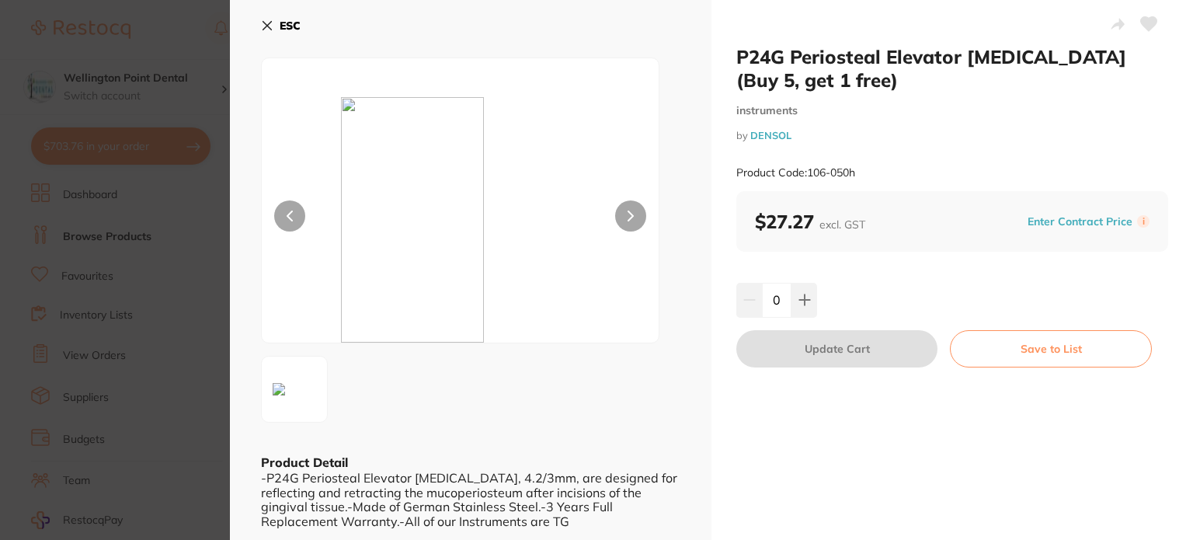
click at [148, 311] on section "P24G Periosteal Elevator [MEDICAL_DATA] (Buy 5, get 1 free) instruments by DENS…" at bounding box center [596, 270] width 1193 height 540
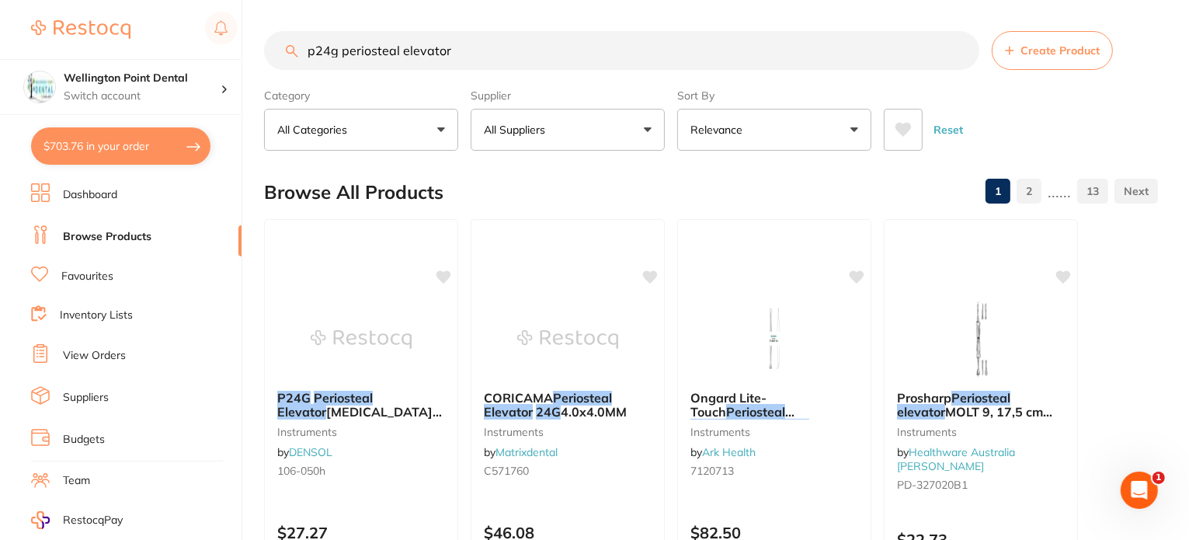
drag, startPoint x: 441, startPoint y: 54, endPoint x: 98, endPoint y: 29, distance: 344.2
click at [99, 29] on div "$703.76 Wellington Point Dental Switch account Wellington Point Dental The Dent…" at bounding box center [594, 270] width 1189 height 540
paste input "ProSharp [US_STATE] Retractor - Large 15cm"
type input "ProSharp [US_STATE] Retractor - Large 15cm"
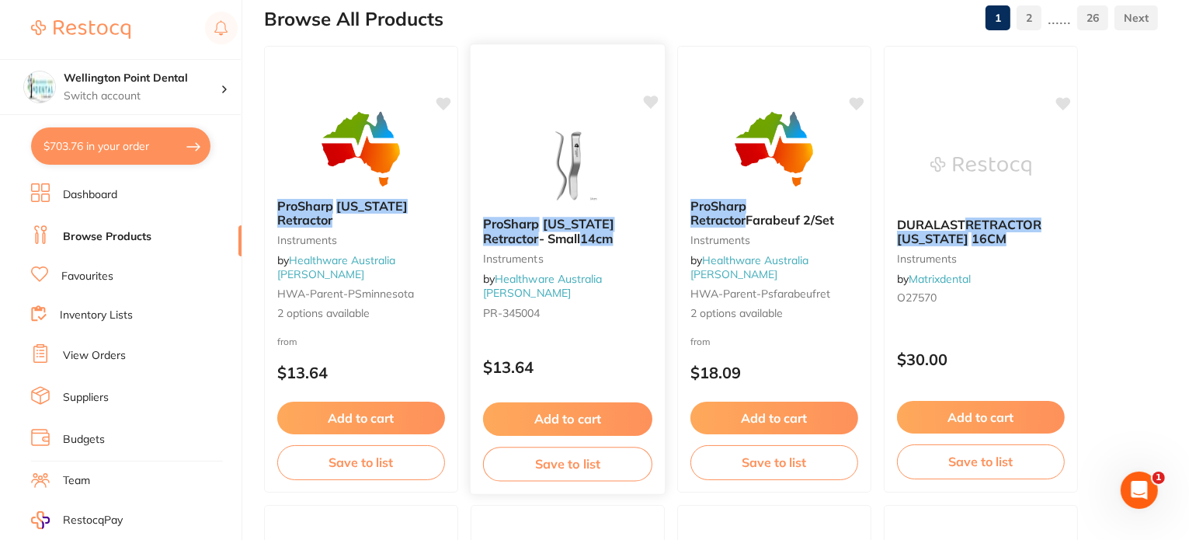
scroll to position [78, 0]
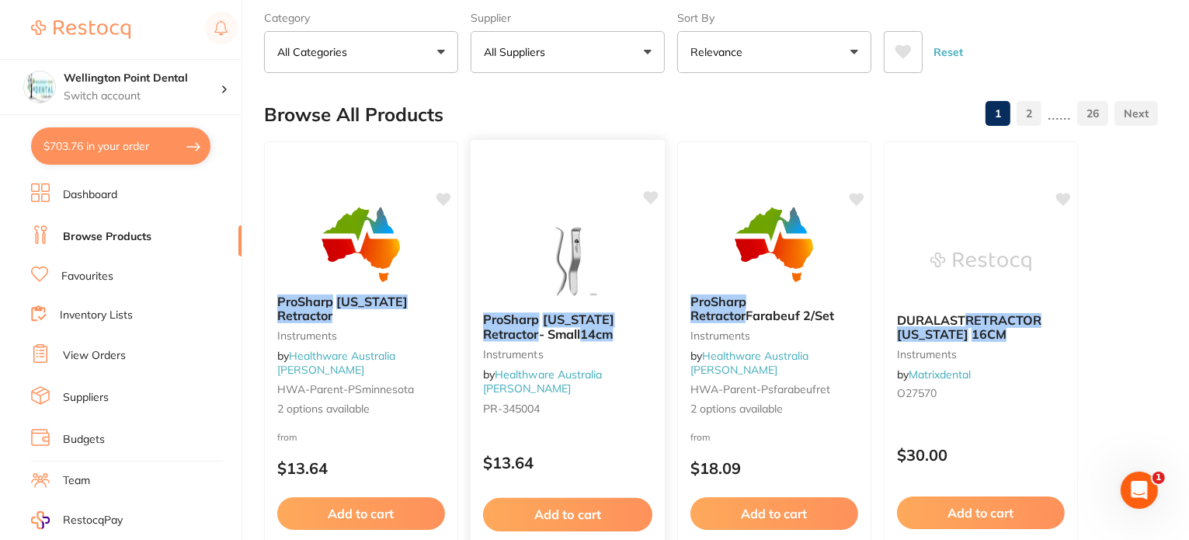
click at [555, 525] on button "Add to cart" at bounding box center [567, 514] width 169 height 33
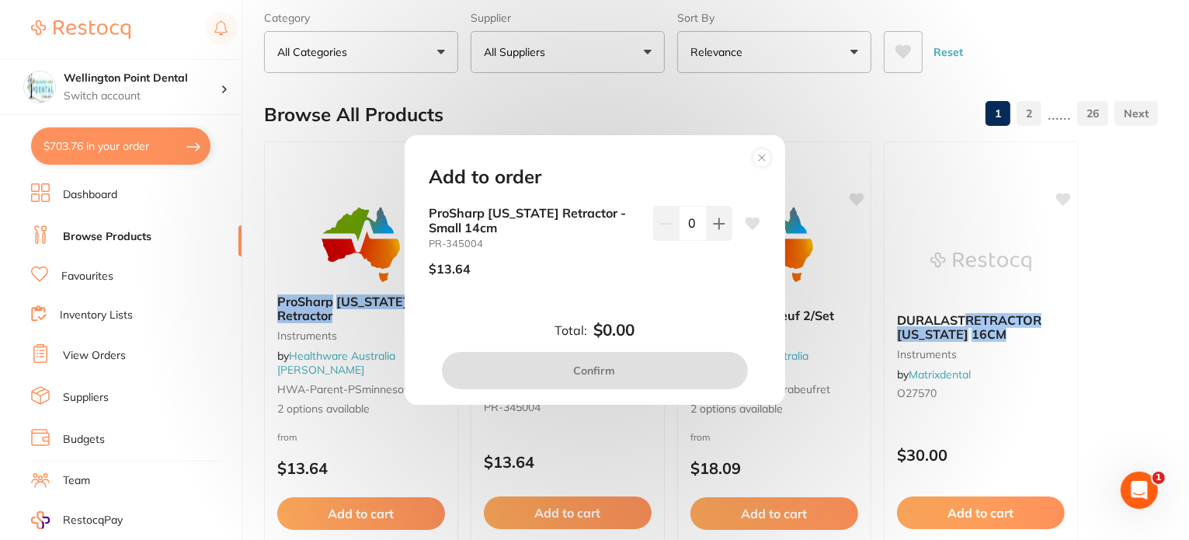
scroll to position [0, 0]
click at [708, 223] on button at bounding box center [720, 223] width 26 height 34
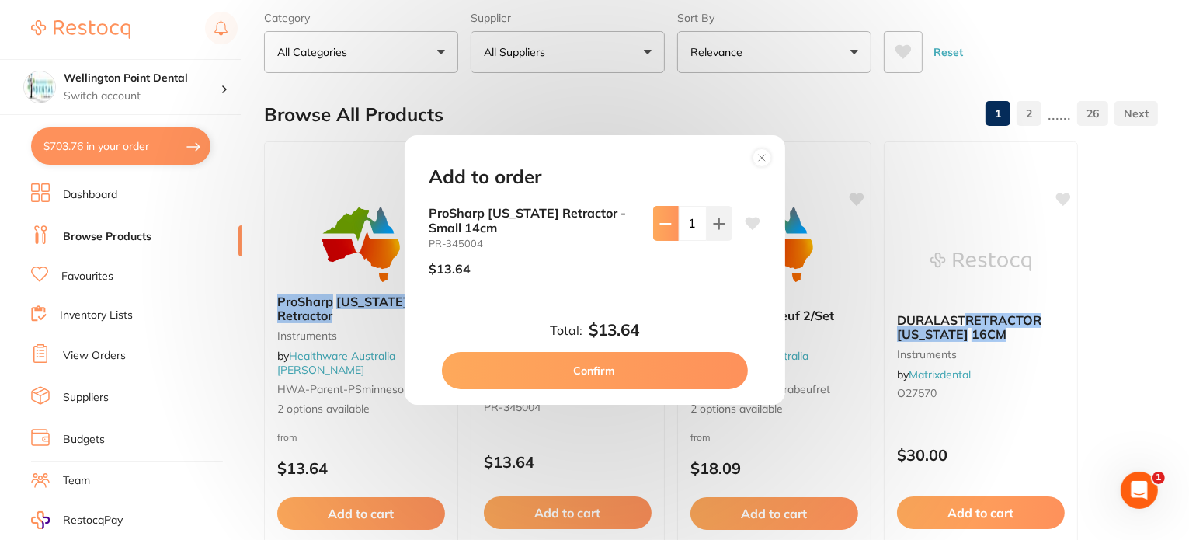
click at [656, 211] on button at bounding box center [666, 223] width 26 height 34
type input "0"
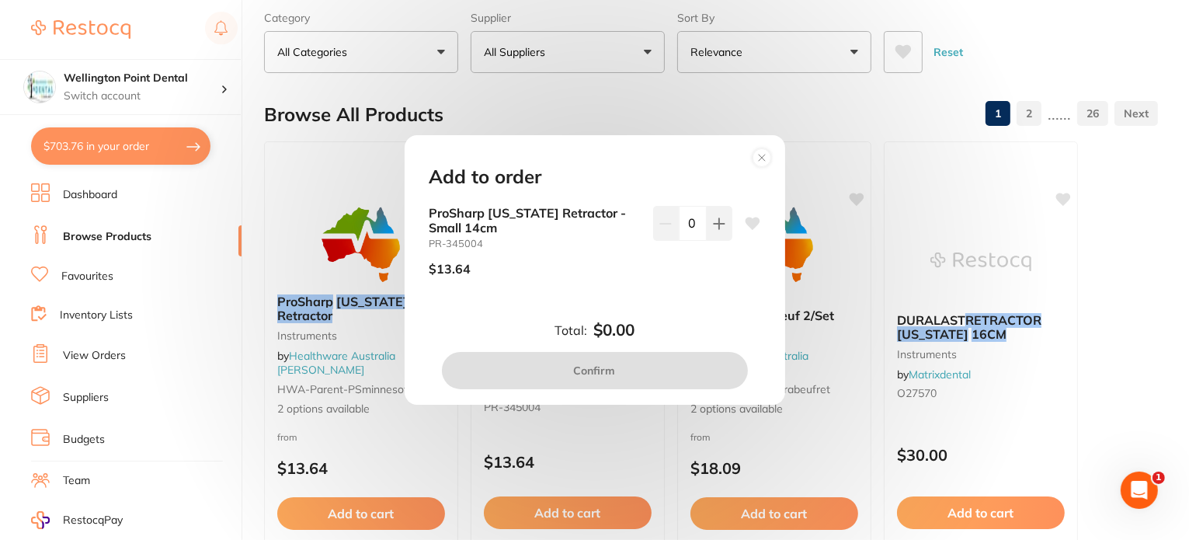
click at [756, 148] on icon at bounding box center [762, 157] width 25 height 25
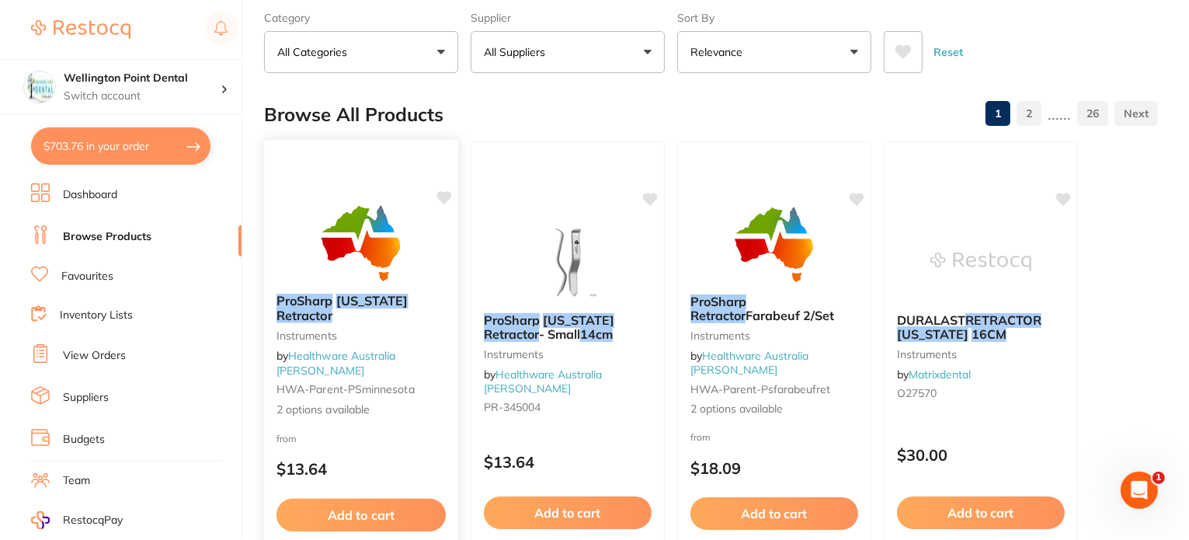
click at [343, 308] on em "[US_STATE]" at bounding box center [372, 301] width 72 height 16
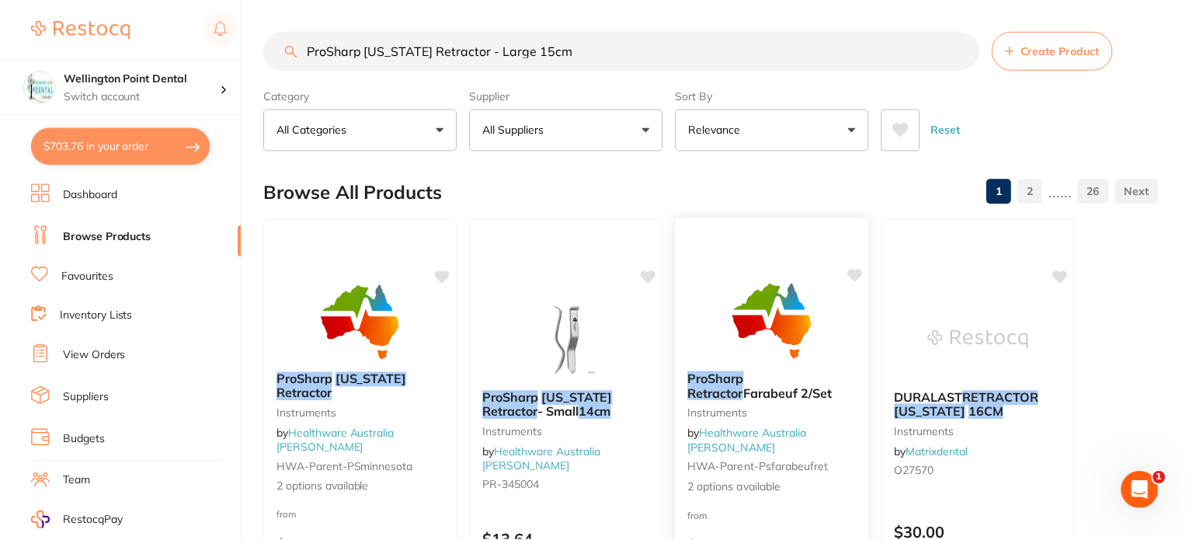
scroll to position [78, 0]
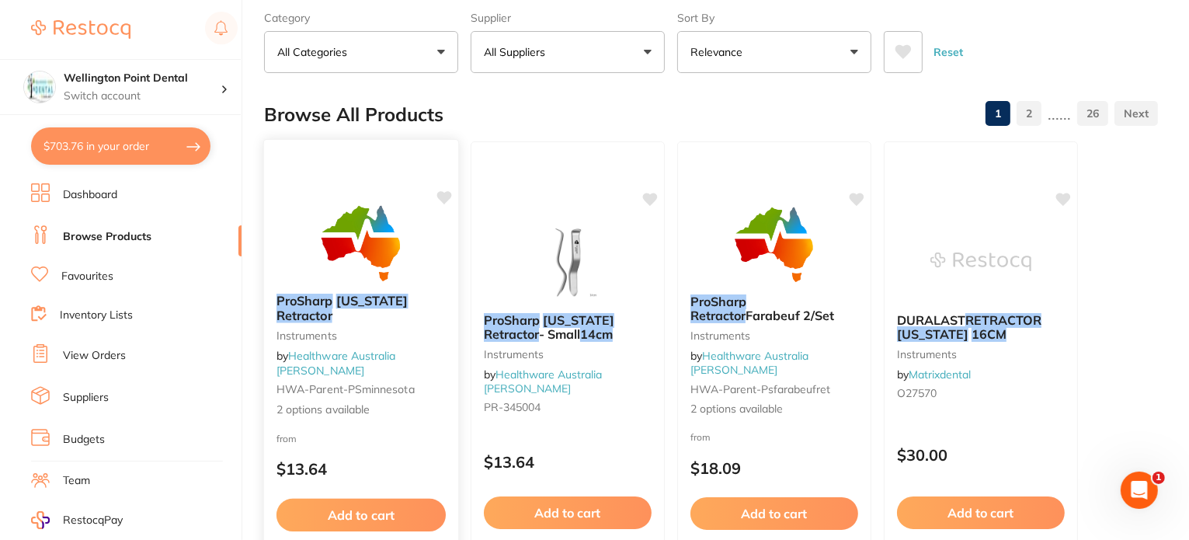
click at [339, 308] on em "[US_STATE]" at bounding box center [372, 301] width 72 height 16
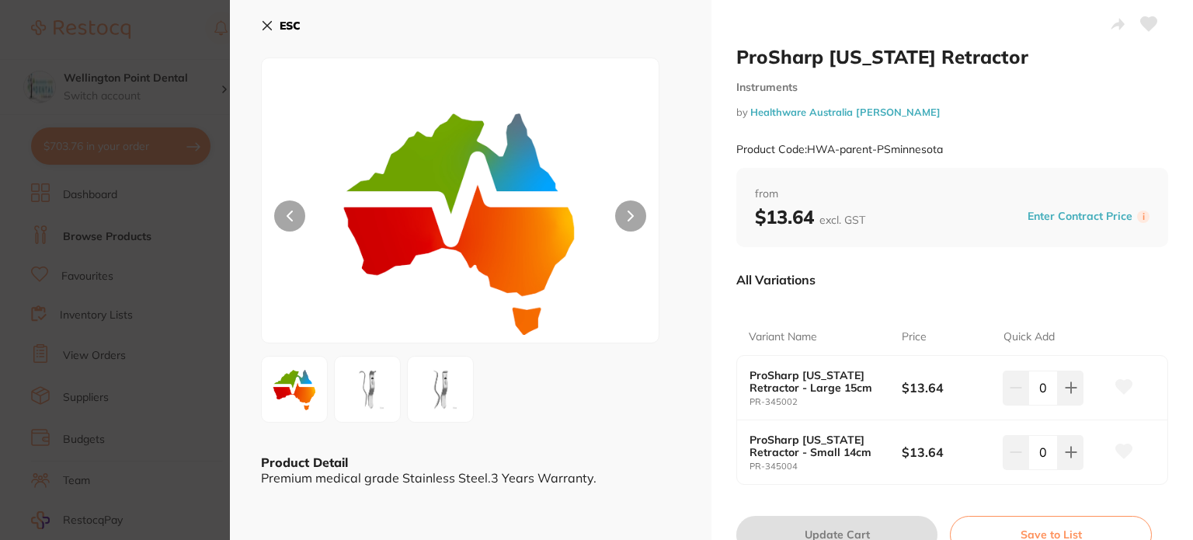
drag, startPoint x: 266, startPoint y: 21, endPoint x: 270, endPoint y: 29, distance: 8.4
click at [266, 21] on icon at bounding box center [267, 25] width 12 height 12
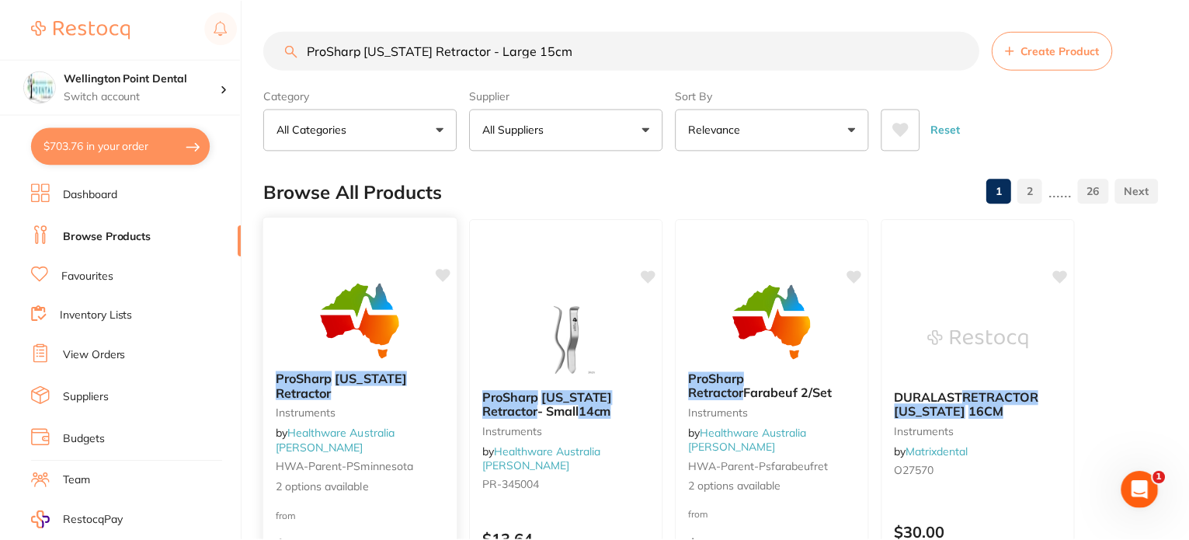
scroll to position [78, 0]
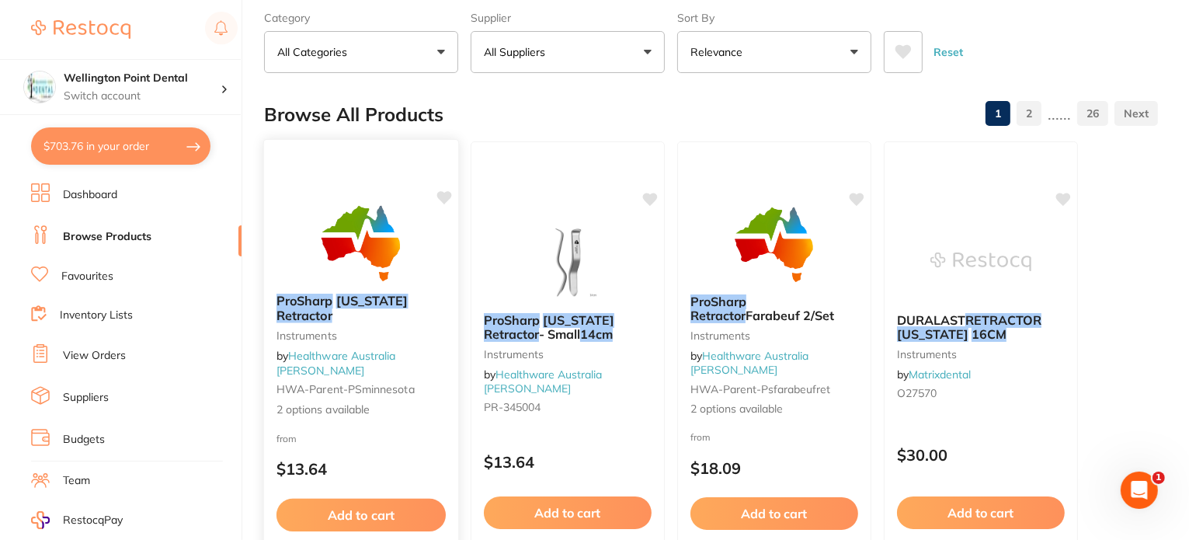
click at [350, 340] on div "ProSharp [US_STATE] Retractor Instruments by Healthware Australia [PERSON_NAME]…" at bounding box center [361, 355] width 194 height 148
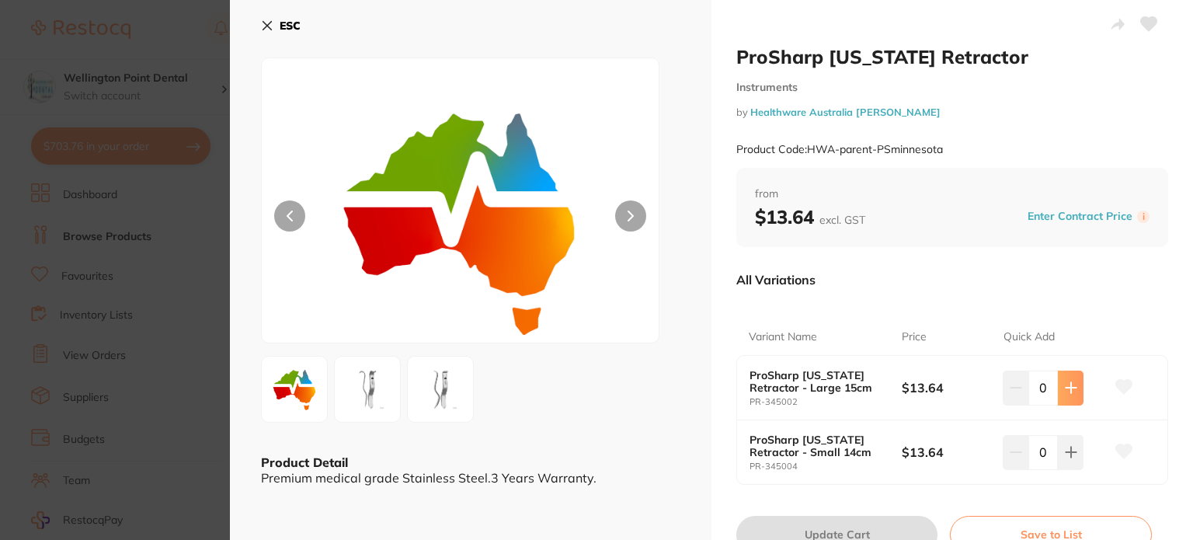
click at [1067, 391] on icon at bounding box center [1071, 388] width 10 height 10
type input "1"
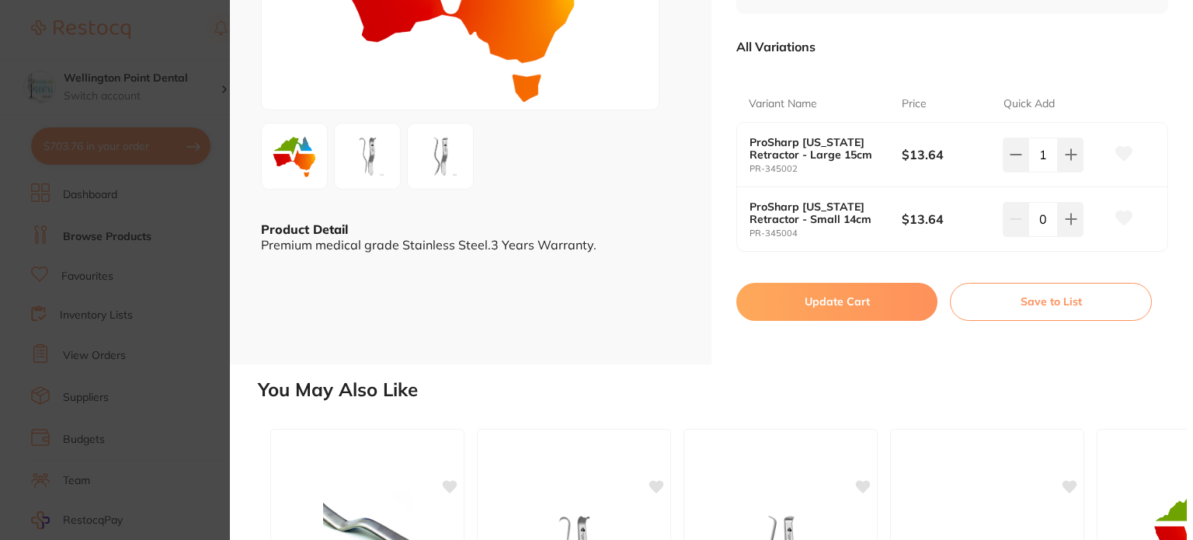
click at [875, 291] on button "Update Cart" at bounding box center [836, 301] width 201 height 37
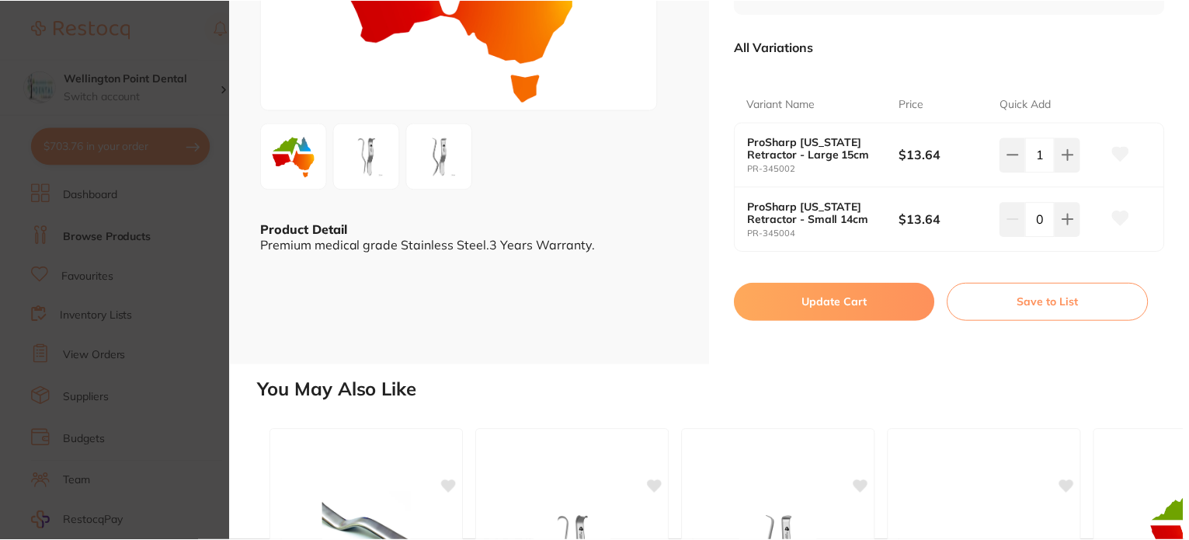
scroll to position [78, 0]
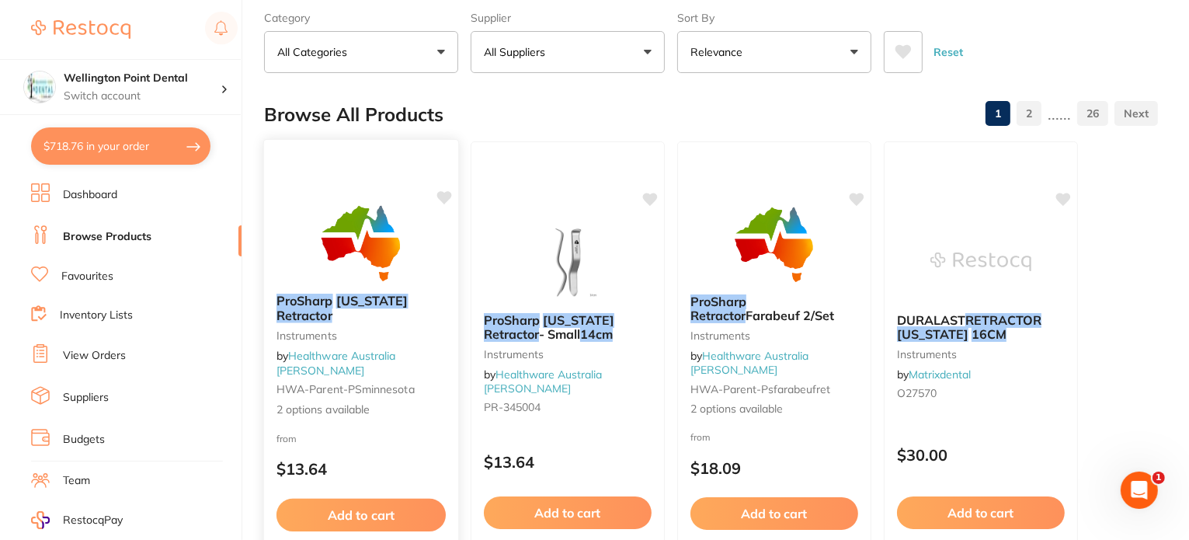
click at [444, 195] on icon at bounding box center [444, 197] width 15 height 13
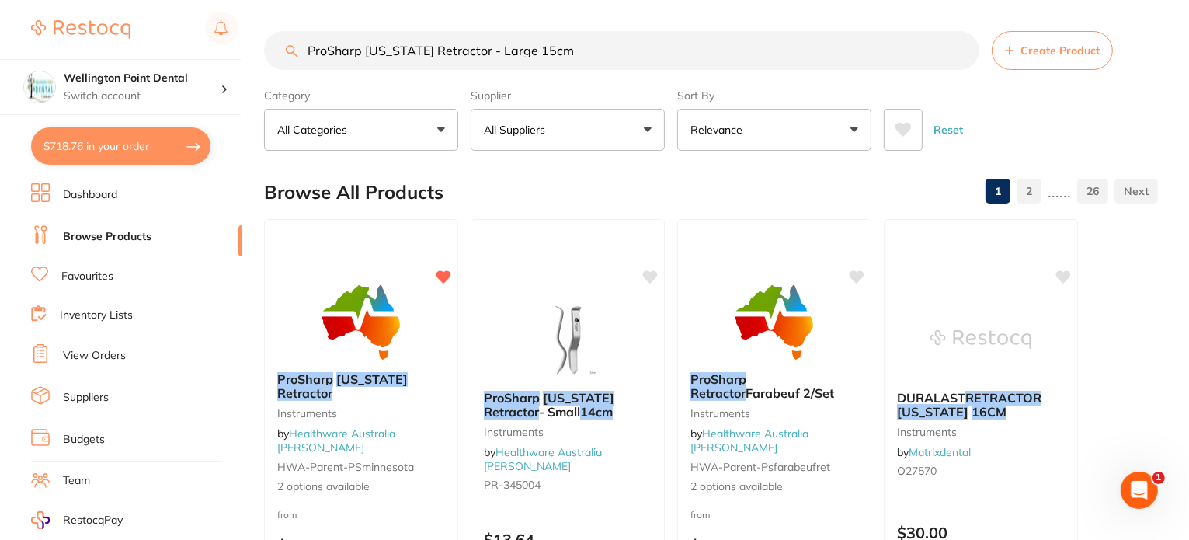
drag, startPoint x: 584, startPoint y: 52, endPoint x: 23, endPoint y: 25, distance: 561.5
click at [25, 26] on div "$718.76 Wellington Point Dental Switch account Wellington Point Dental The Dent…" at bounding box center [594, 270] width 1189 height 540
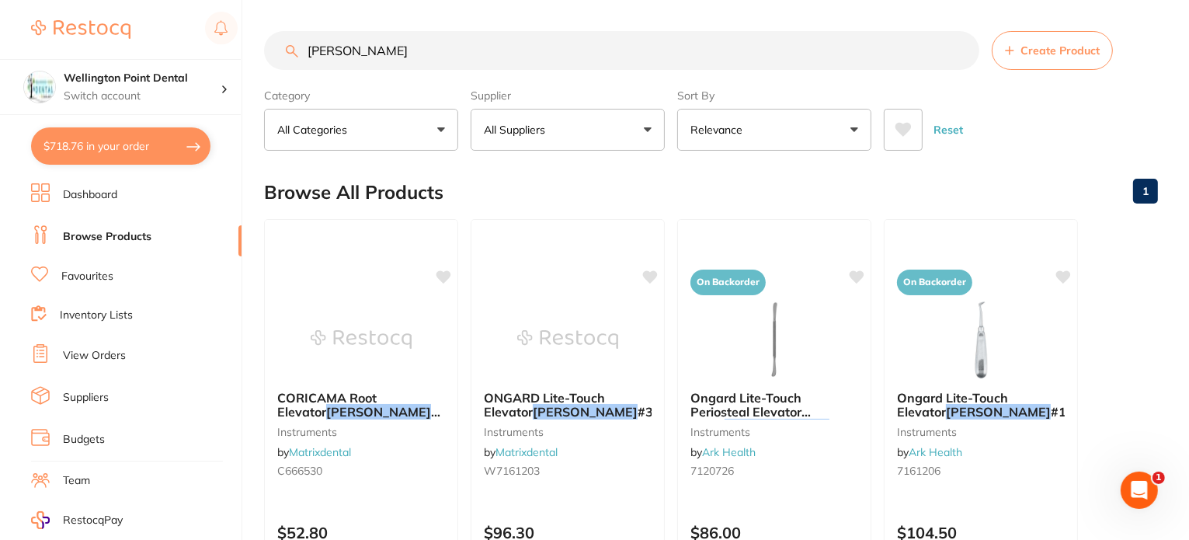
drag, startPoint x: 380, startPoint y: 62, endPoint x: 64, endPoint y: 21, distance: 318.0
click at [68, 30] on div "$718.76 Wellington Point Dental Switch account Wellington Point Dental The Dent…" at bounding box center [594, 270] width 1189 height 540
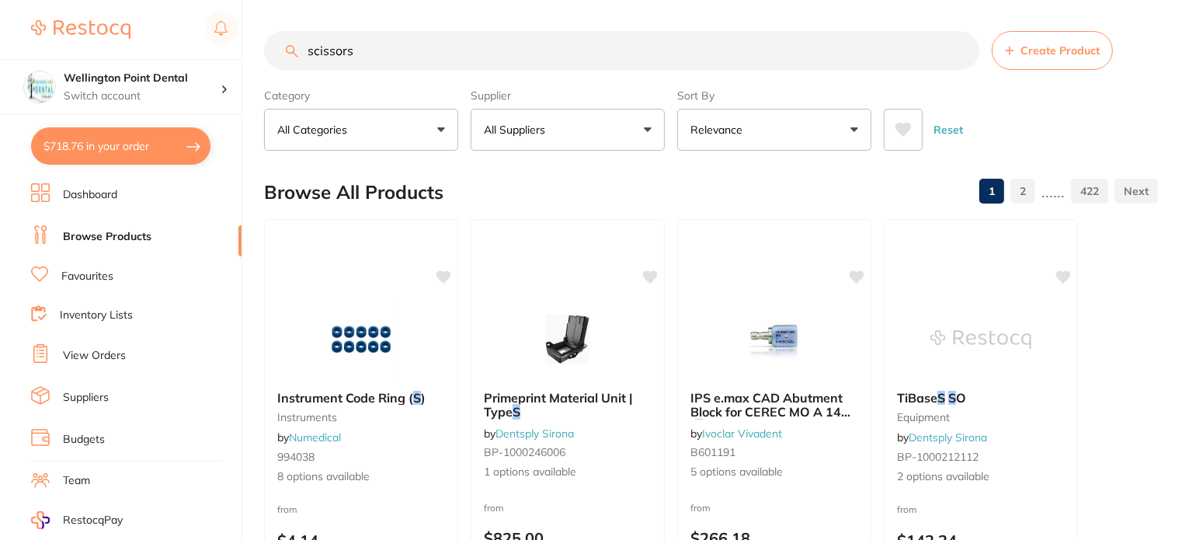
type input "scissors"
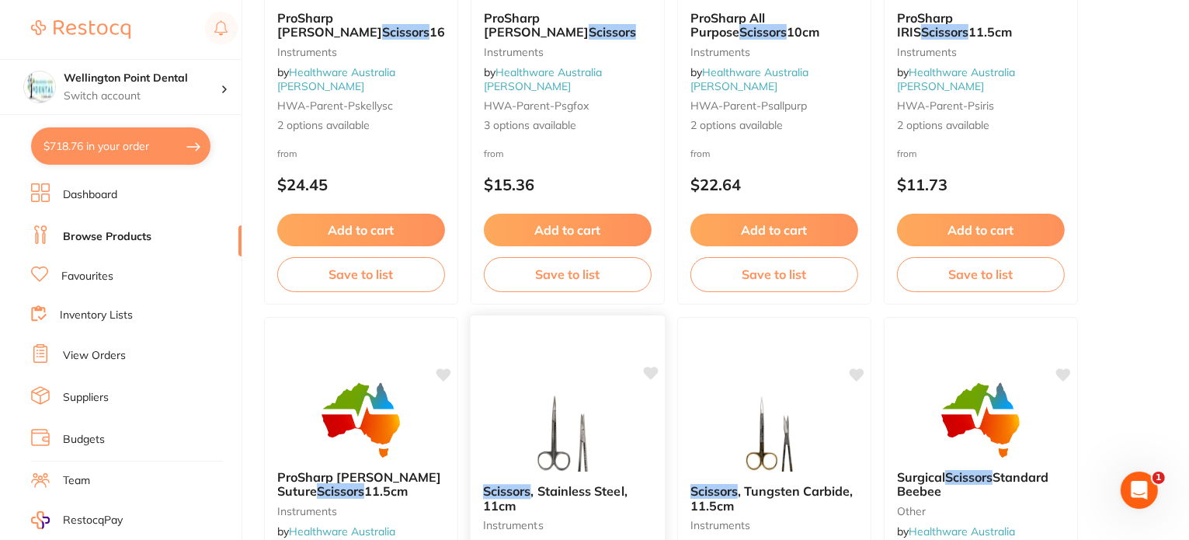
scroll to position [388, 0]
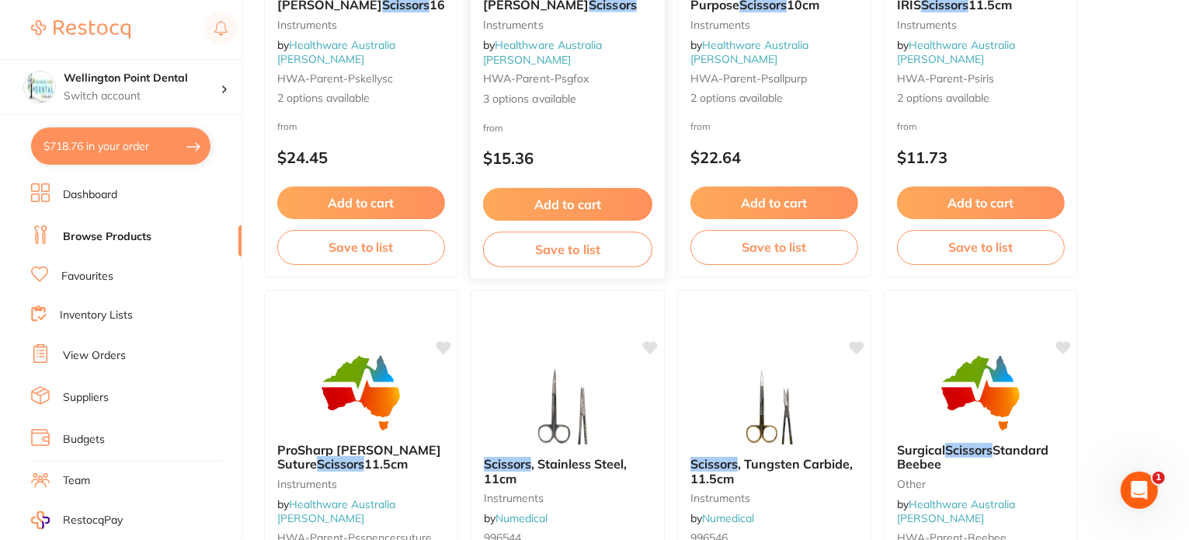
click at [565, 27] on div "ProSharp [PERSON_NAME] Scissors Instruments by Healthware Australia [PERSON_NAM…" at bounding box center [568, 44] width 194 height 148
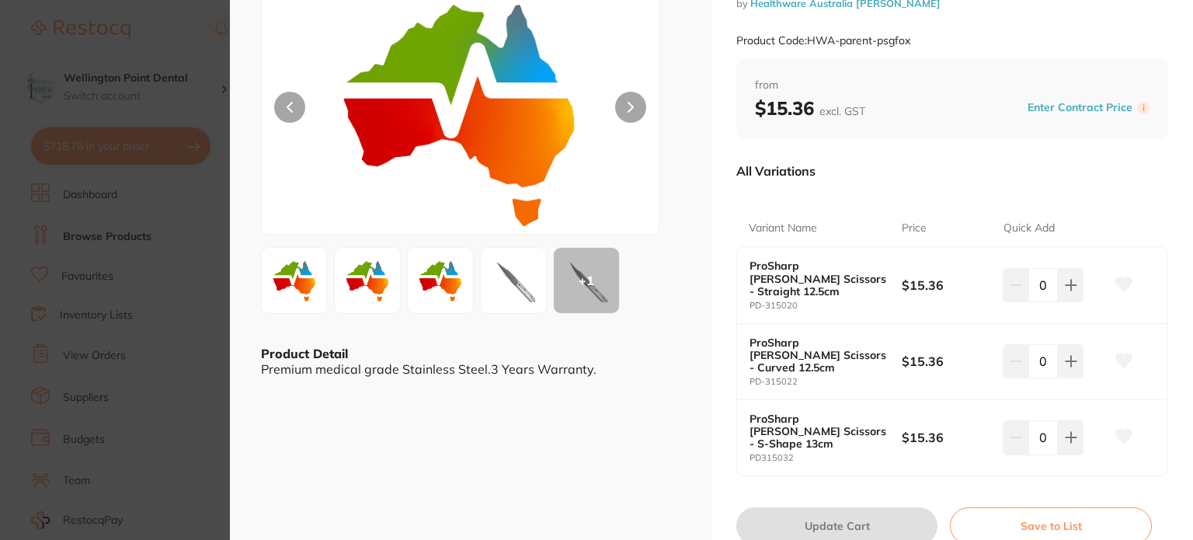
scroll to position [155, 0]
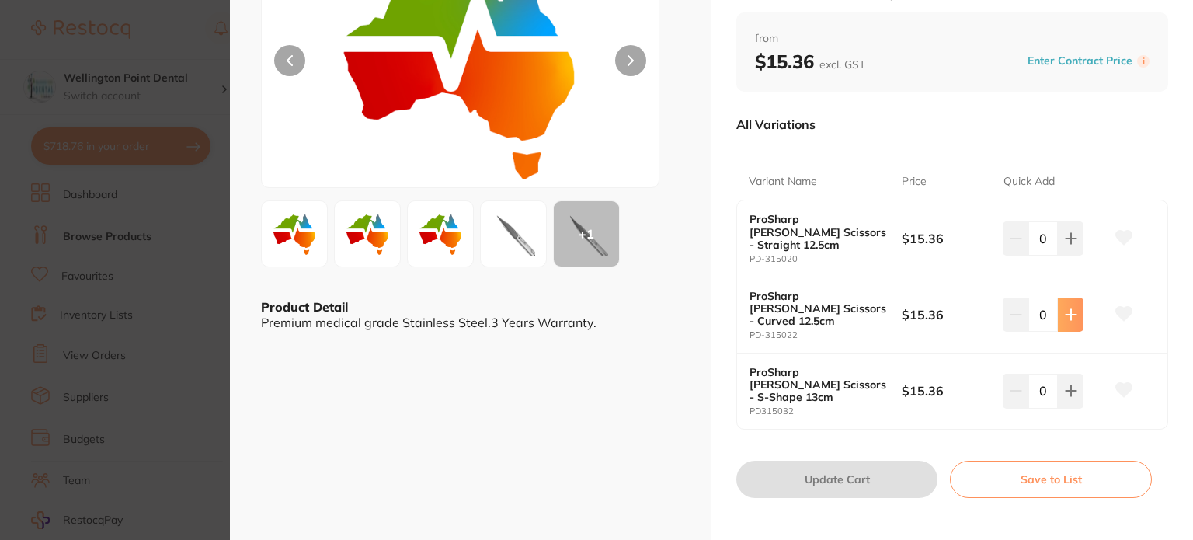
click at [1068, 310] on icon at bounding box center [1071, 315] width 10 height 10
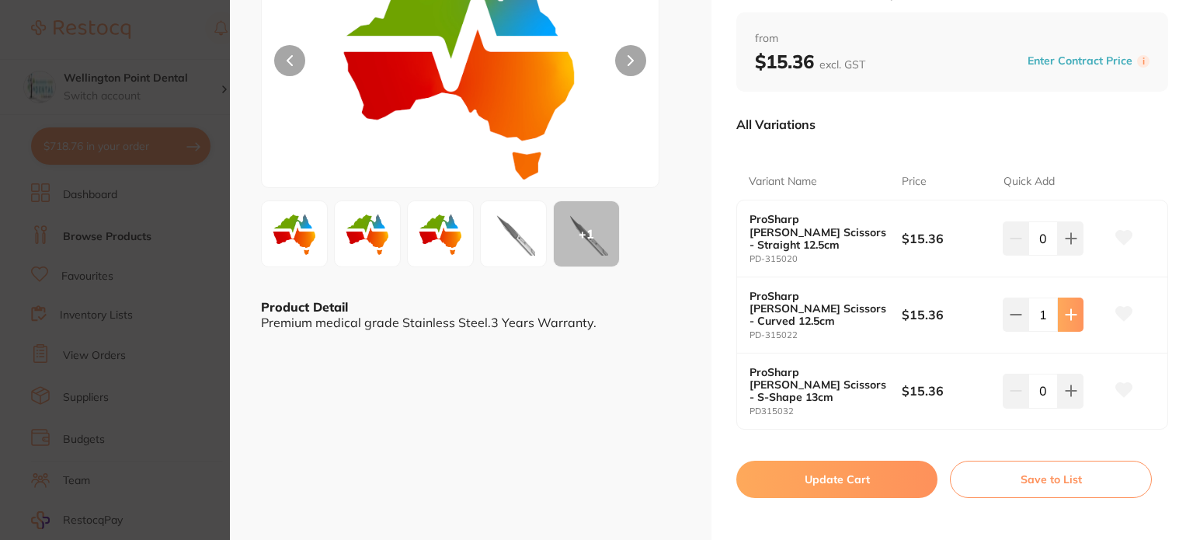
click at [1068, 310] on icon at bounding box center [1071, 315] width 10 height 10
type input "2"
click at [854, 461] on button "Update Cart" at bounding box center [836, 479] width 201 height 37
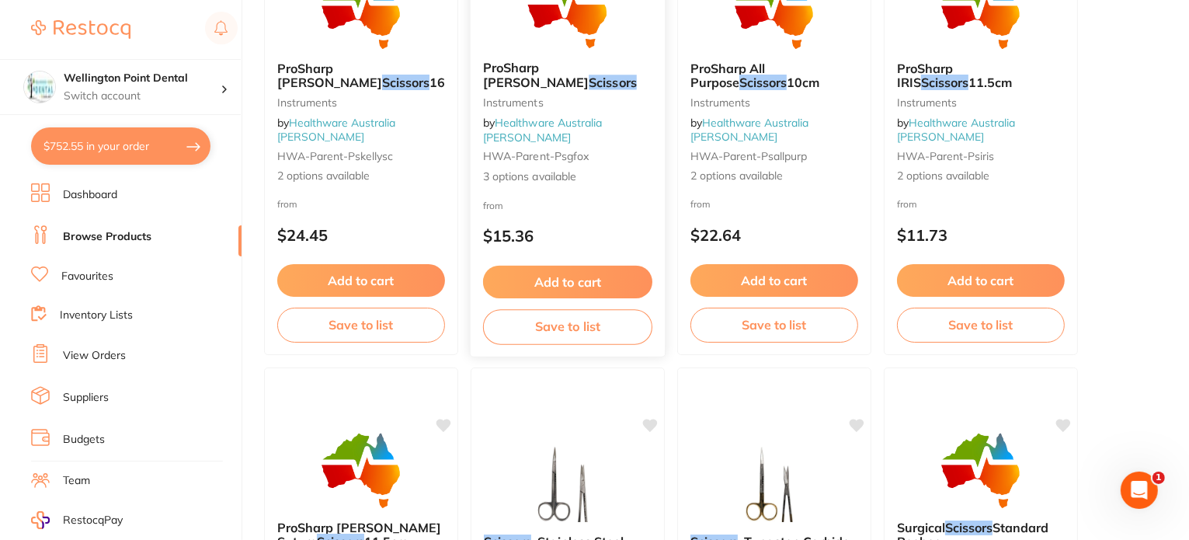
scroll to position [155, 0]
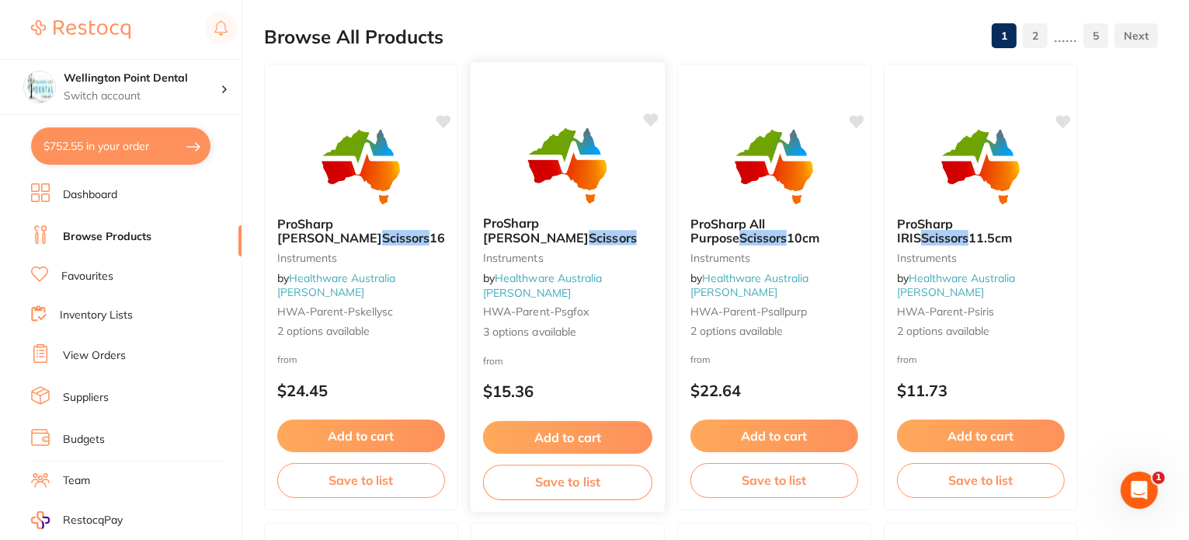
click at [656, 122] on icon at bounding box center [651, 121] width 16 height 16
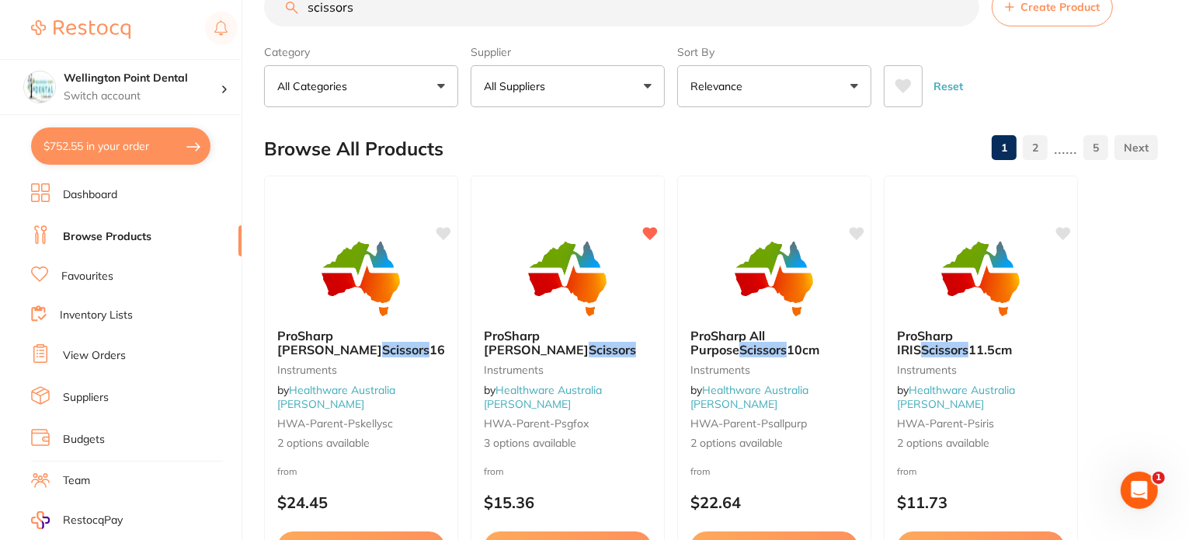
scroll to position [0, 0]
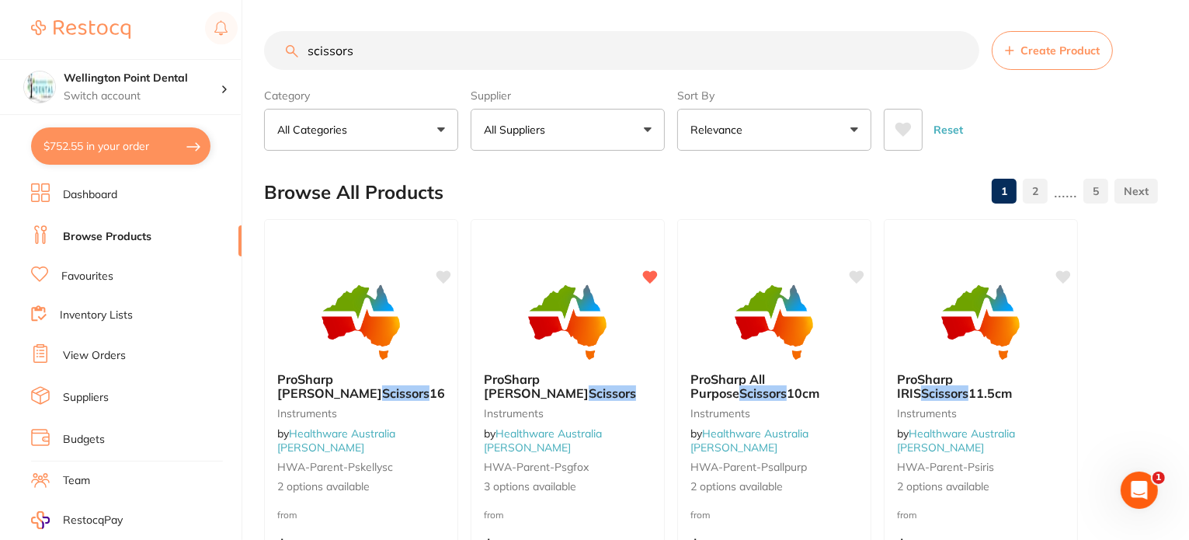
drag, startPoint x: 390, startPoint y: 50, endPoint x: 33, endPoint y: 26, distance: 358.2
click at [33, 26] on div "$752.55 Wellington Point Dental Switch account Wellington Point Dental The Dent…" at bounding box center [594, 270] width 1189 height 540
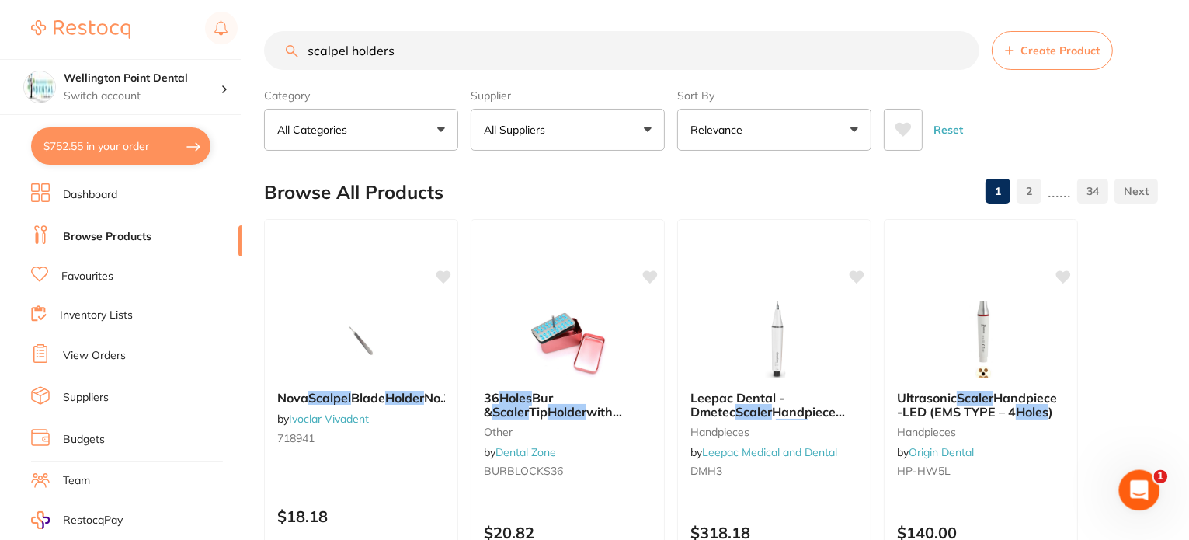
type input "scalpel holders"
click at [104, 149] on button "$752.55 in your order" at bounding box center [120, 145] width 179 height 37
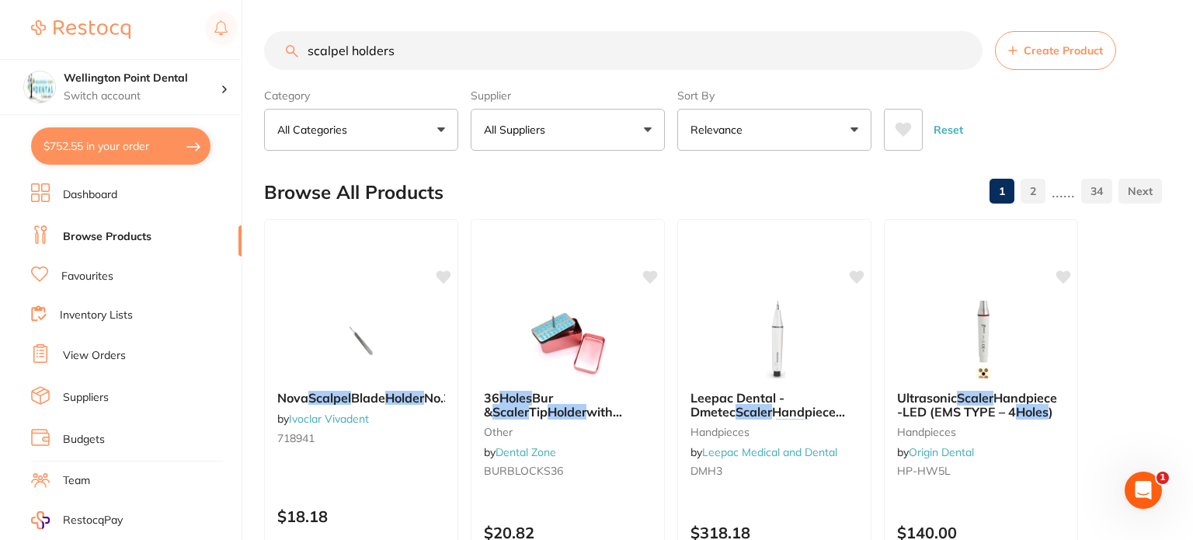
checkbox input "true"
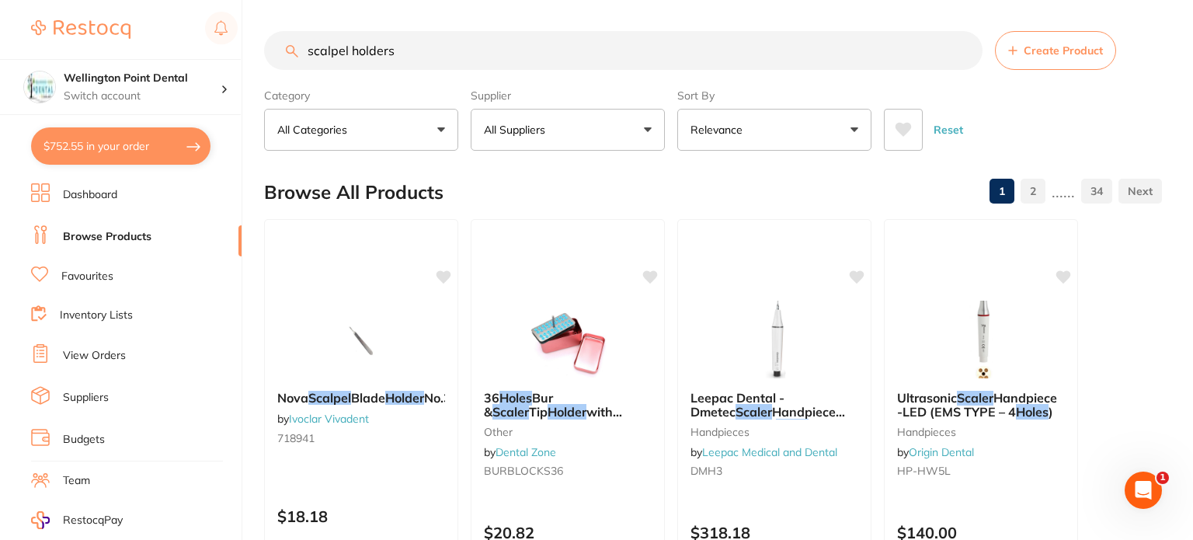
checkbox input "true"
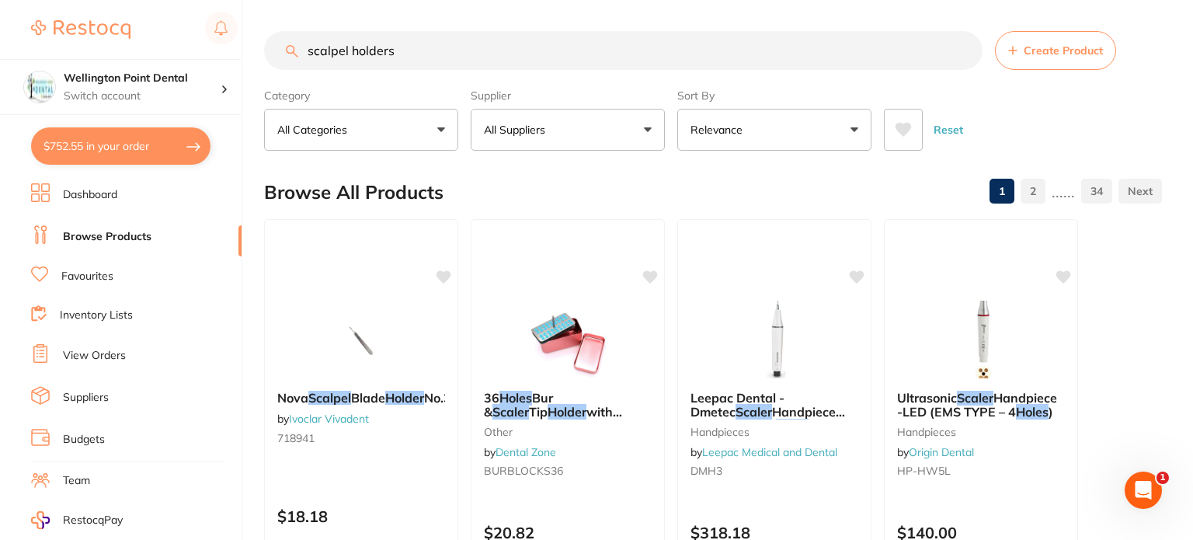
checkbox input "true"
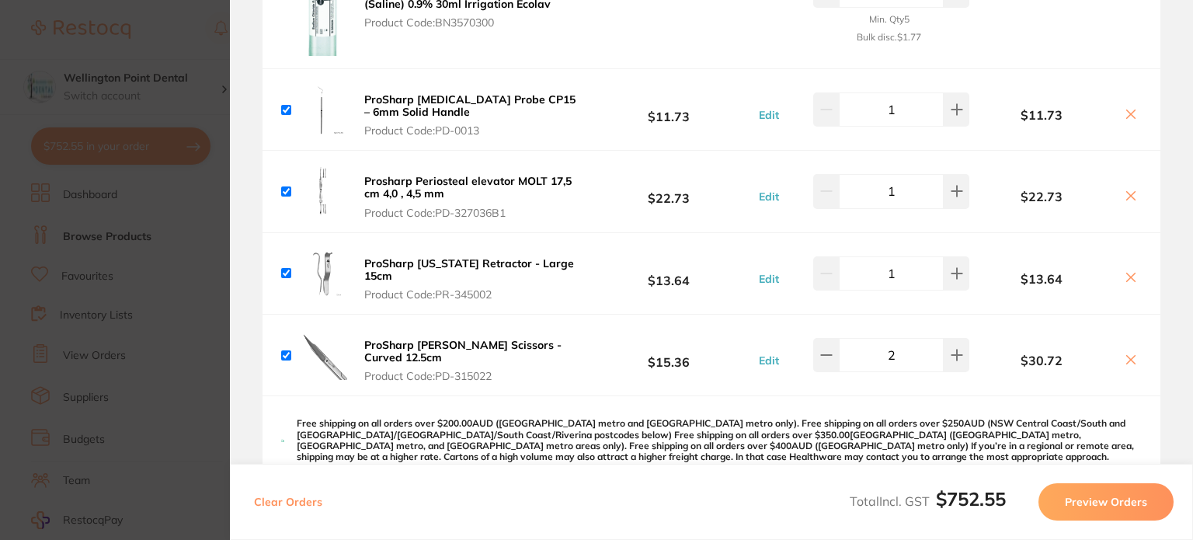
scroll to position [1277, 0]
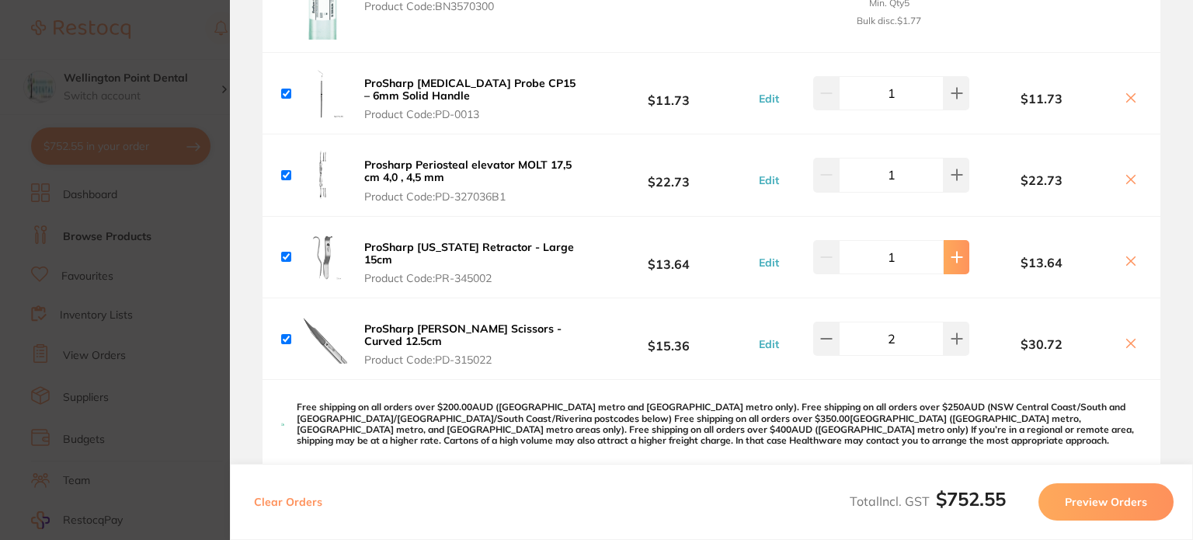
click at [953, 260] on button at bounding box center [957, 257] width 26 height 34
type input "2"
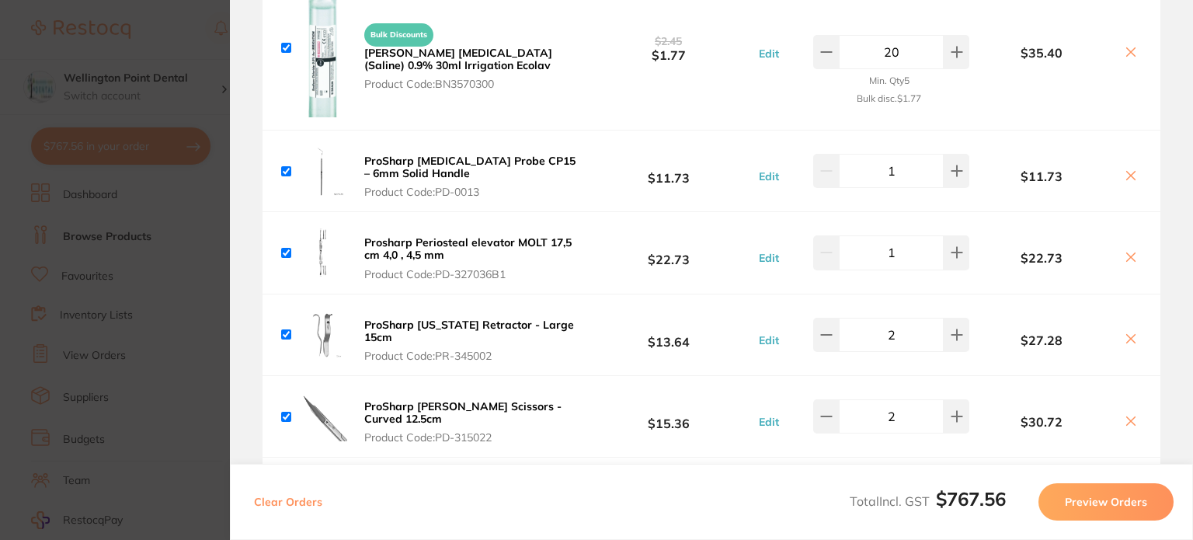
click at [65, 200] on section "Update RRP Set your pre negotiated price for this item. Item Agreed RRP (excl. …" at bounding box center [596, 270] width 1193 height 540
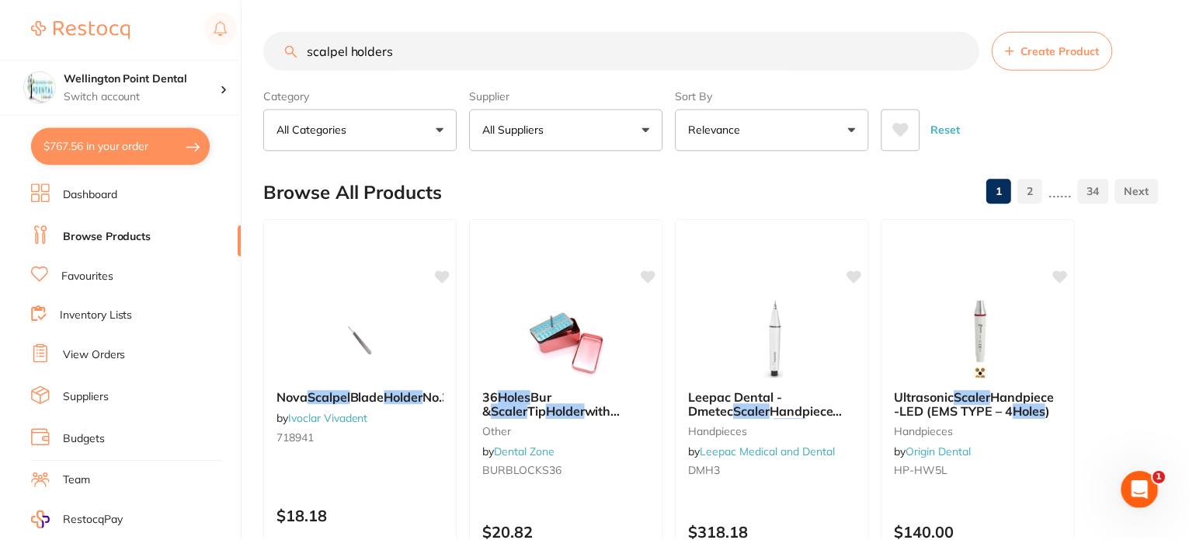
scroll to position [2, 0]
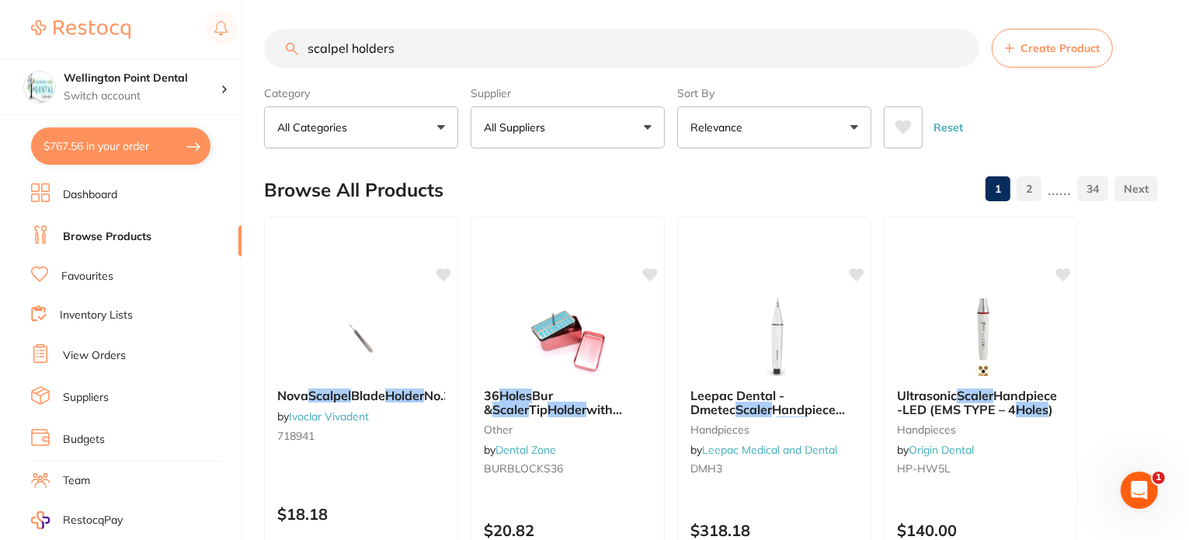
drag, startPoint x: 437, startPoint y: 54, endPoint x: 146, endPoint y: 37, distance: 291.1
click at [146, 37] on div "$767.56 Wellington Point Dental Switch account Wellington Point Dental The Dent…" at bounding box center [594, 268] width 1189 height 540
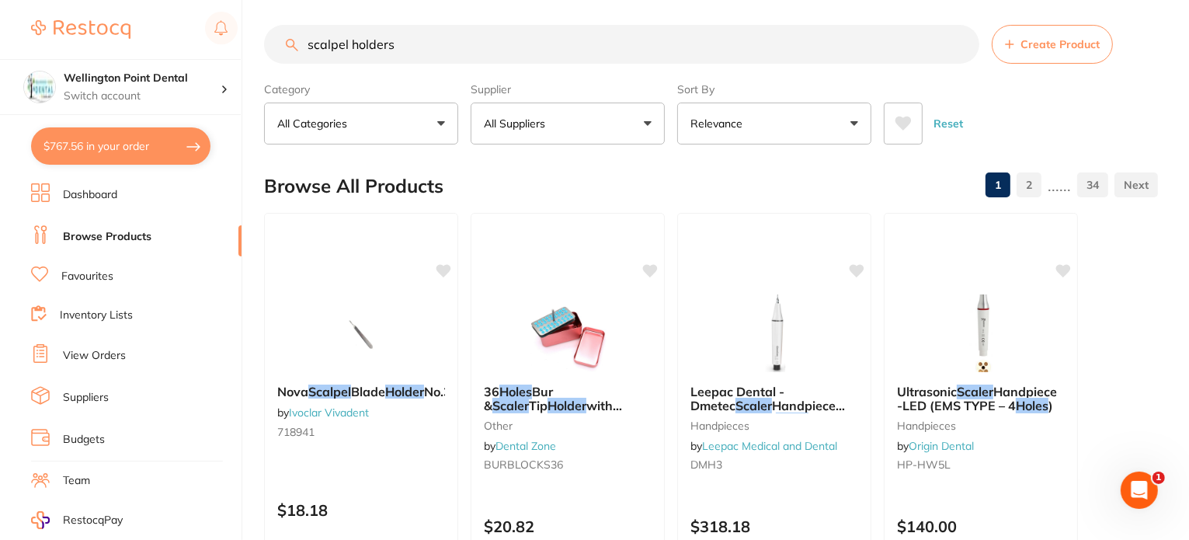
scroll to position [0, 0]
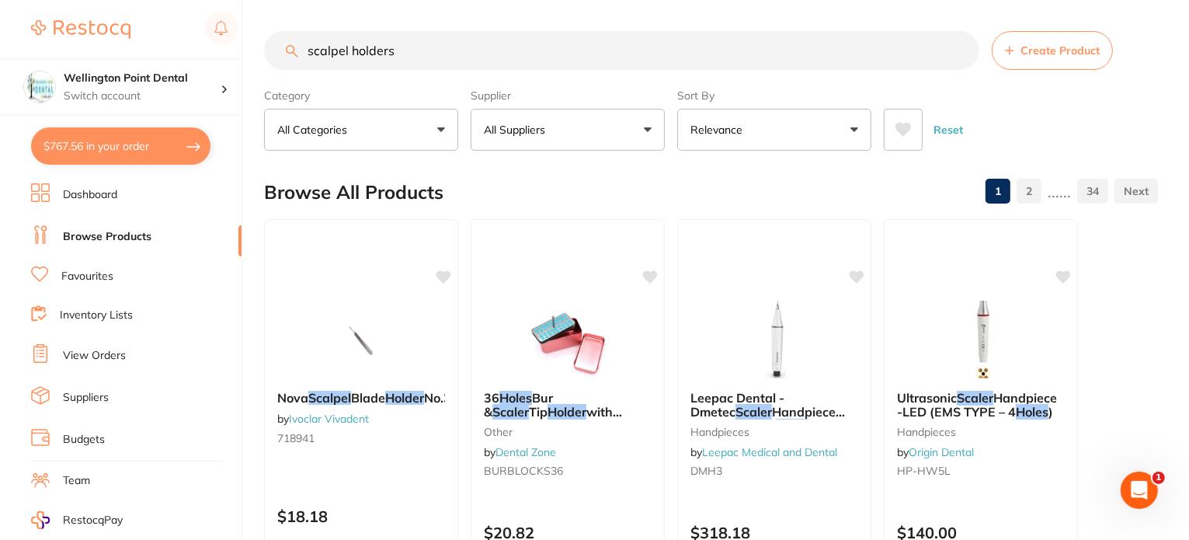
click at [448, 54] on input "scalpel holders" at bounding box center [621, 50] width 715 height 39
type input "scalpel handle"
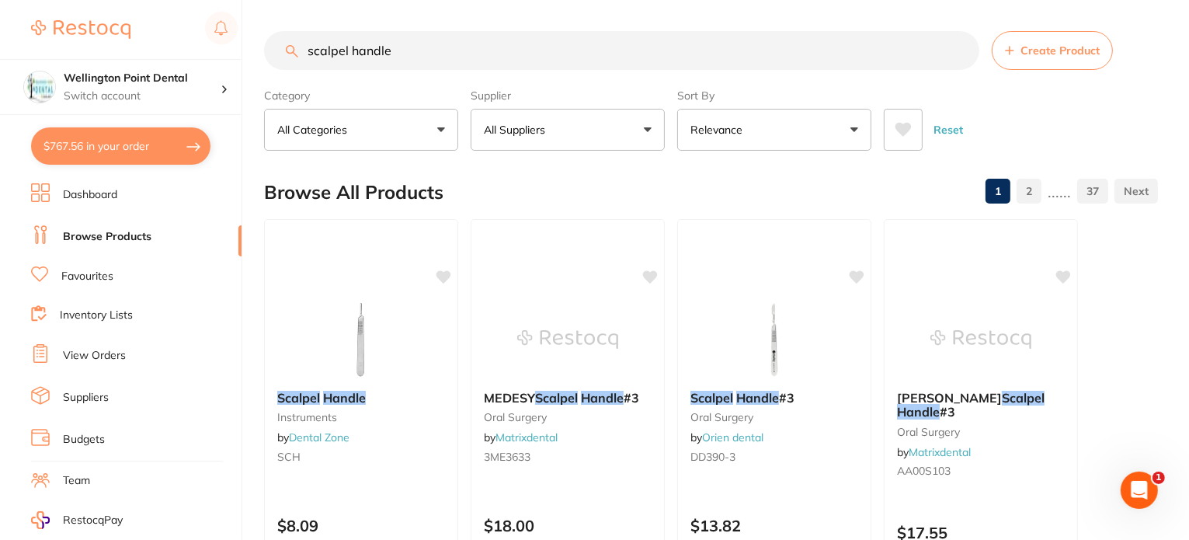
click at [553, 134] on button "All Suppliers" at bounding box center [568, 130] width 194 height 42
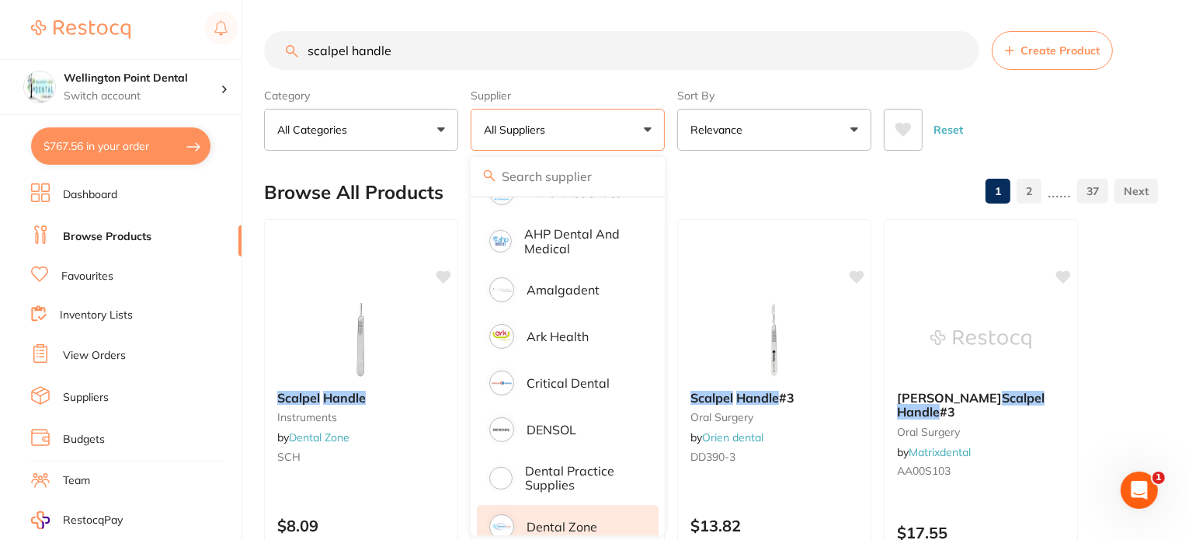
scroll to position [311, 0]
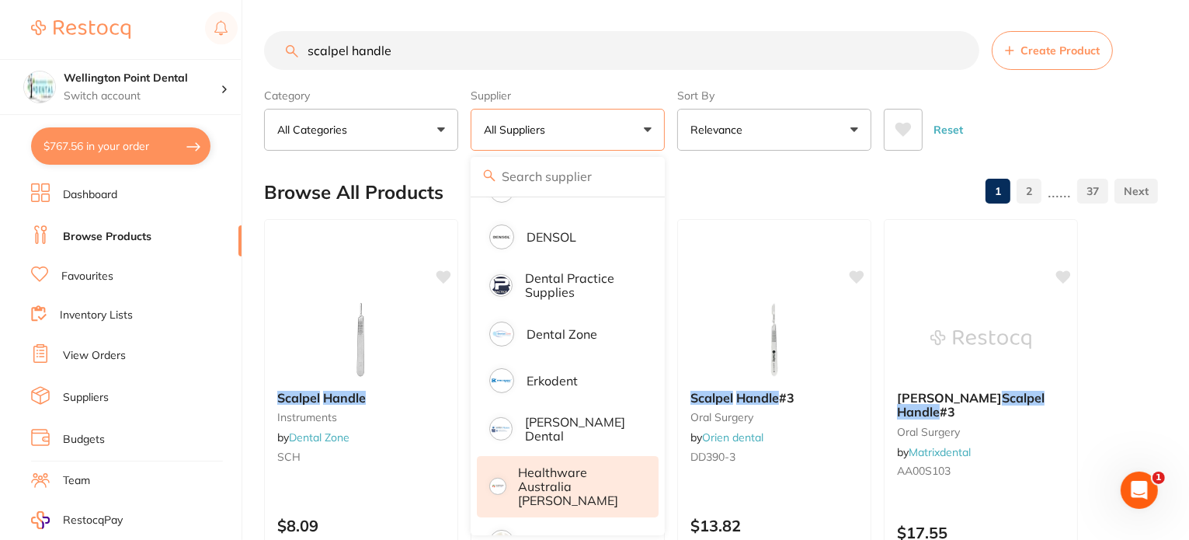
click at [579, 474] on p "Healthware Australia [PERSON_NAME]" at bounding box center [578, 486] width 119 height 43
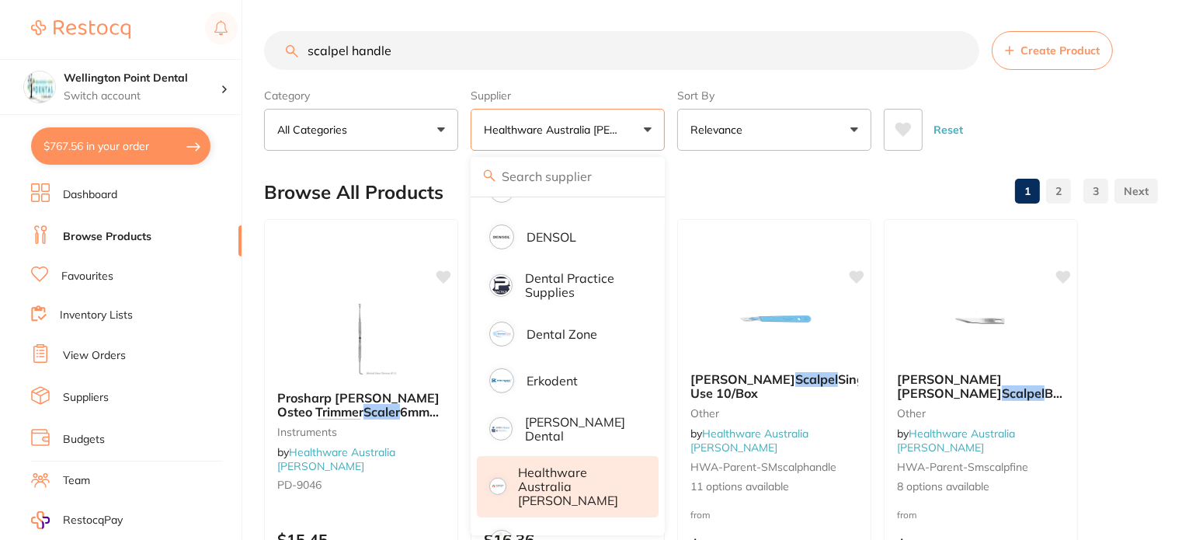
click at [376, 184] on h2 "Browse All Products" at bounding box center [353, 193] width 179 height 22
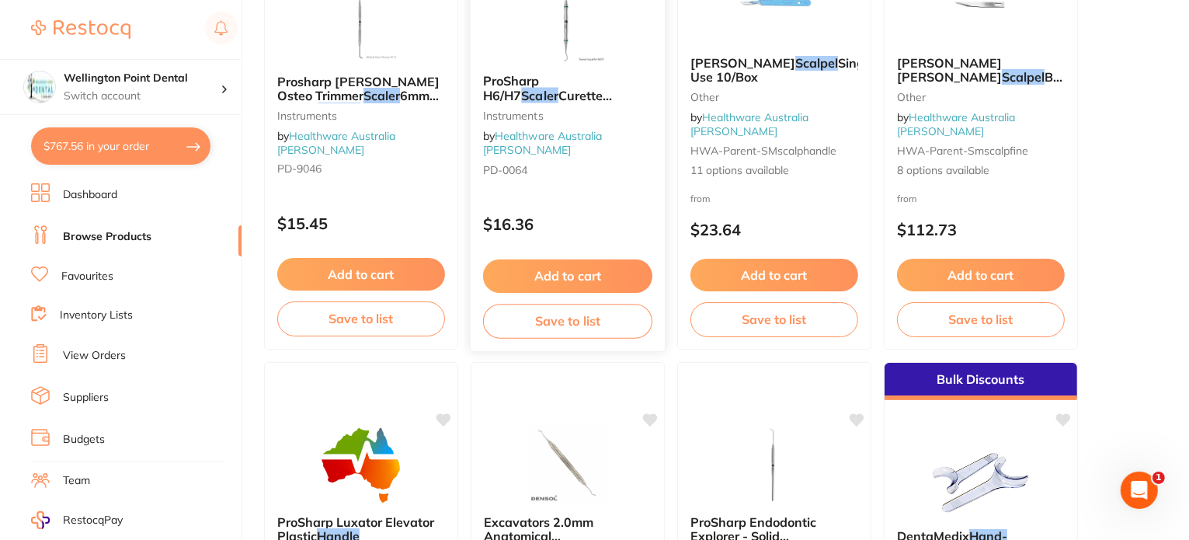
scroll to position [78, 0]
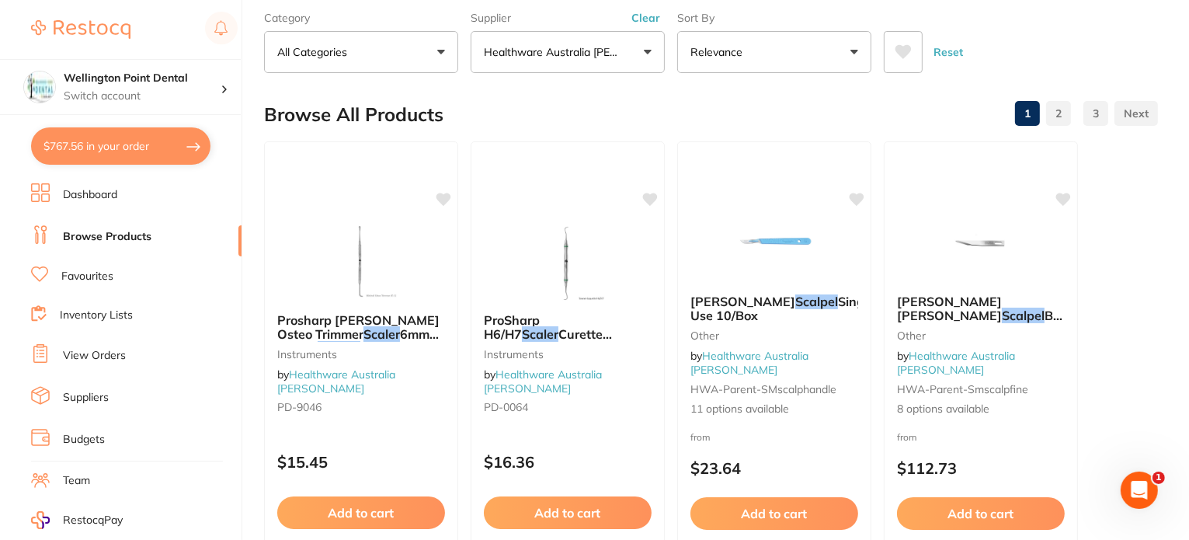
click at [162, 144] on button "$767.56 in your order" at bounding box center [120, 145] width 179 height 37
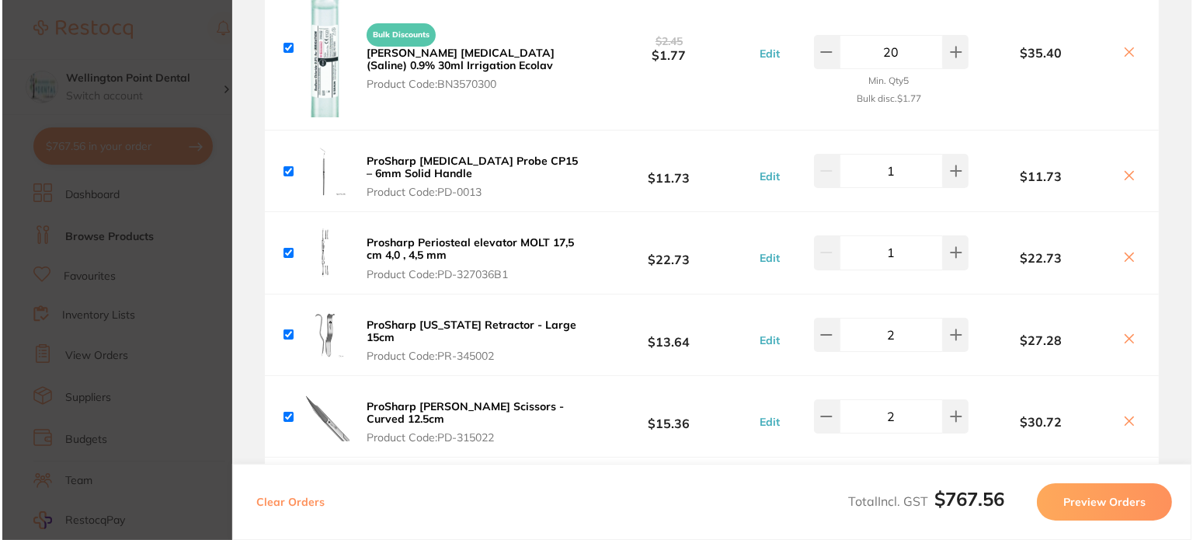
scroll to position [0, 0]
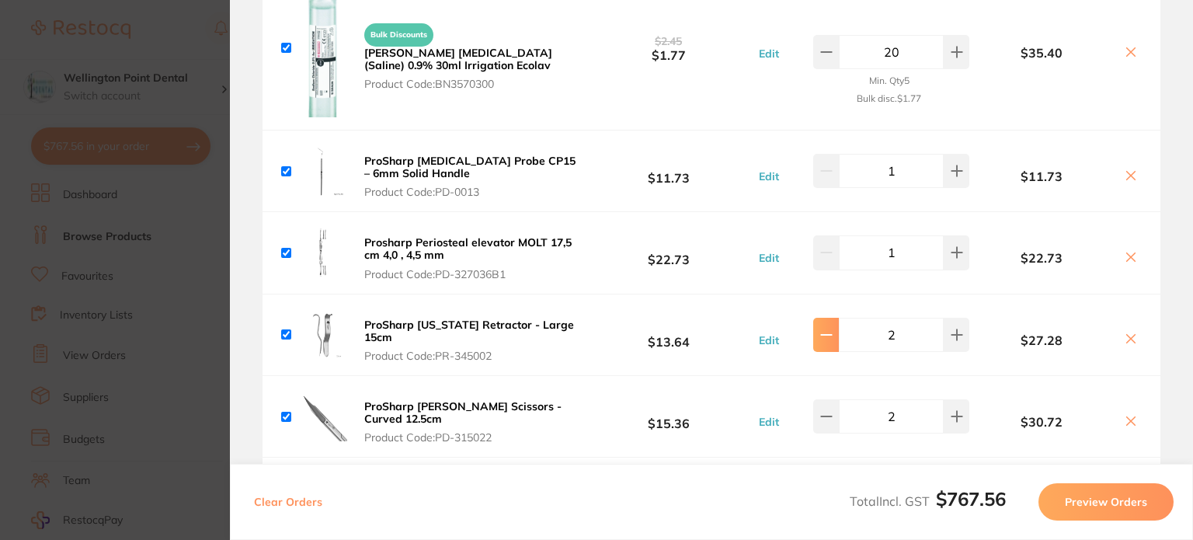
click at [831, 327] on button at bounding box center [826, 335] width 26 height 34
type input "1"
drag, startPoint x: 1101, startPoint y: 511, endPoint x: 615, endPoint y: 468, distance: 487.4
click at [615, 468] on div "Clear Orders Total Incl. GST $752.55 Preview Orders" at bounding box center [711, 502] width 963 height 76
click at [87, 287] on section "Update RRP Set your pre negotiated price for this item. Item Agreed RRP (excl. …" at bounding box center [596, 270] width 1193 height 540
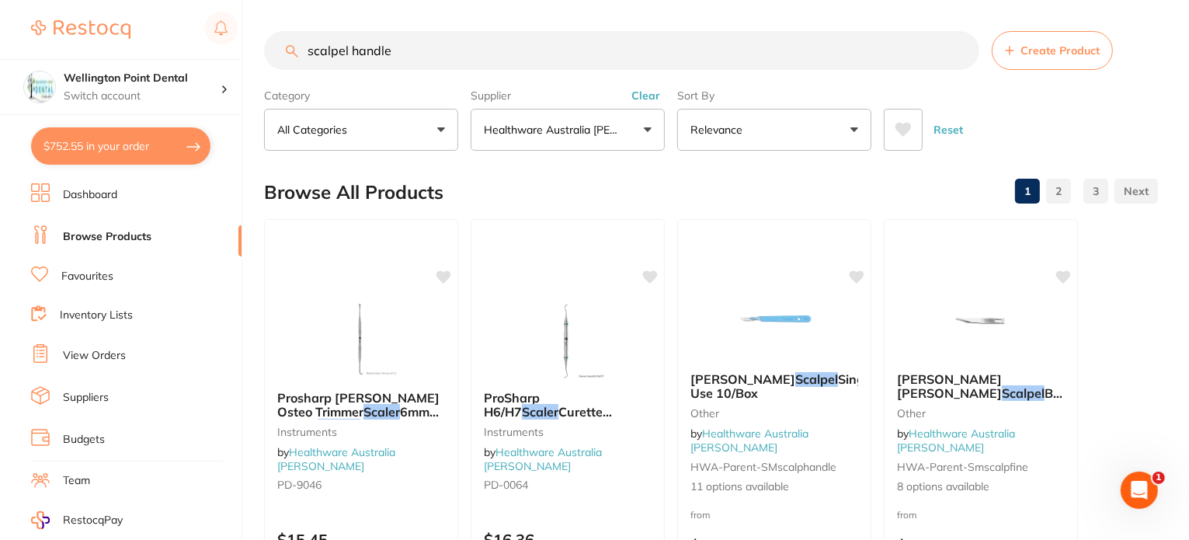
drag, startPoint x: 384, startPoint y: 50, endPoint x: 34, endPoint y: 37, distance: 349.8
click at [48, 37] on div "$752.55 Wellington Point Dental Switch account Wellington Point Dental The Dent…" at bounding box center [594, 270] width 1189 height 540
type input "needle holder"
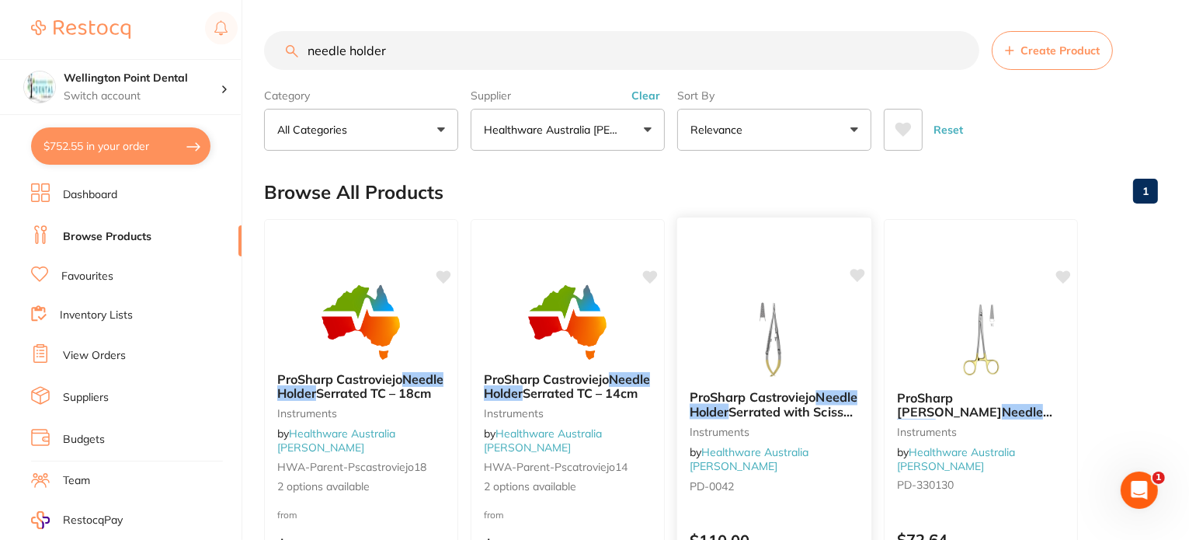
scroll to position [311, 0]
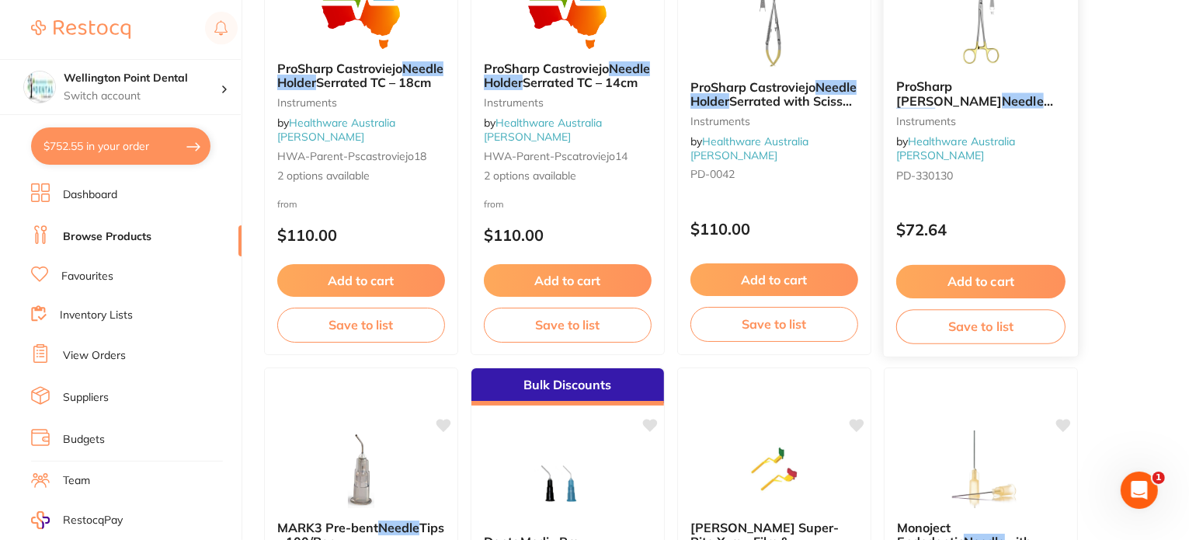
click at [1011, 107] on span "TC – 15cm Straight" at bounding box center [991, 115] width 113 height 16
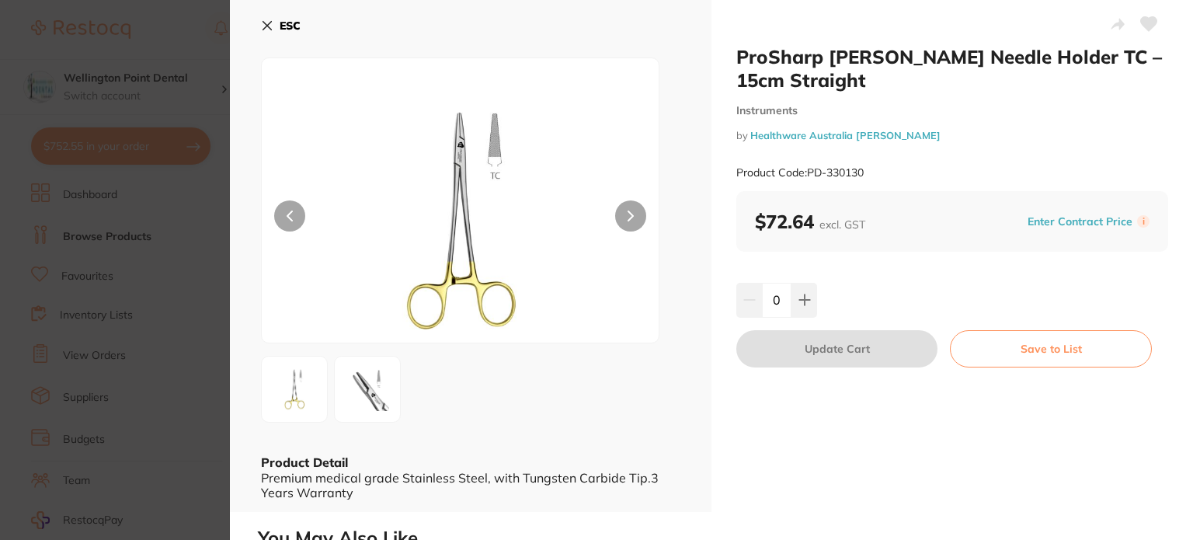
click at [193, 273] on section "ProSharp [PERSON_NAME] Needle Holder TC – 15cm Straight Instruments by Healthwa…" at bounding box center [596, 270] width 1193 height 540
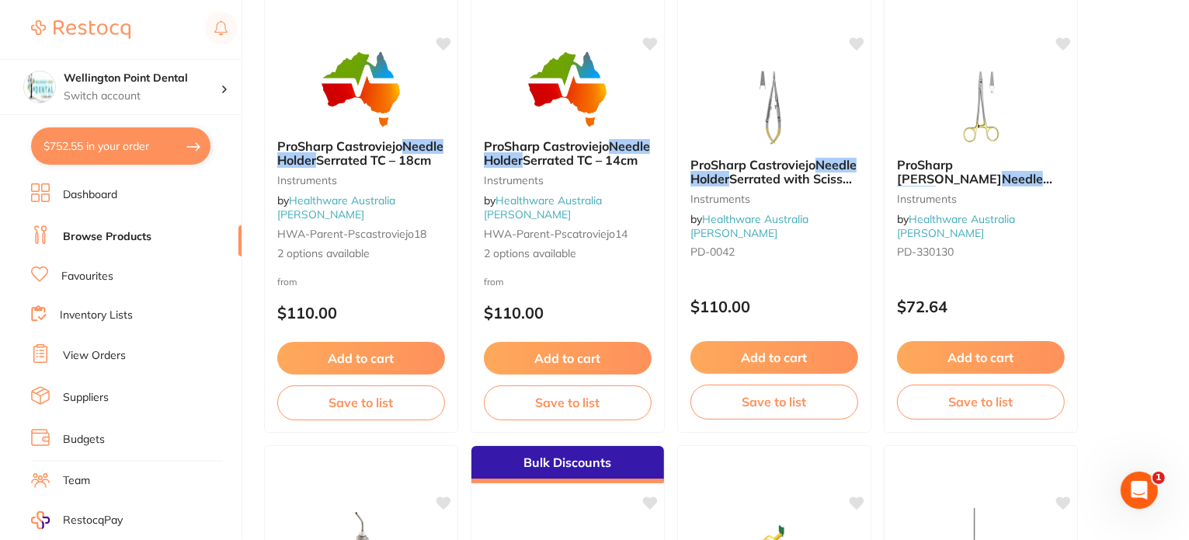
scroll to position [233, 0]
click at [991, 364] on button "Add to cart" at bounding box center [980, 359] width 169 height 33
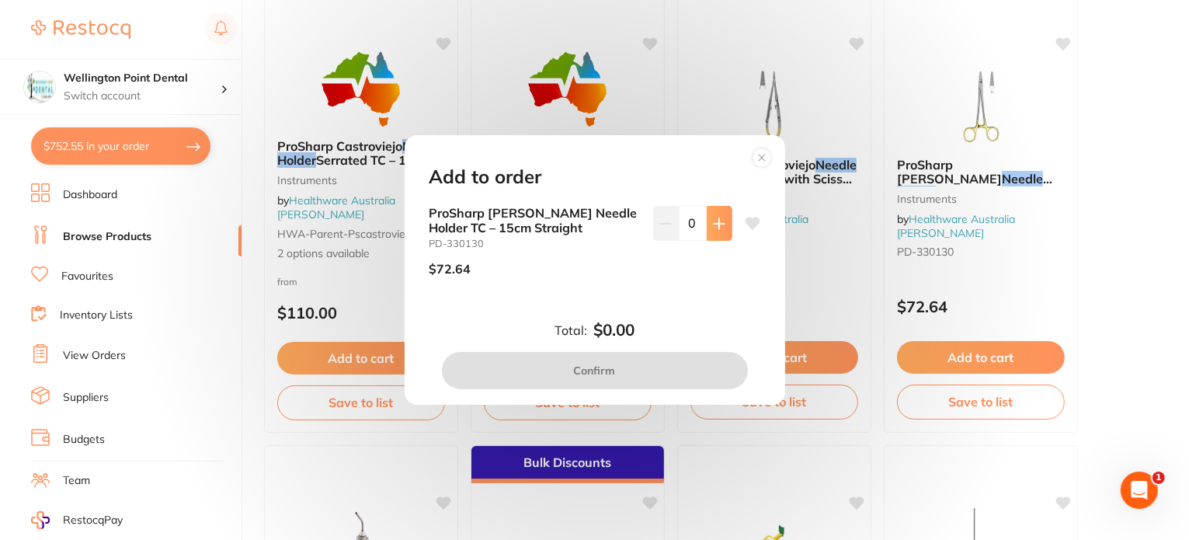
scroll to position [0, 0]
click at [721, 219] on icon at bounding box center [719, 223] width 12 height 12
type input "1"
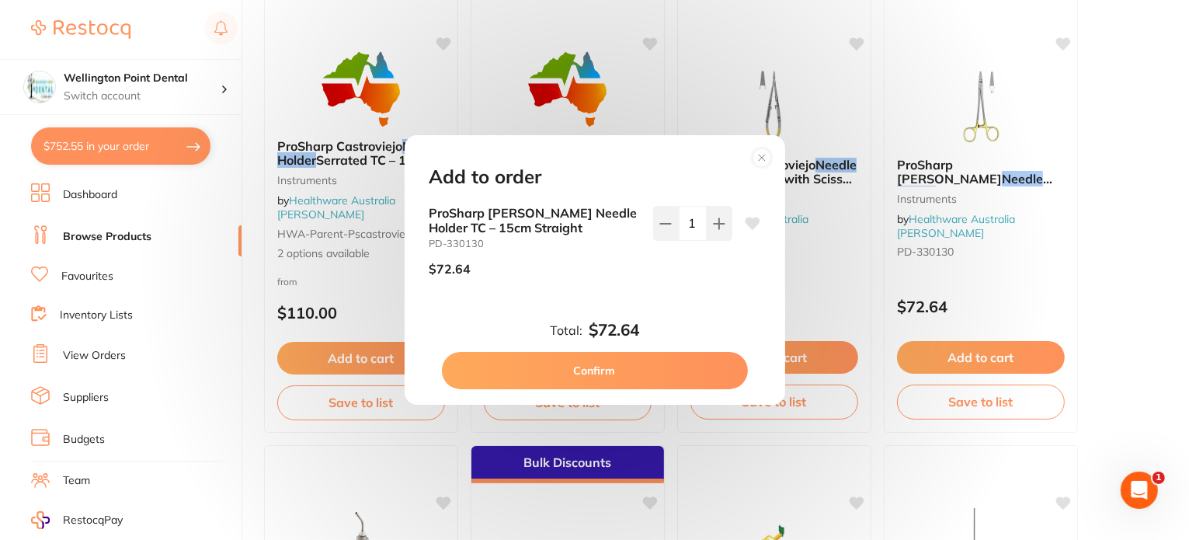
click at [664, 374] on button "Confirm" at bounding box center [595, 370] width 306 height 37
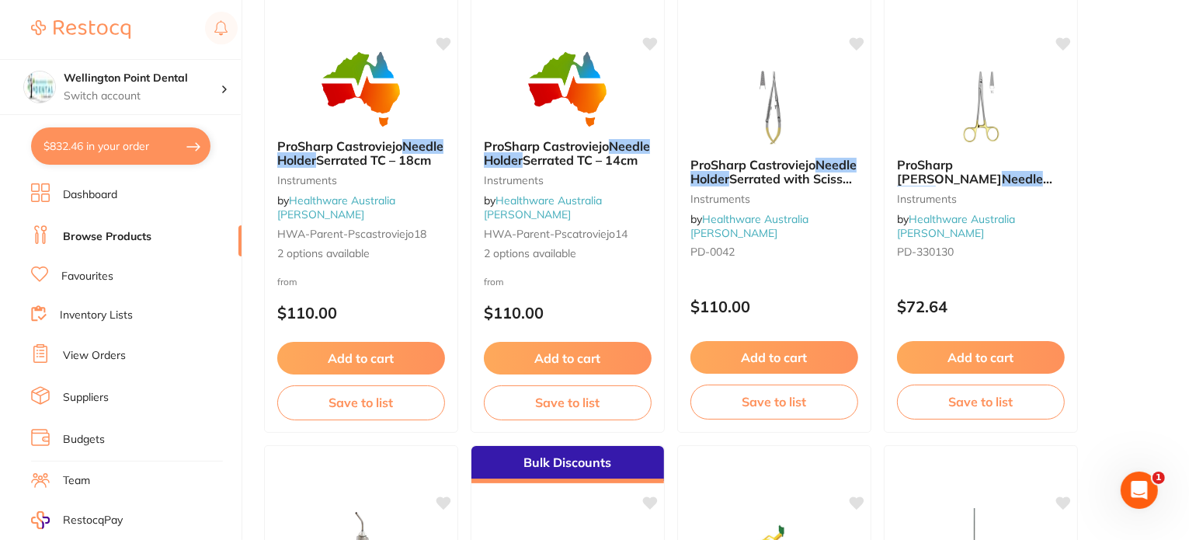
checkbox input "false"
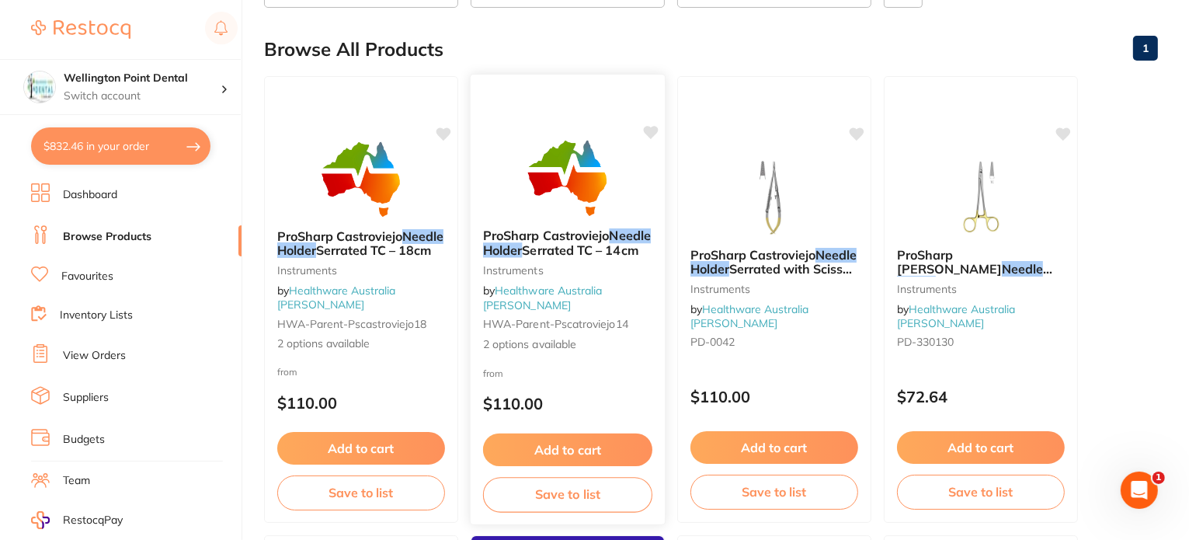
scroll to position [78, 0]
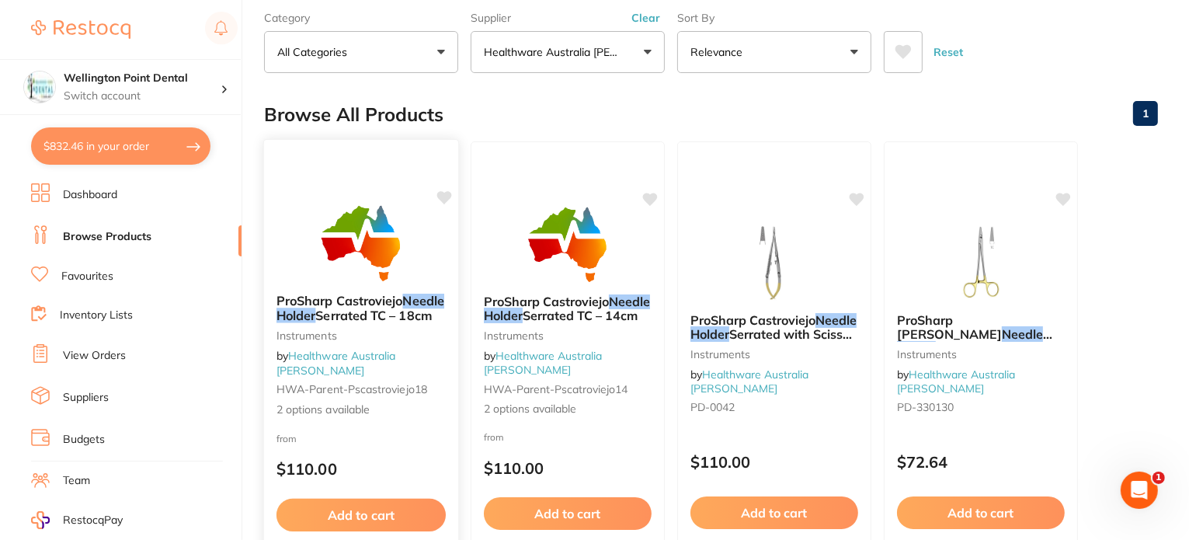
click at [379, 323] on span "Serrated TC – 18cm" at bounding box center [373, 316] width 116 height 16
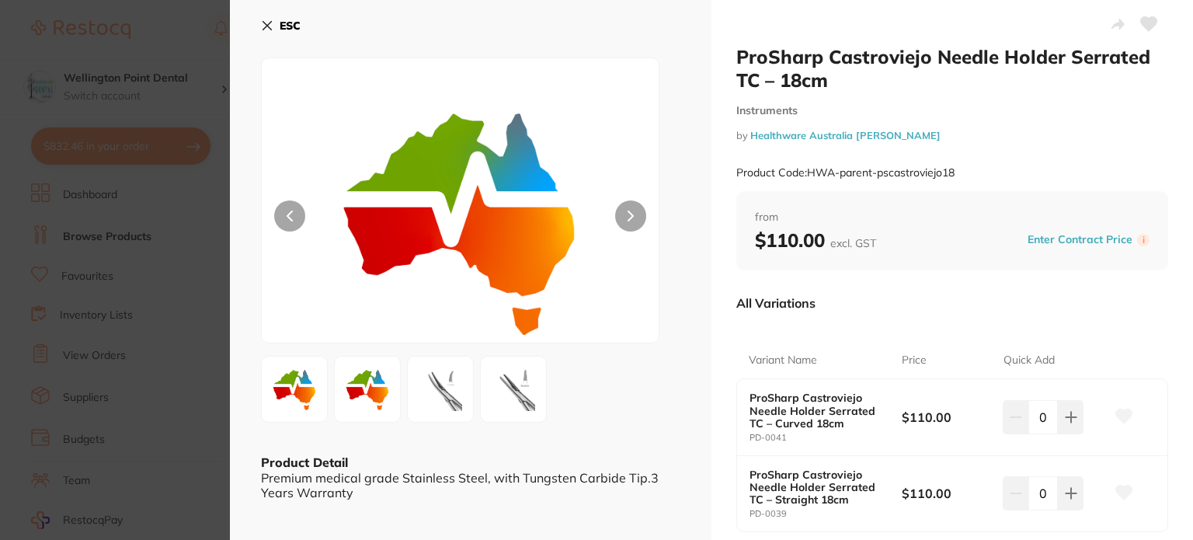
click at [439, 394] on img at bounding box center [440, 389] width 56 height 56
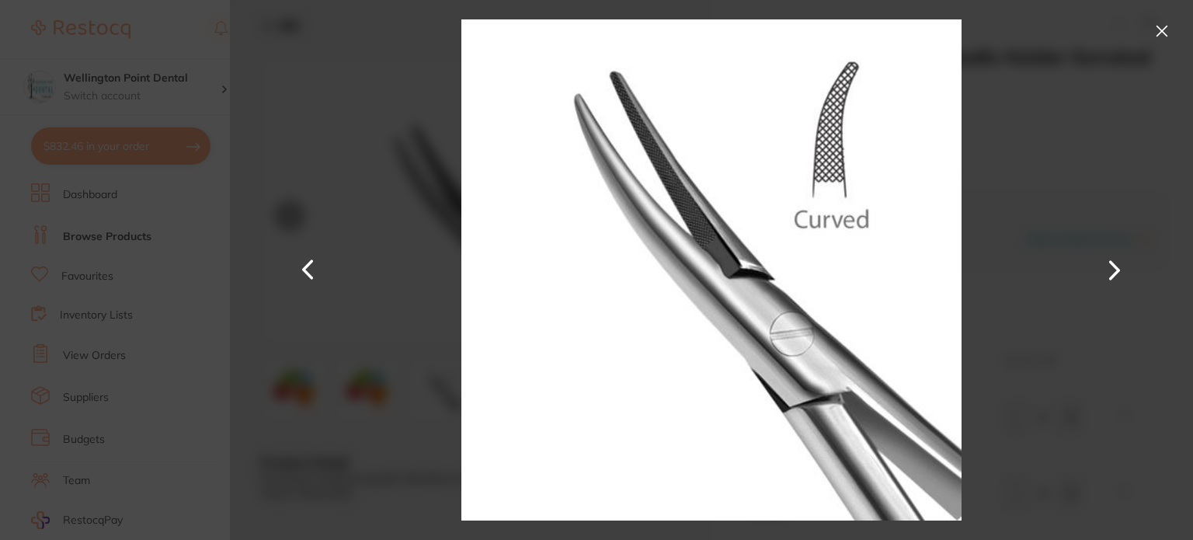
drag, startPoint x: 169, startPoint y: 346, endPoint x: 210, endPoint y: 328, distance: 44.9
click at [169, 345] on section "ProSharp Castroviejo Needle Holder Serrated TC – 18cm Instruments by Healthware…" at bounding box center [596, 270] width 1193 height 540
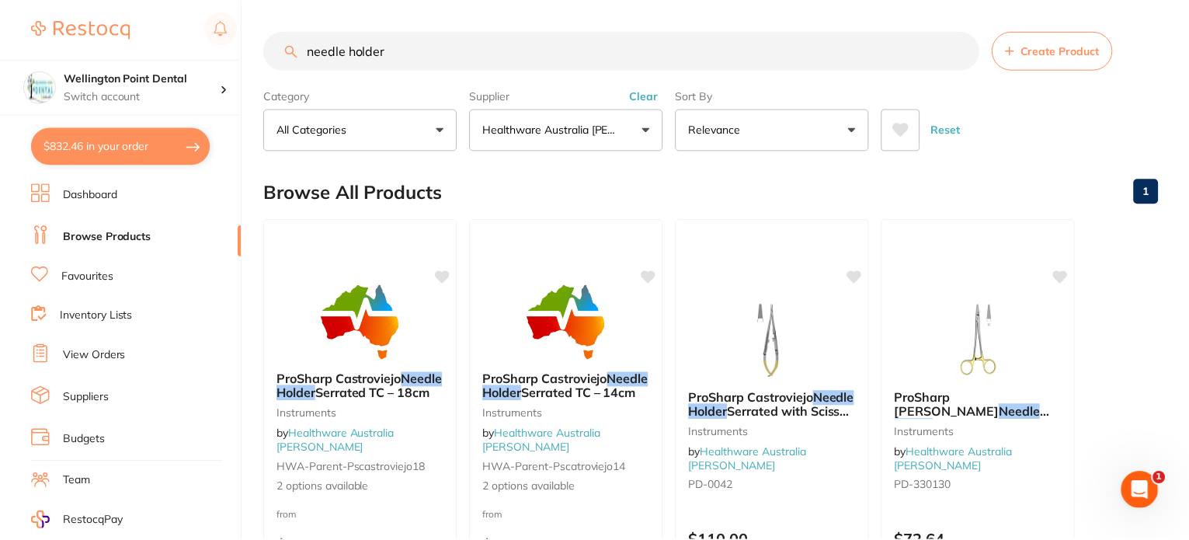
scroll to position [78, 0]
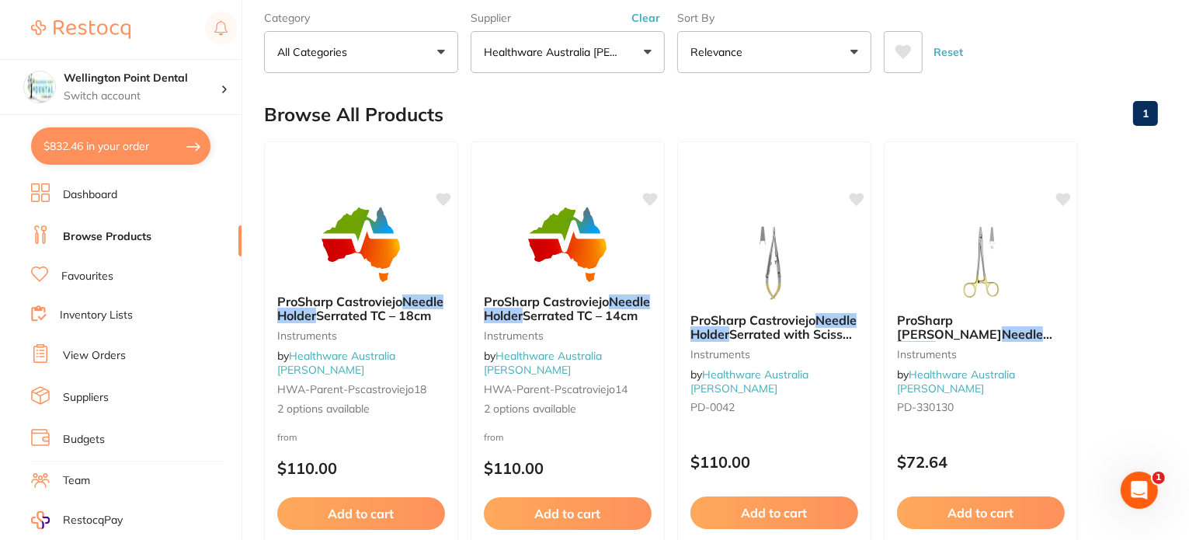
click at [576, 323] on span "Serrated TC – 14cm" at bounding box center [580, 316] width 115 height 16
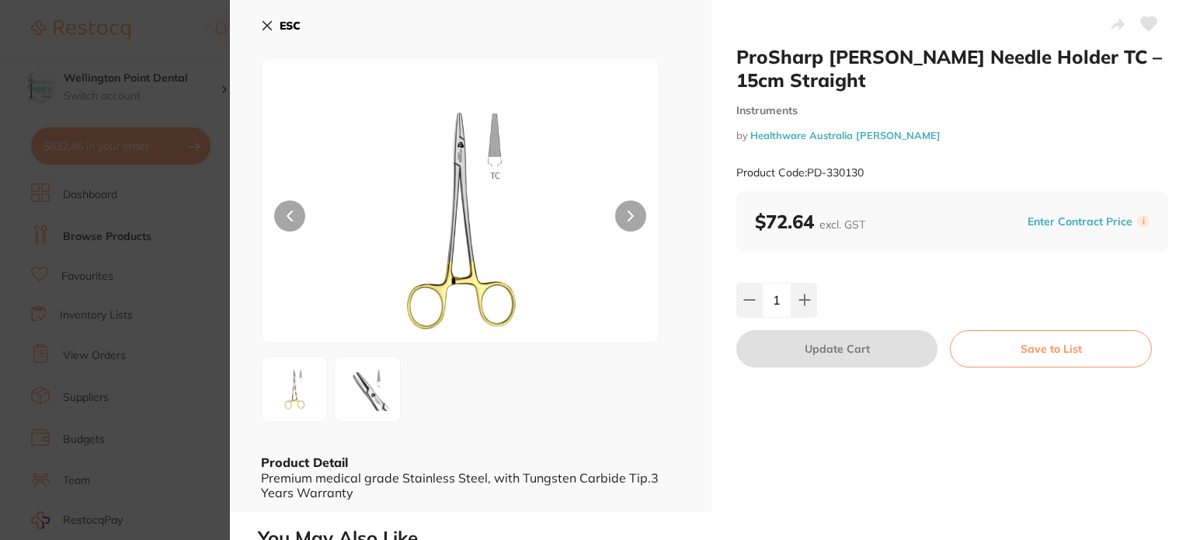
scroll to position [1199, 0]
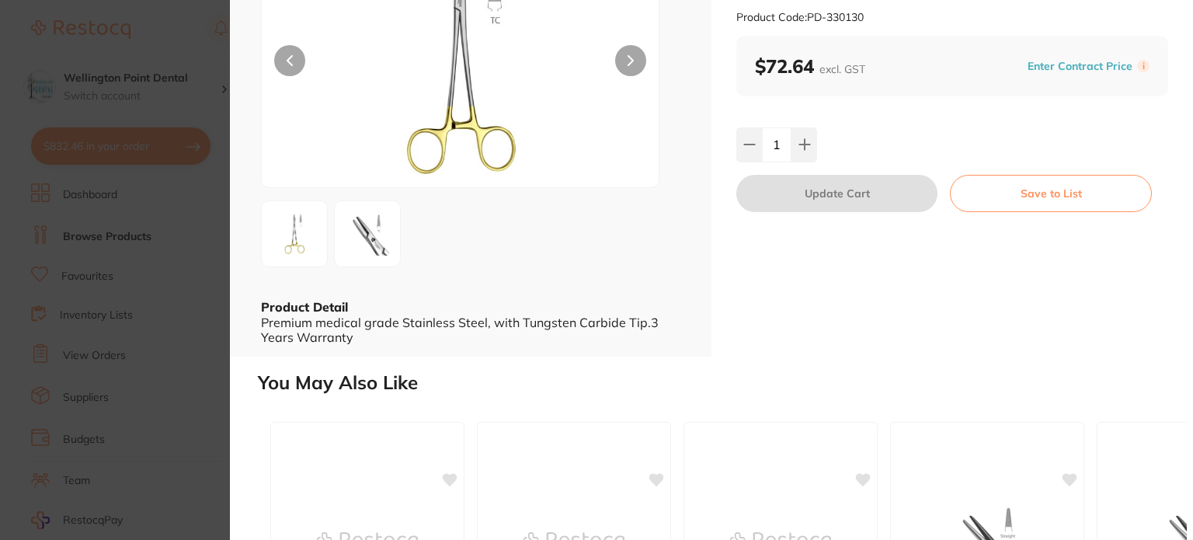
click at [97, 242] on section "ProSharp Crile-Wood Needle Holder TC – 15cm Straight Instruments by Healthware …" at bounding box center [596, 270] width 1193 height 540
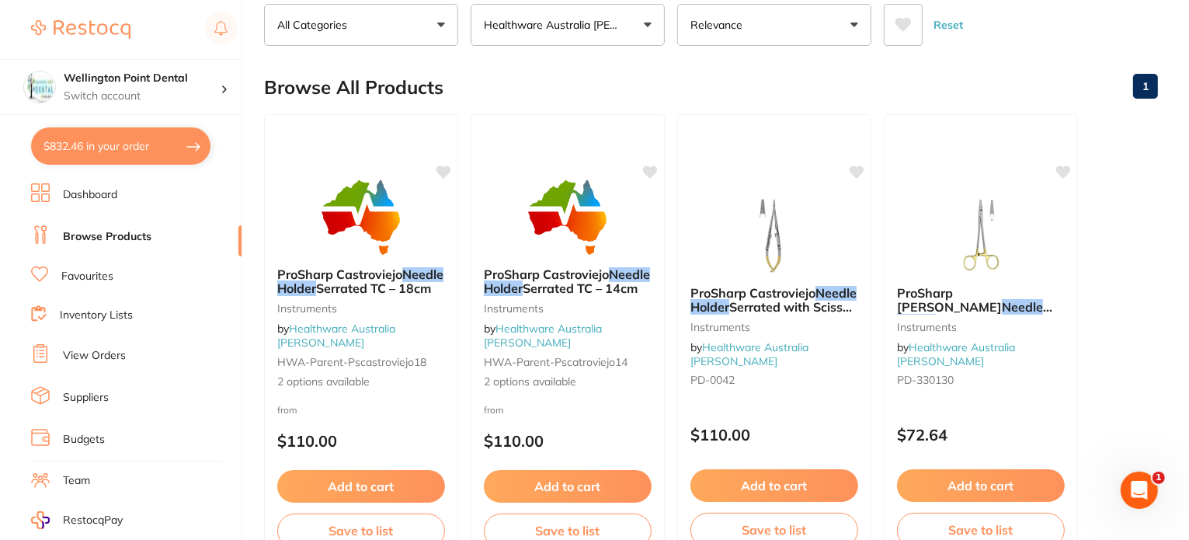
scroll to position [78, 0]
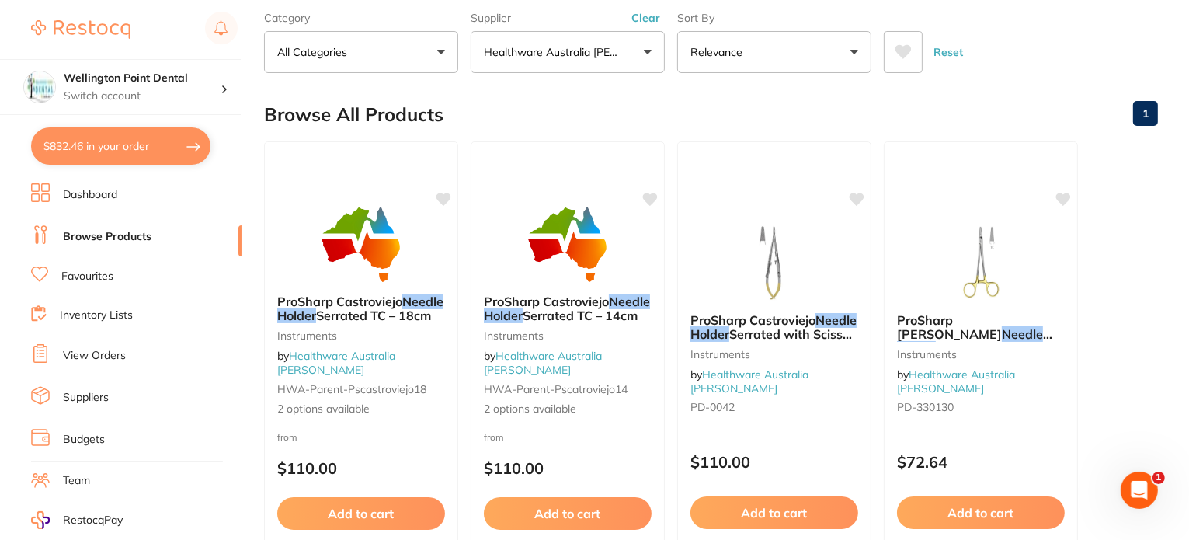
drag, startPoint x: 127, startPoint y: 141, endPoint x: 1105, endPoint y: 459, distance: 1027.8
click at [127, 141] on button "$832.46 in your order" at bounding box center [120, 145] width 179 height 37
checkbox input "true"
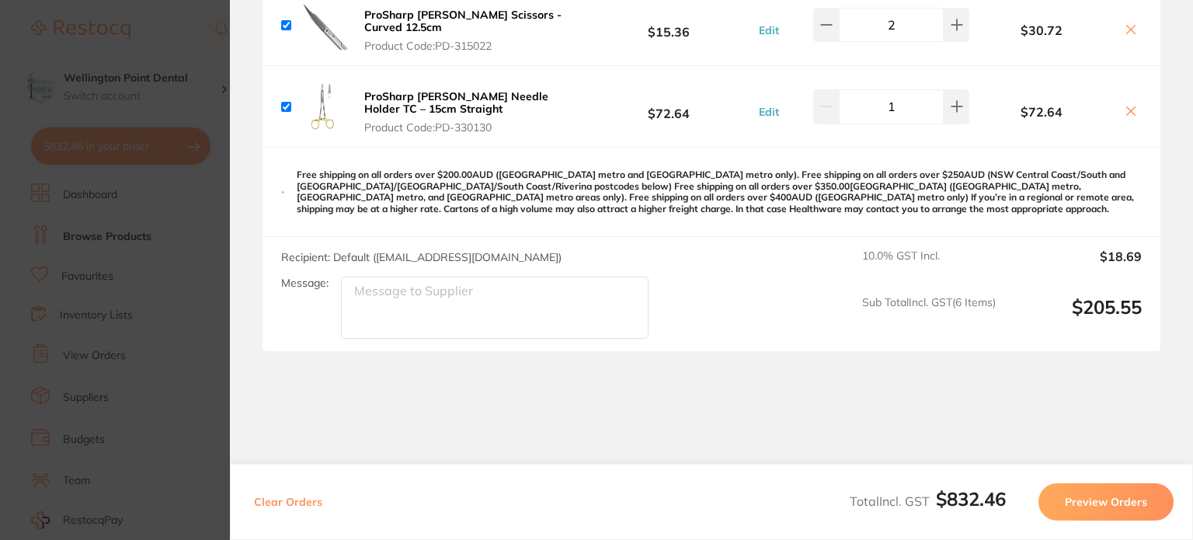
scroll to position [1513, 0]
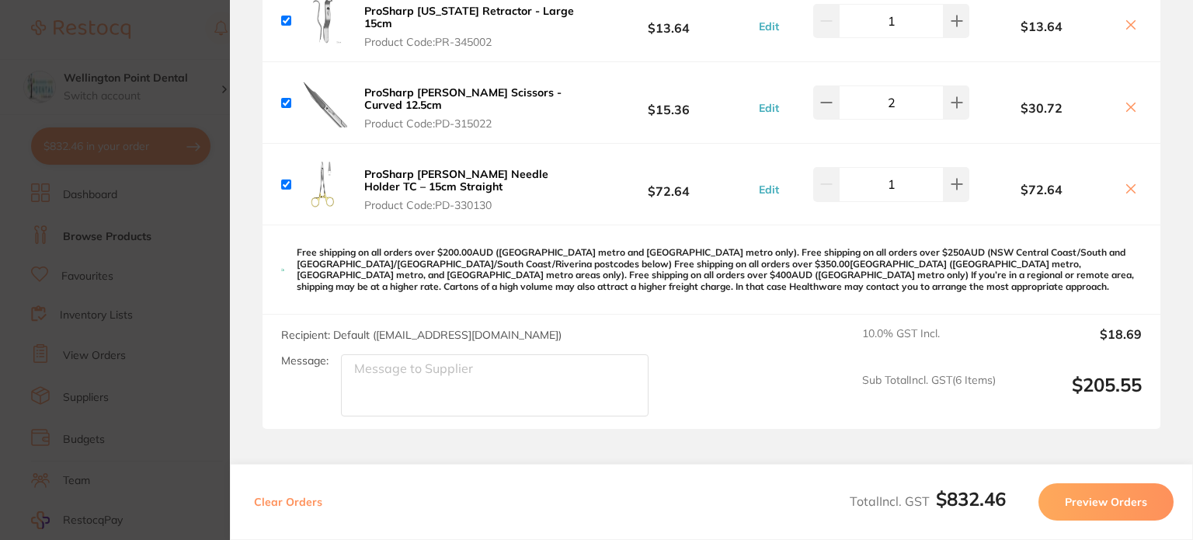
click at [142, 297] on section "Update RRP Set your pre negotiated price for this item. Item Agreed RRP (excl. …" at bounding box center [596, 270] width 1193 height 540
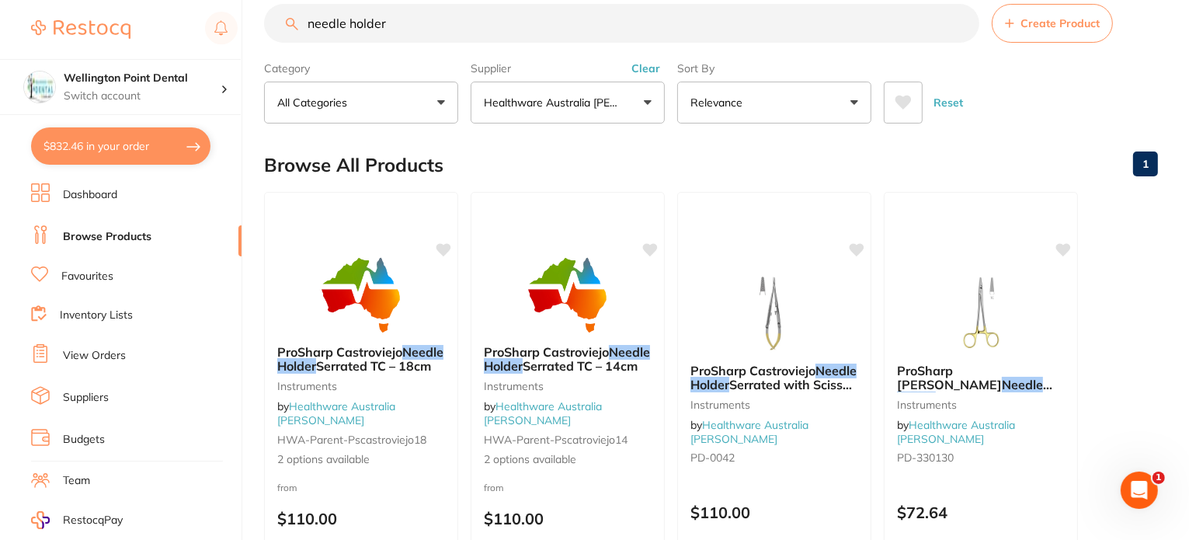
scroll to position [0, 0]
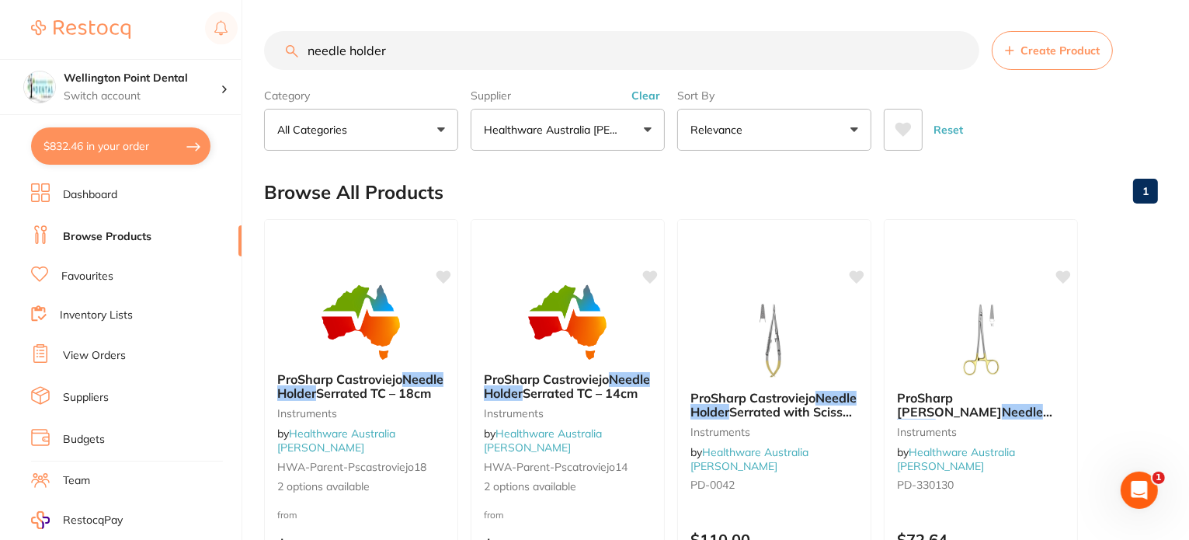
drag, startPoint x: 440, startPoint y: 61, endPoint x: 121, endPoint y: 24, distance: 320.7
click at [127, 23] on div "$832.46 Wellington Point Dental Switch account Wellington Point Dental The Dent…" at bounding box center [594, 270] width 1189 height 540
